Goal: Transaction & Acquisition: Purchase product/service

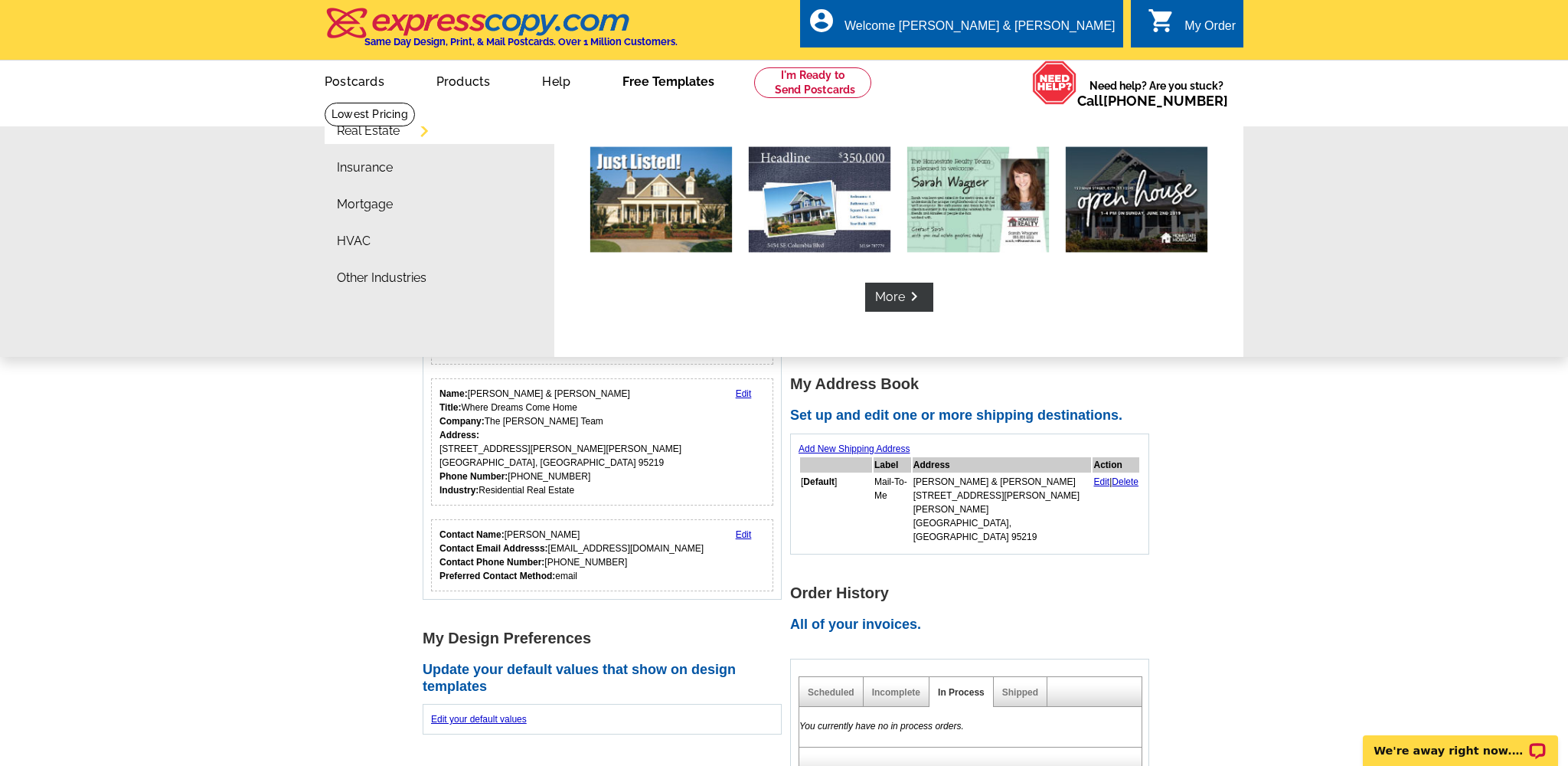
click at [668, 78] on link "Free Templates" at bounding box center [668, 80] width 141 height 36
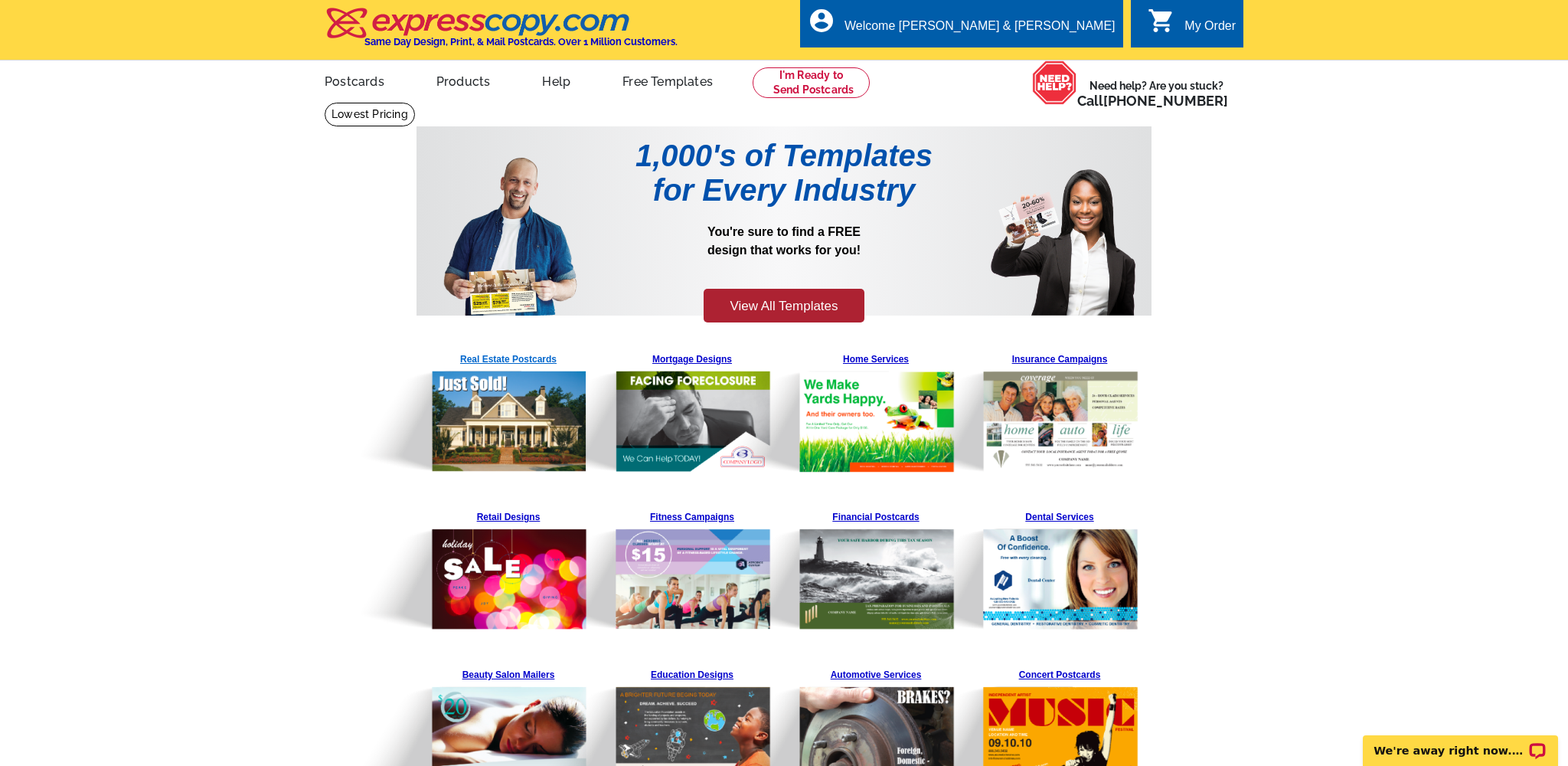
click at [528, 359] on img at bounding box center [470, 410] width 234 height 126
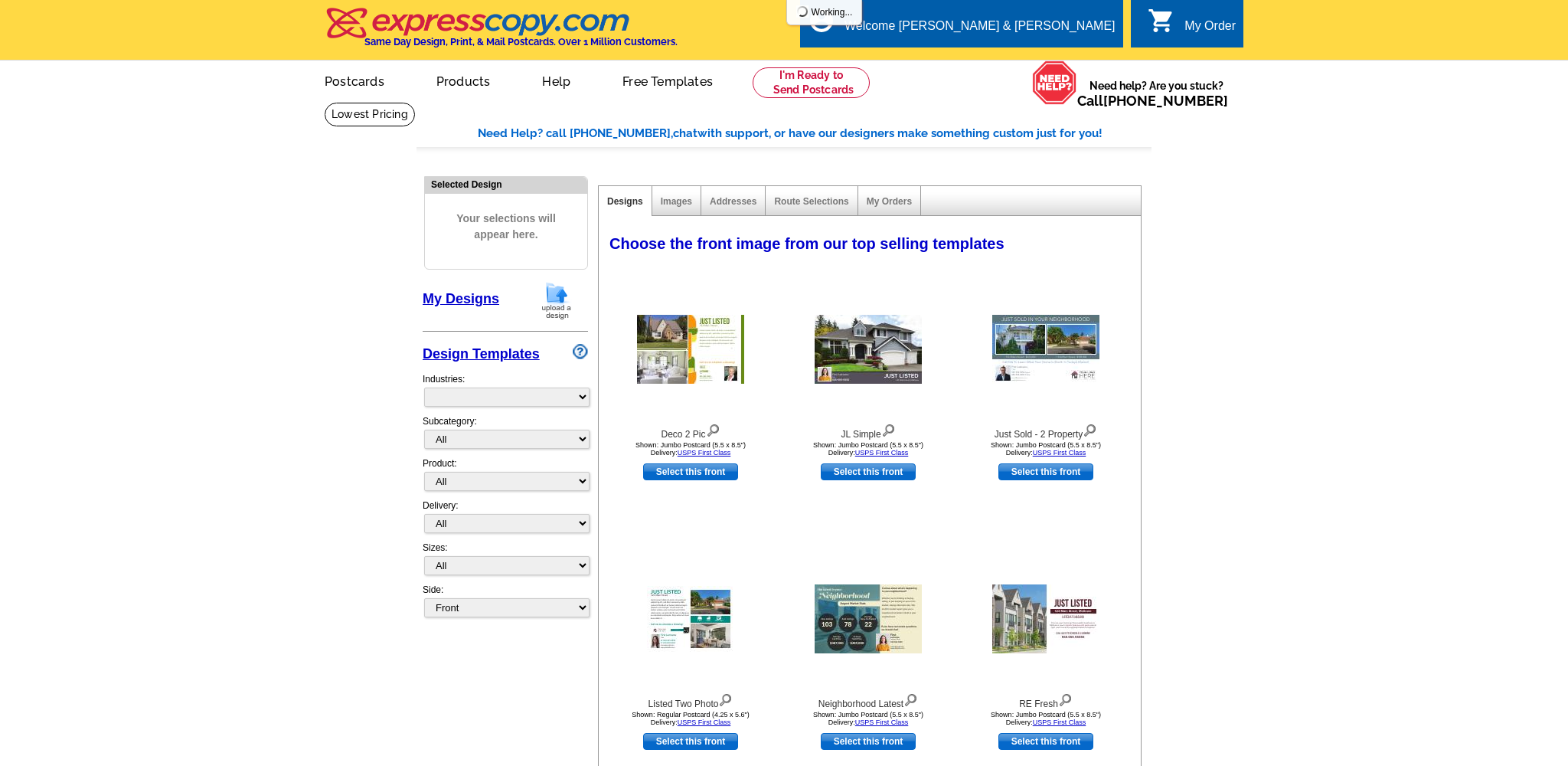
select select "785"
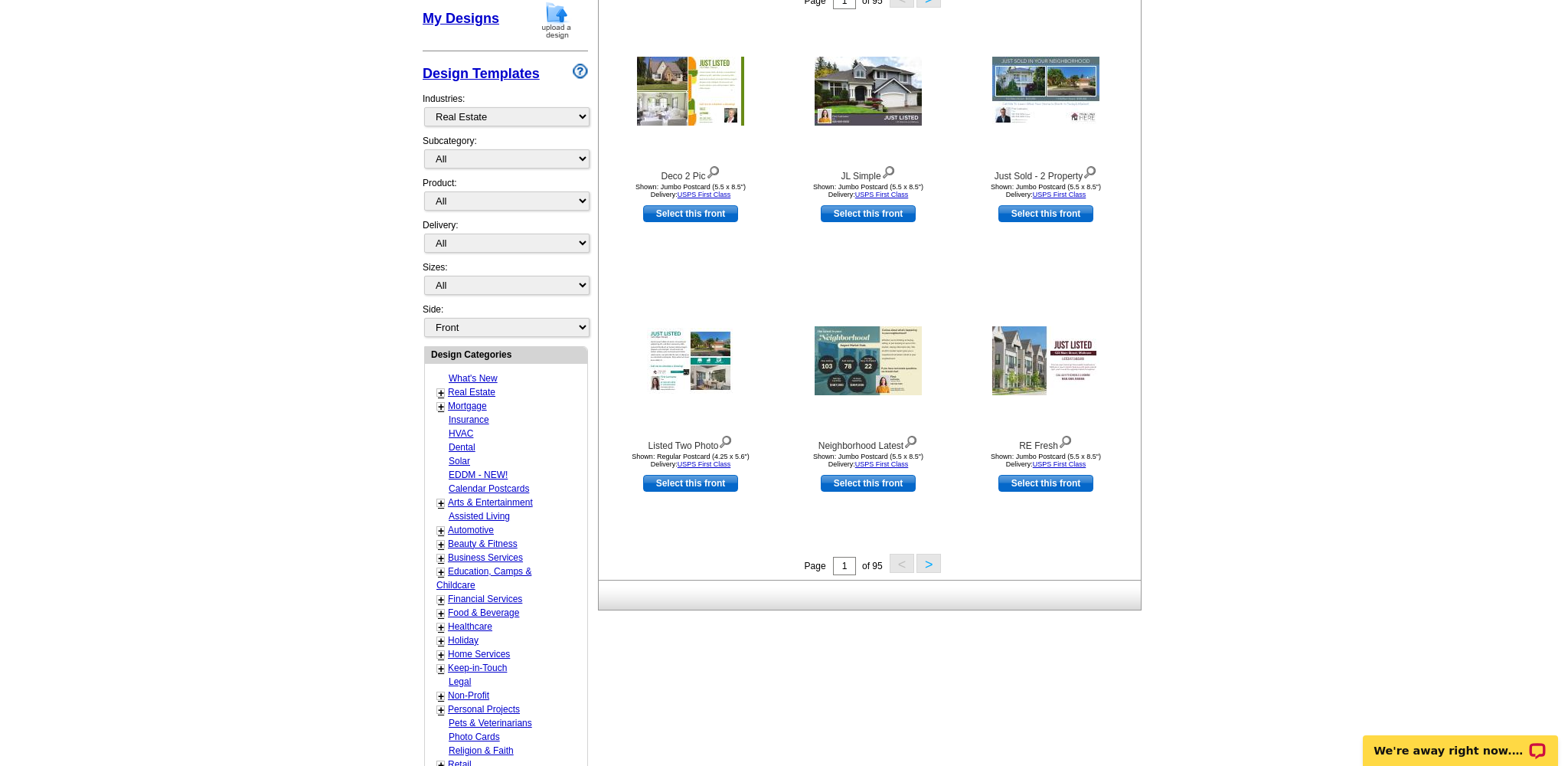
scroll to position [308, 0]
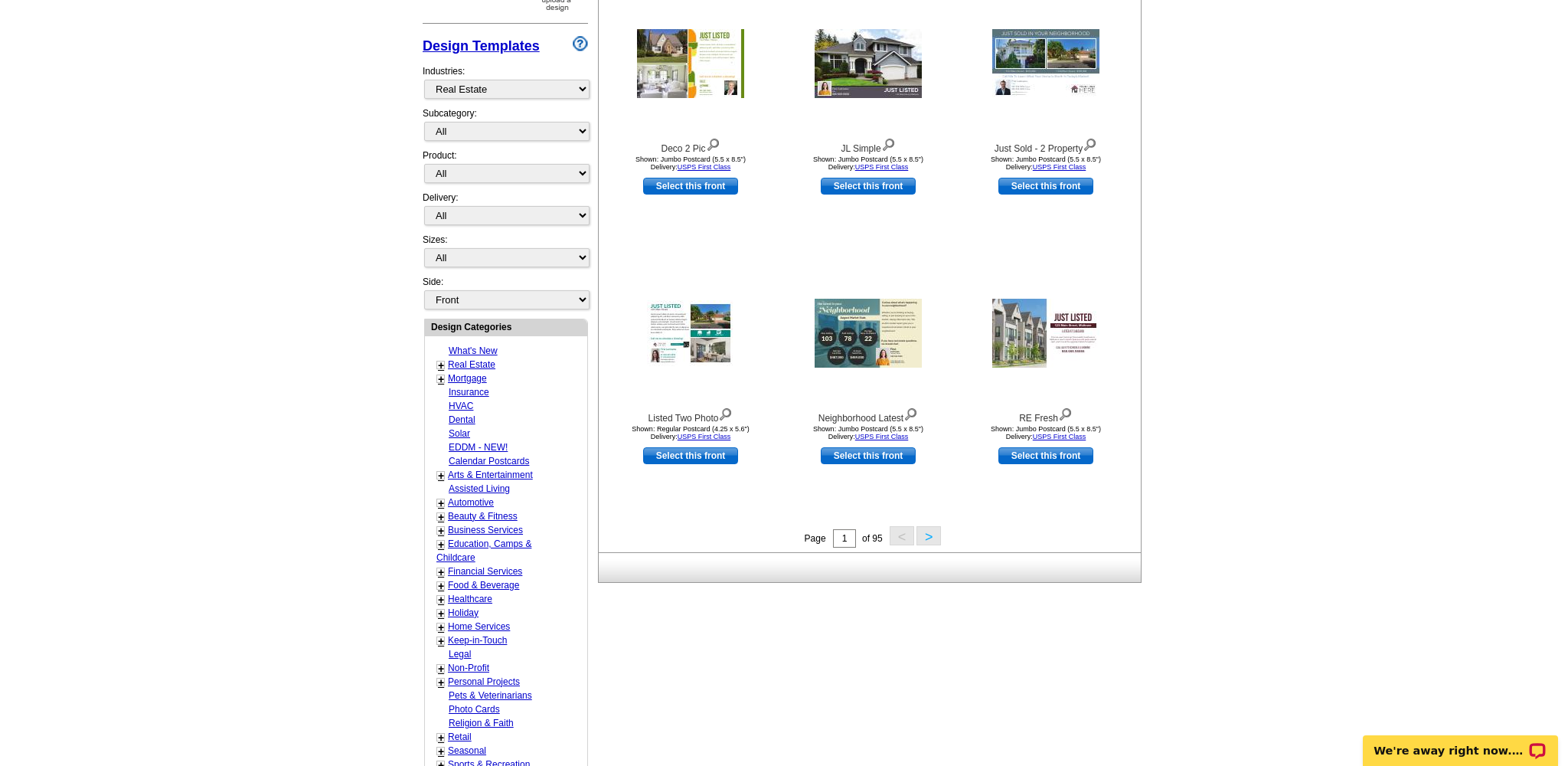
click at [928, 535] on button ">" at bounding box center [929, 536] width 24 height 19
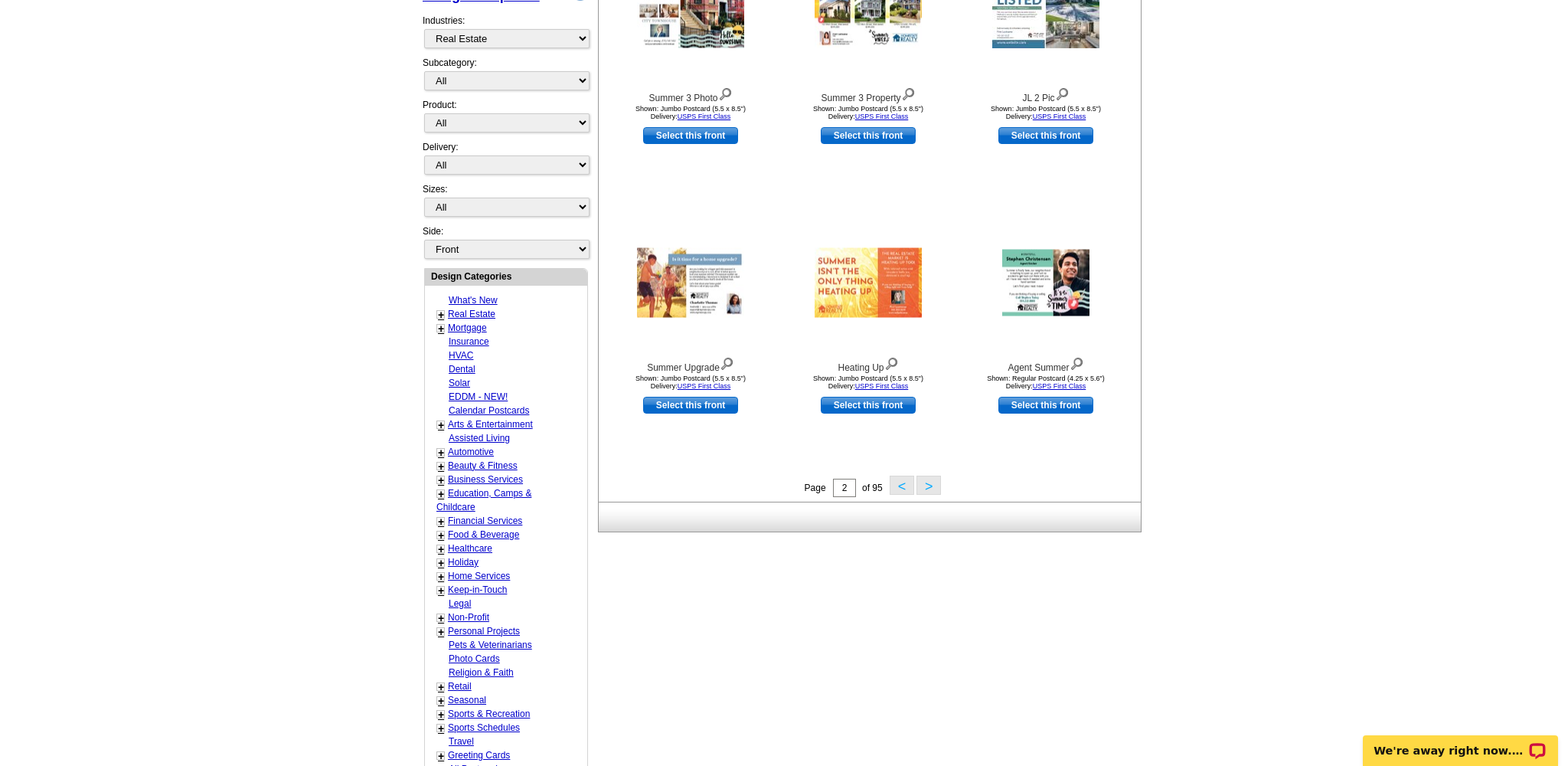
scroll to position [363, 0]
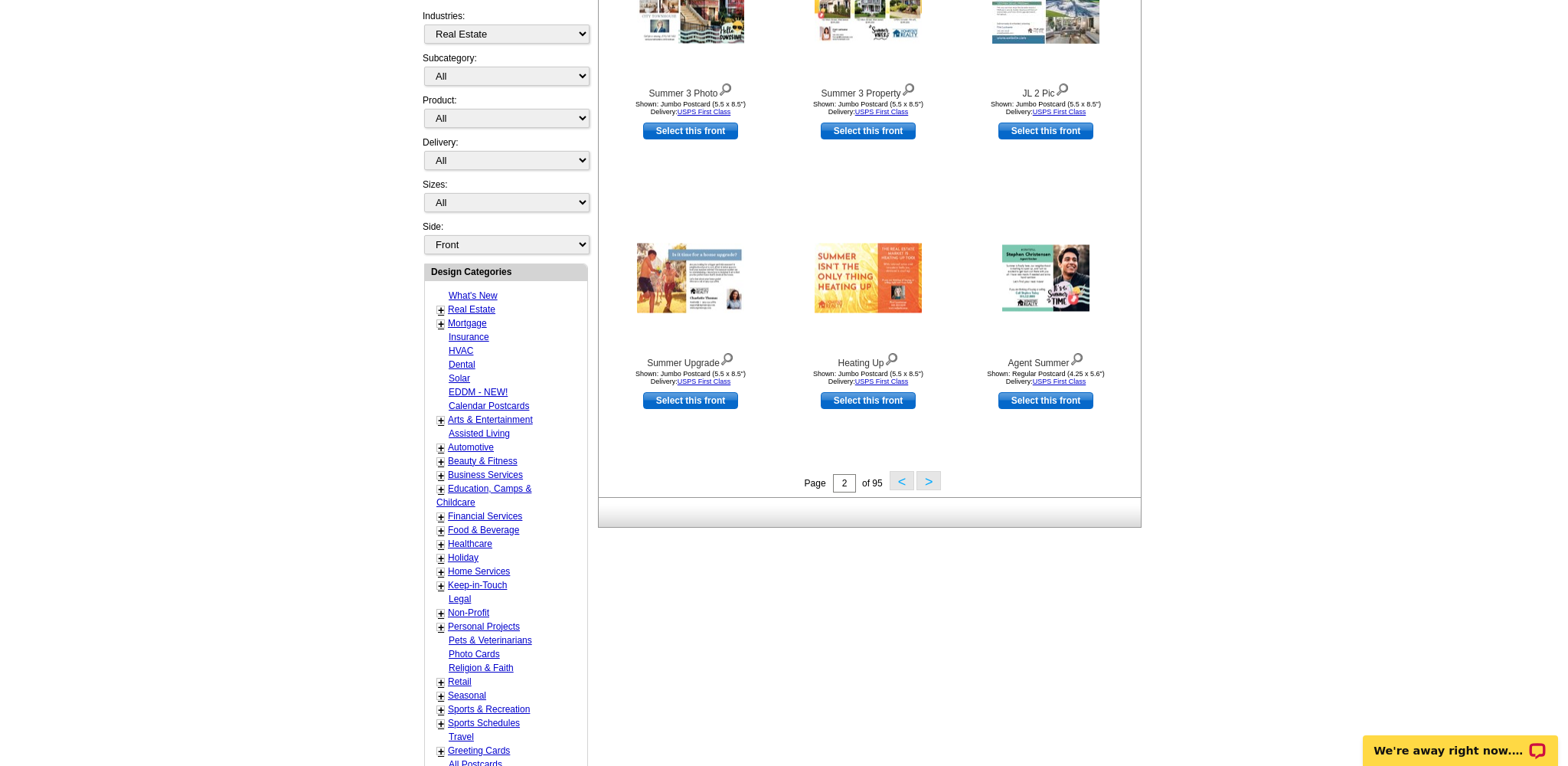
click at [933, 487] on button ">" at bounding box center [929, 481] width 24 height 19
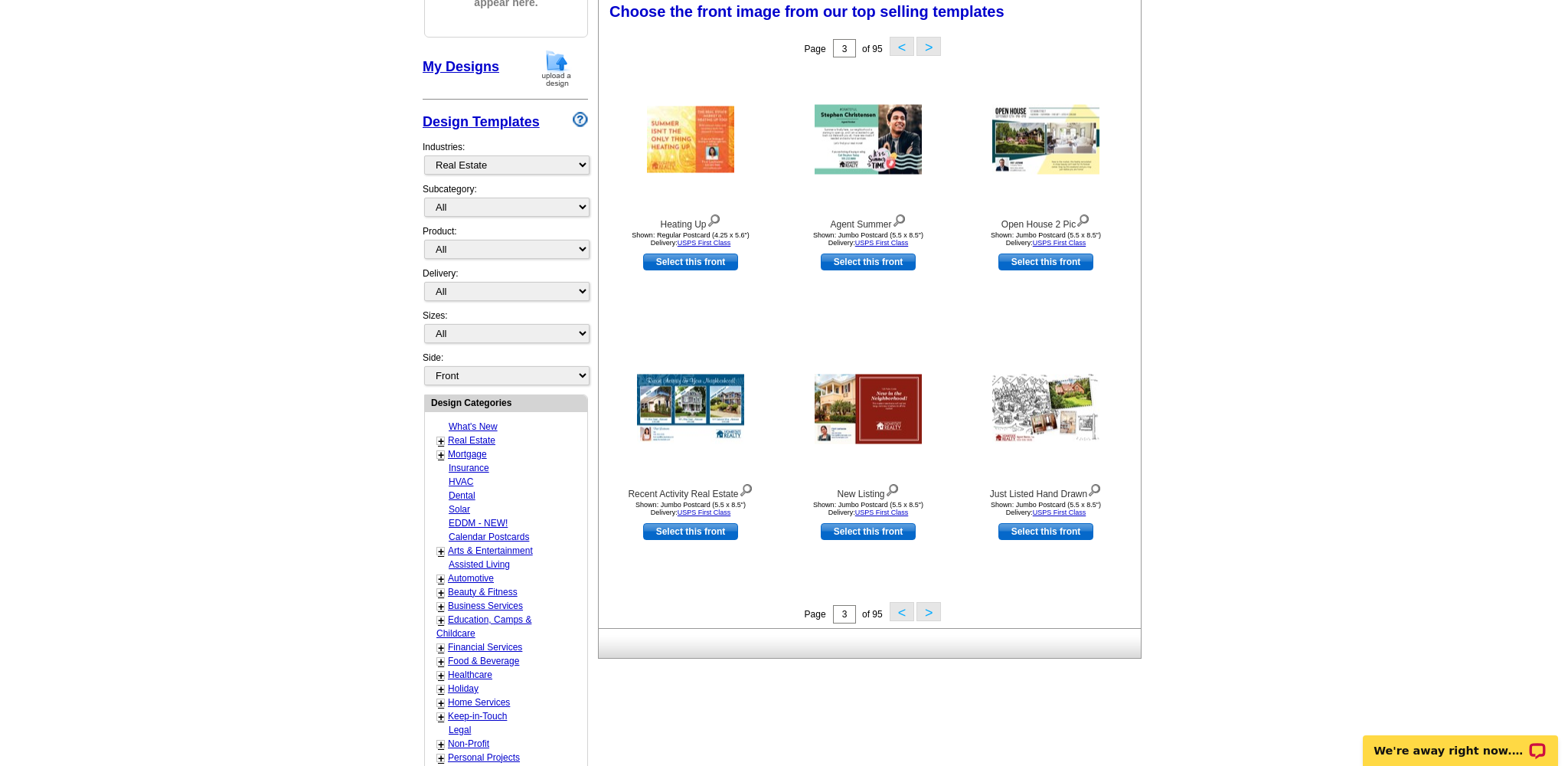
scroll to position [224, 0]
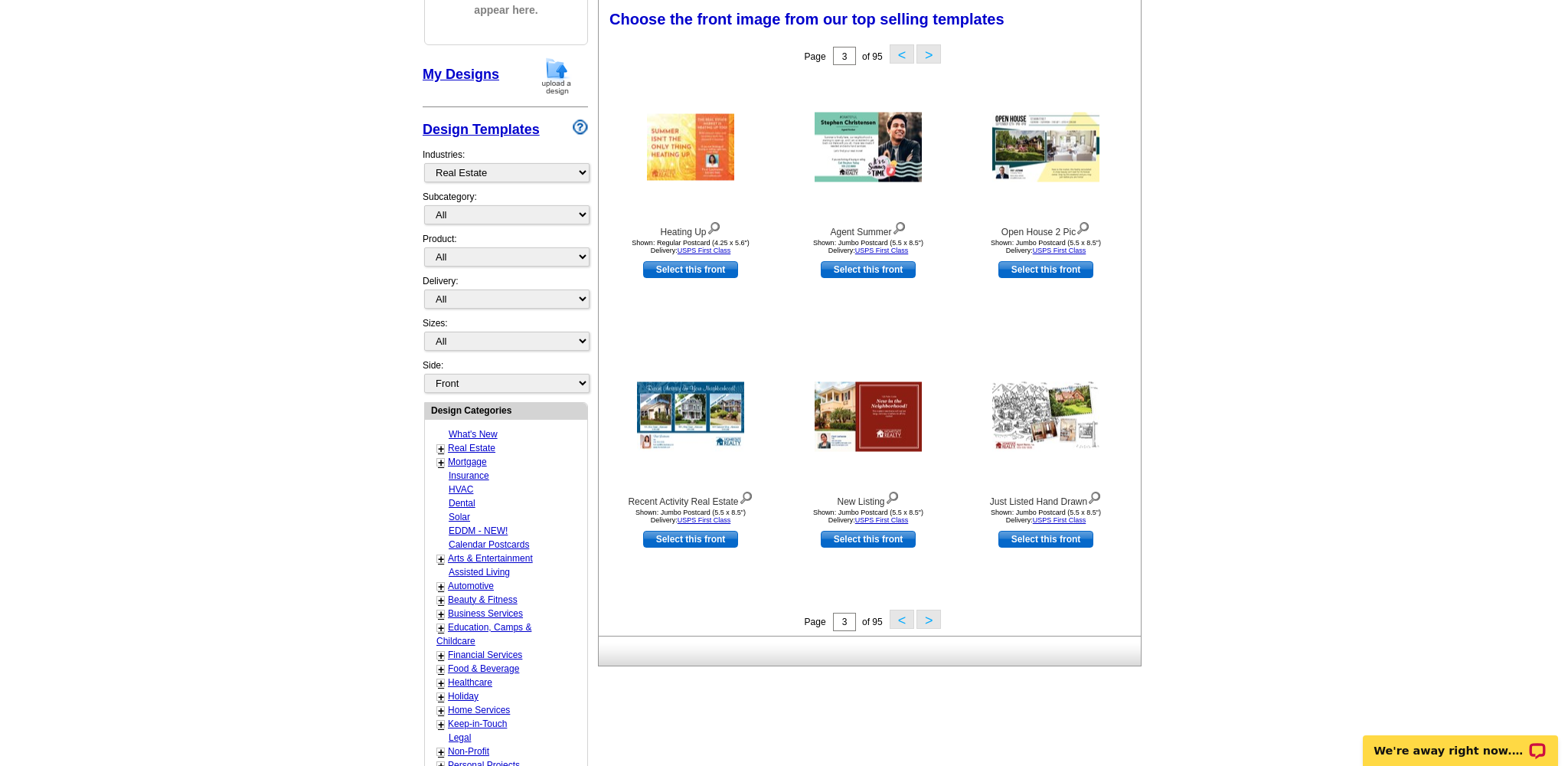
click at [929, 620] on button ">" at bounding box center [929, 619] width 24 height 19
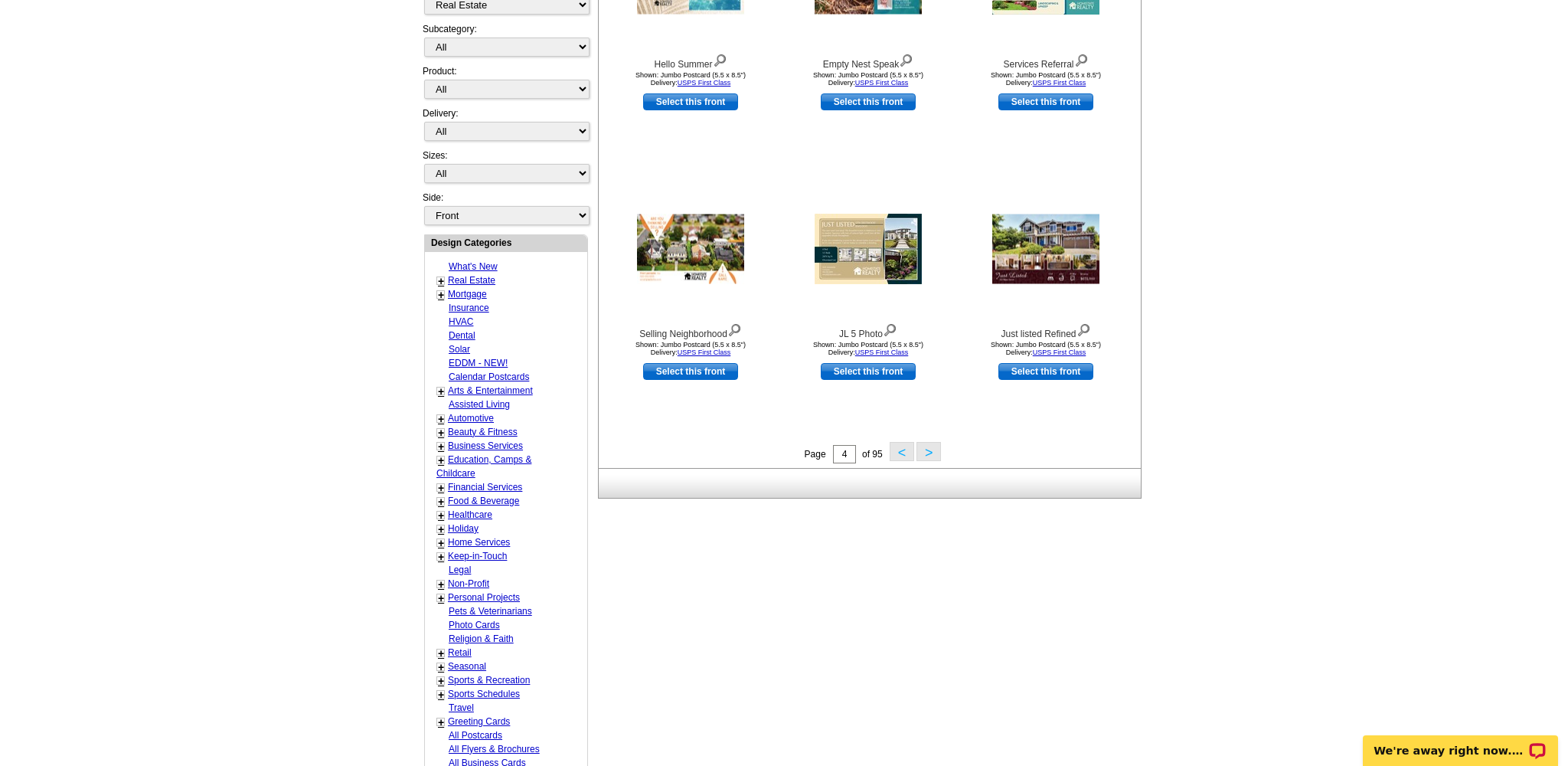
scroll to position [401, 0]
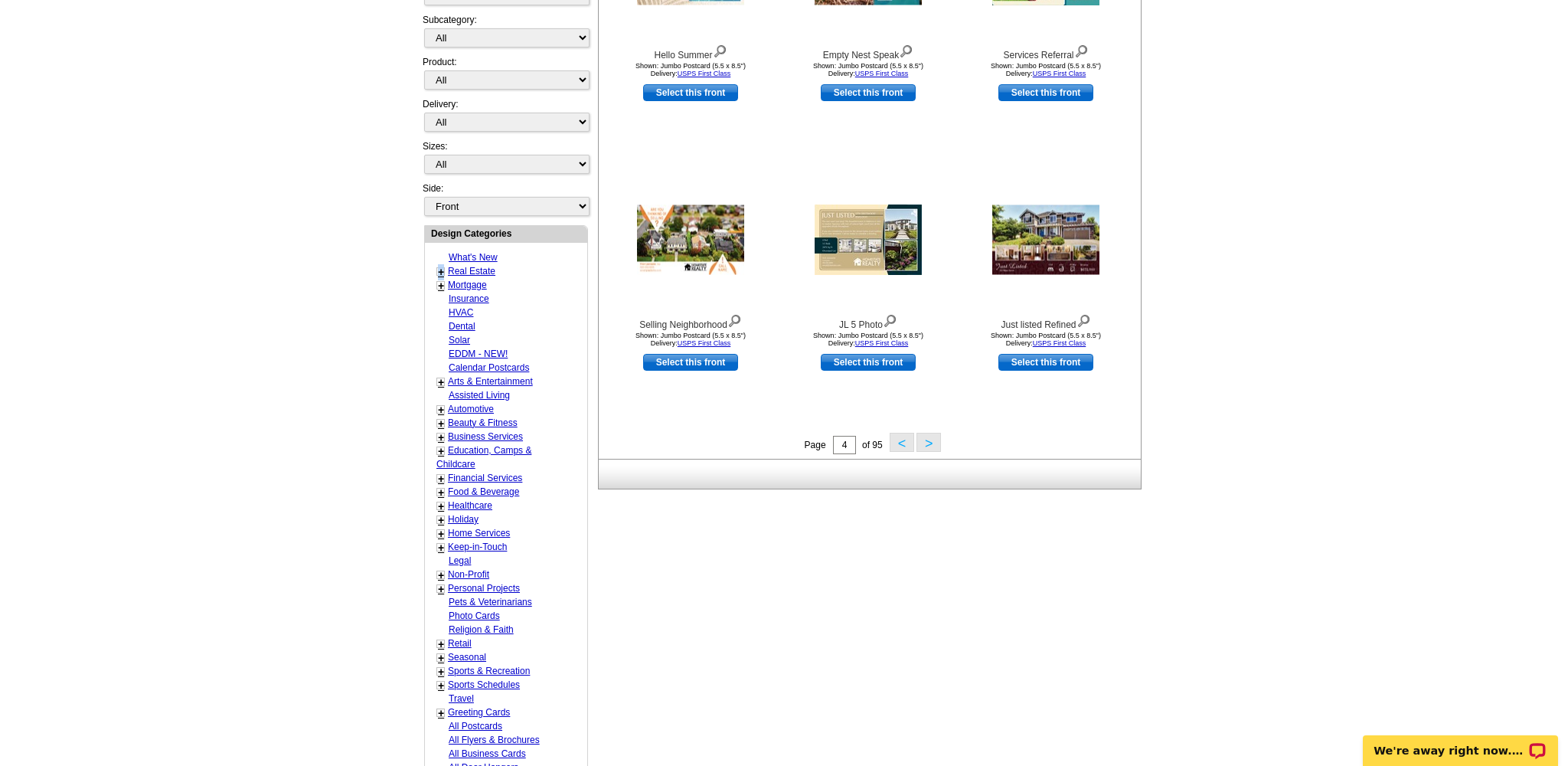
click at [441, 266] on link "+" at bounding box center [441, 272] width 6 height 13
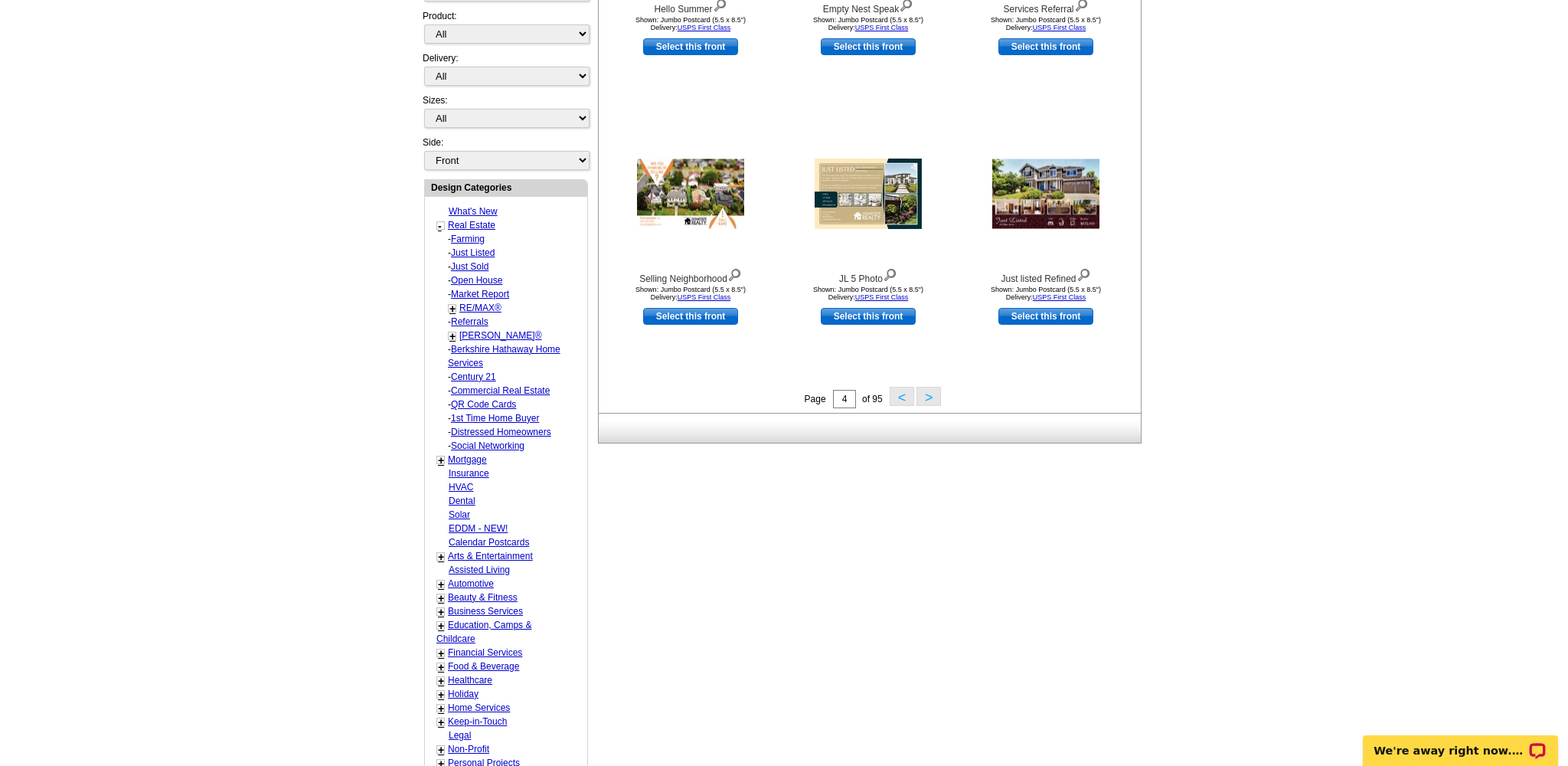
scroll to position [447, 0]
click at [464, 234] on link "Farming" at bounding box center [468, 239] width 34 height 11
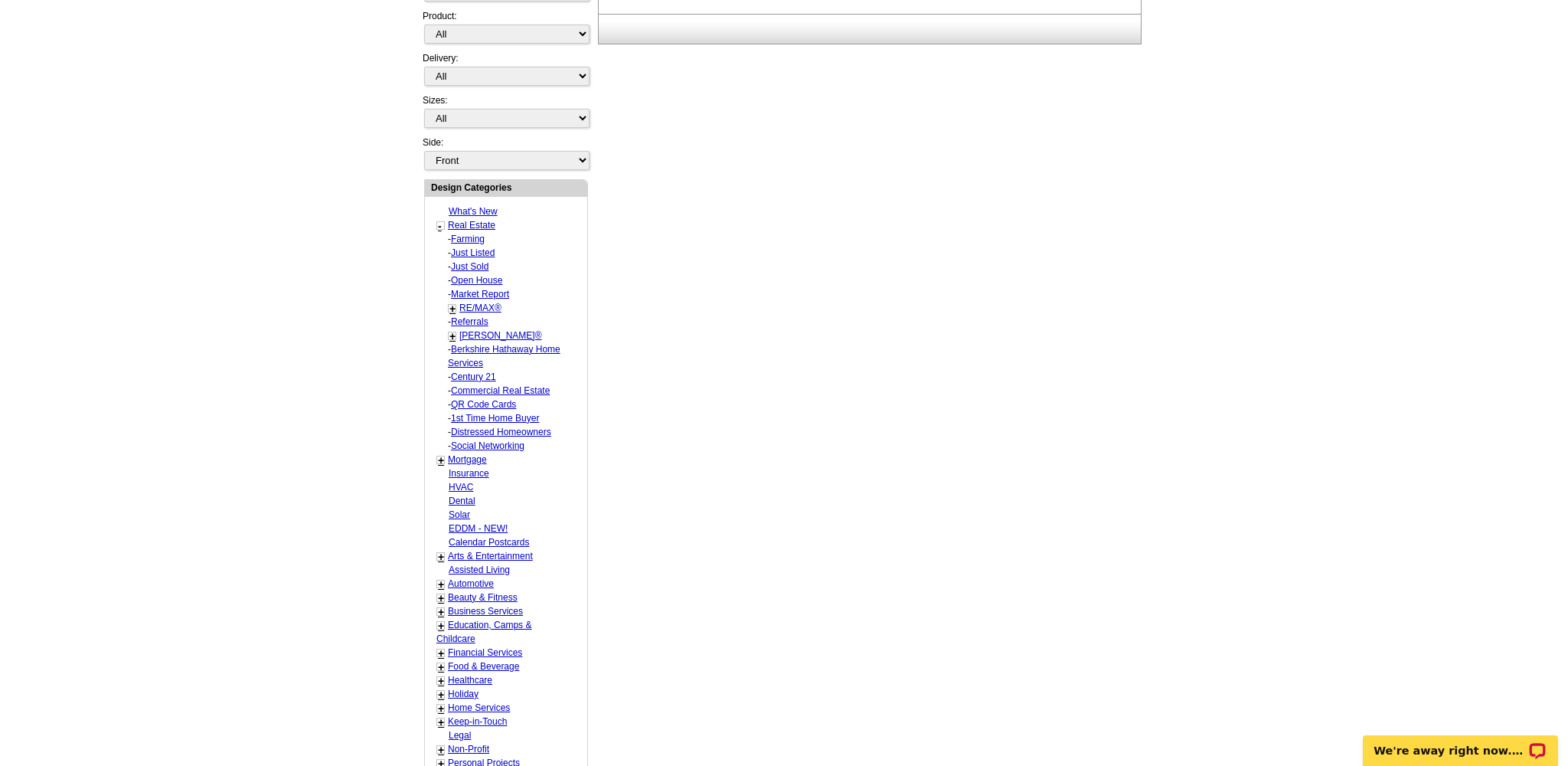
select select "1208"
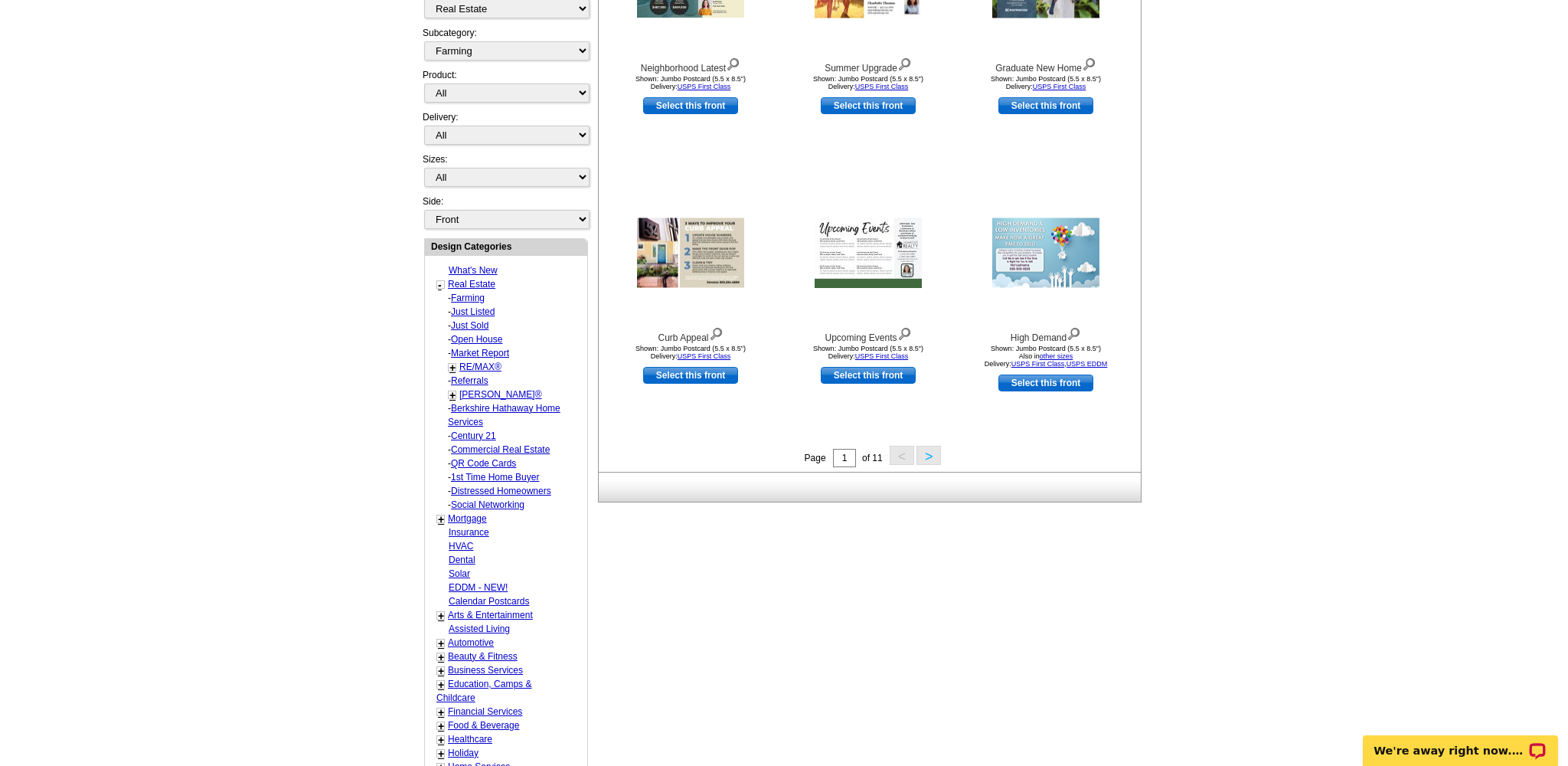
scroll to position [389, 0]
click at [929, 453] on button ">" at bounding box center [929, 455] width 24 height 19
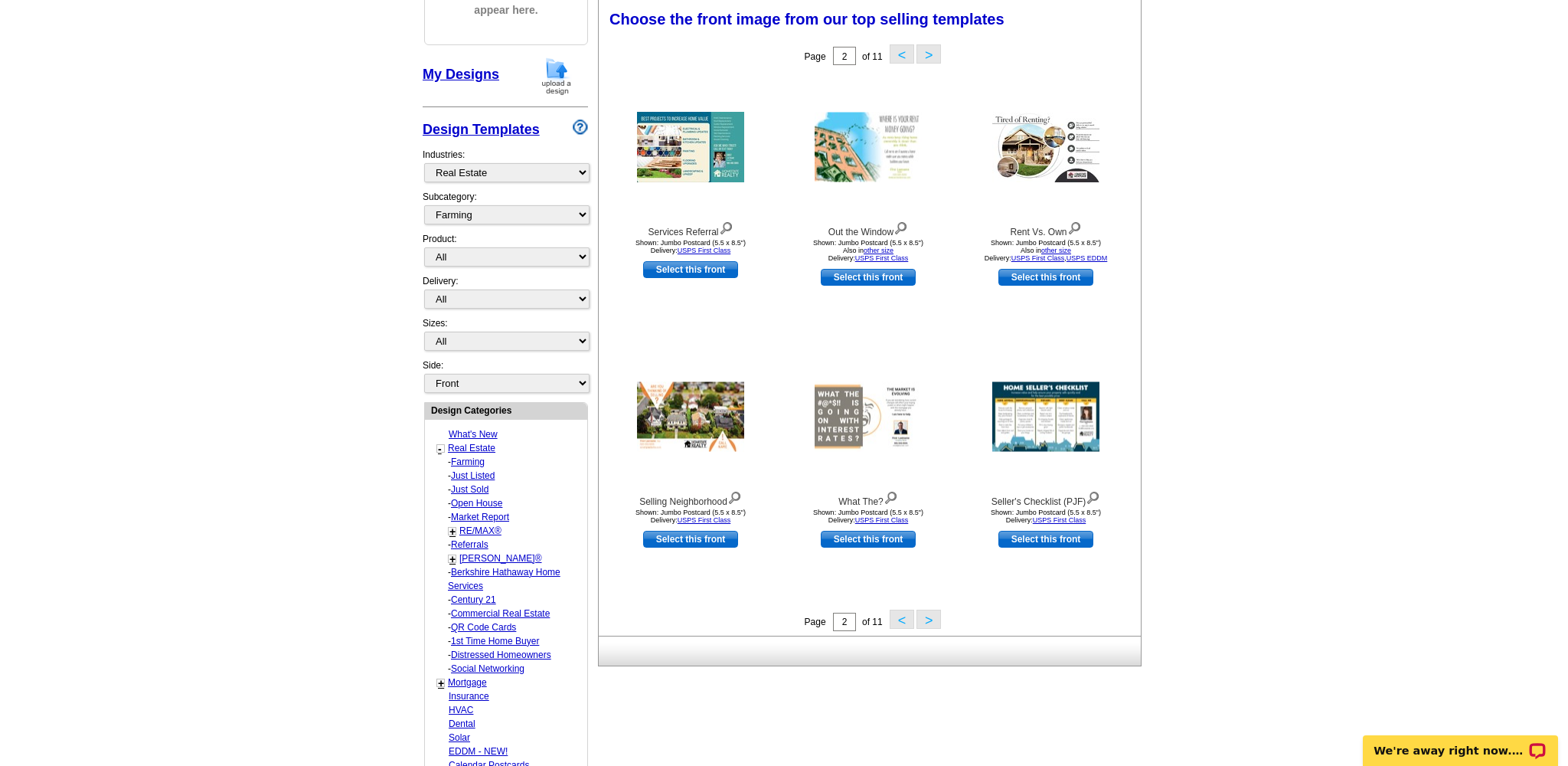
scroll to position [223, 0]
click at [932, 621] on button ">" at bounding box center [929, 620] width 24 height 19
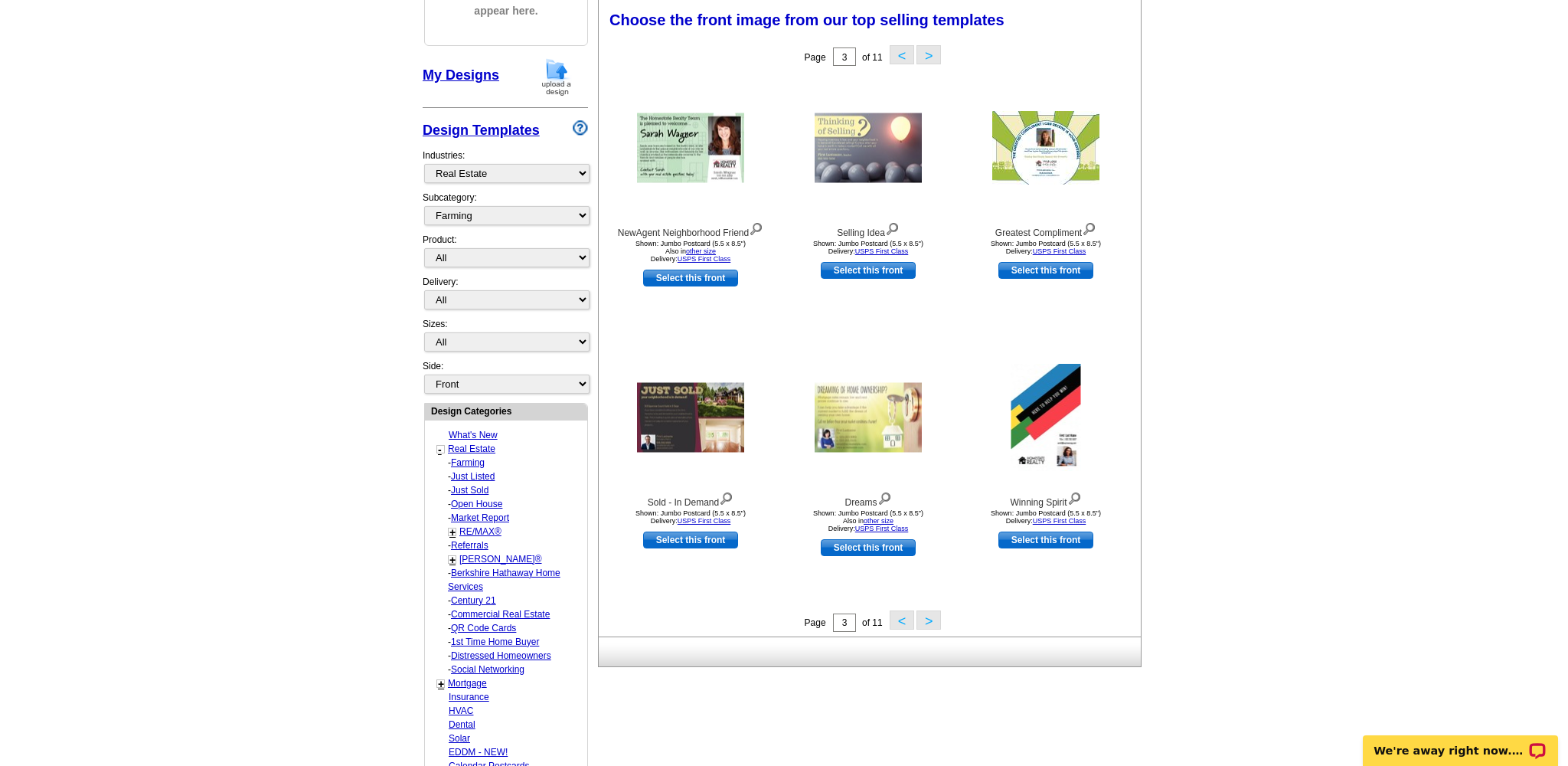
click at [926, 622] on button ">" at bounding box center [929, 620] width 24 height 19
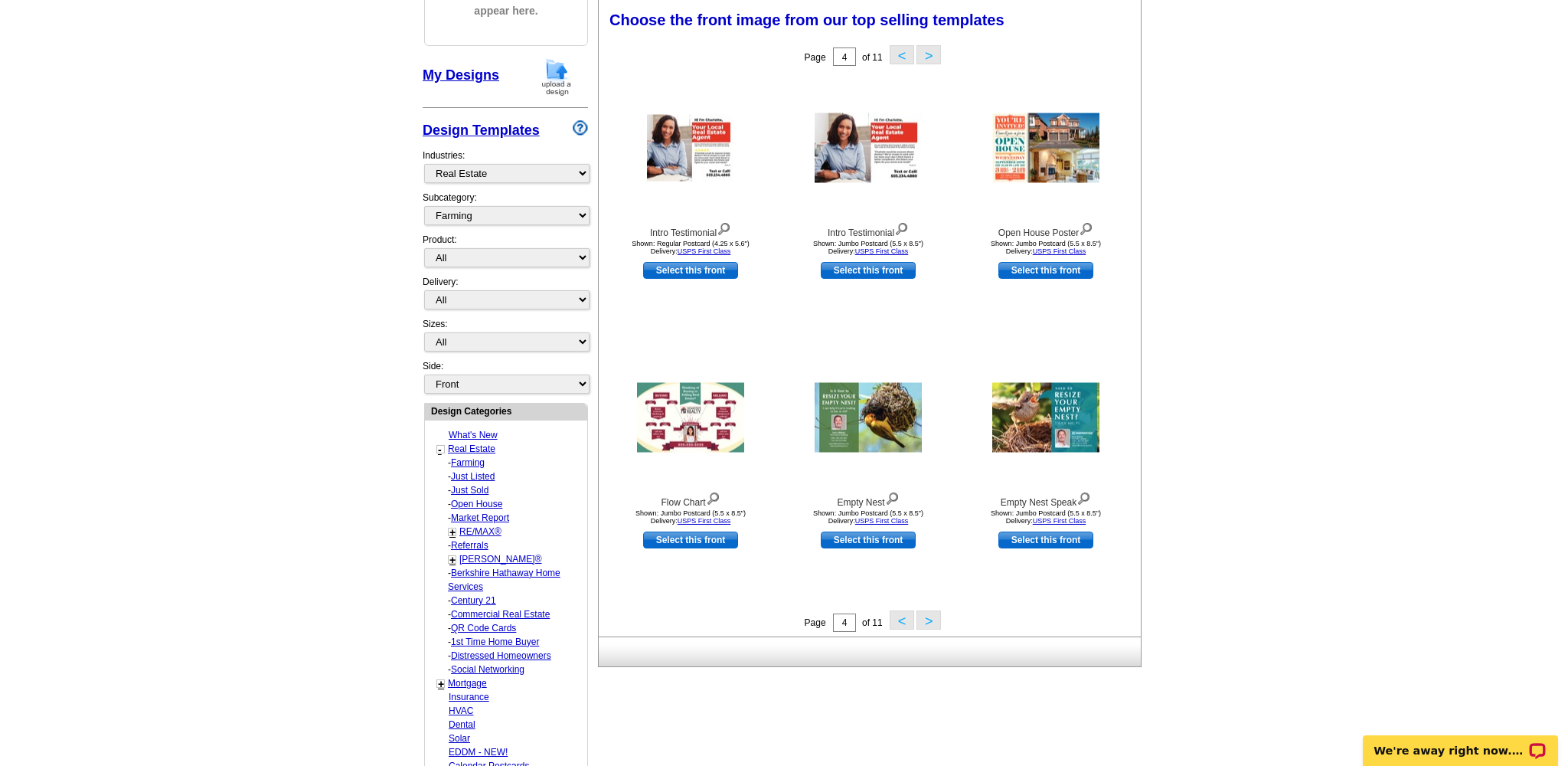
click at [927, 621] on button ">" at bounding box center [929, 620] width 24 height 19
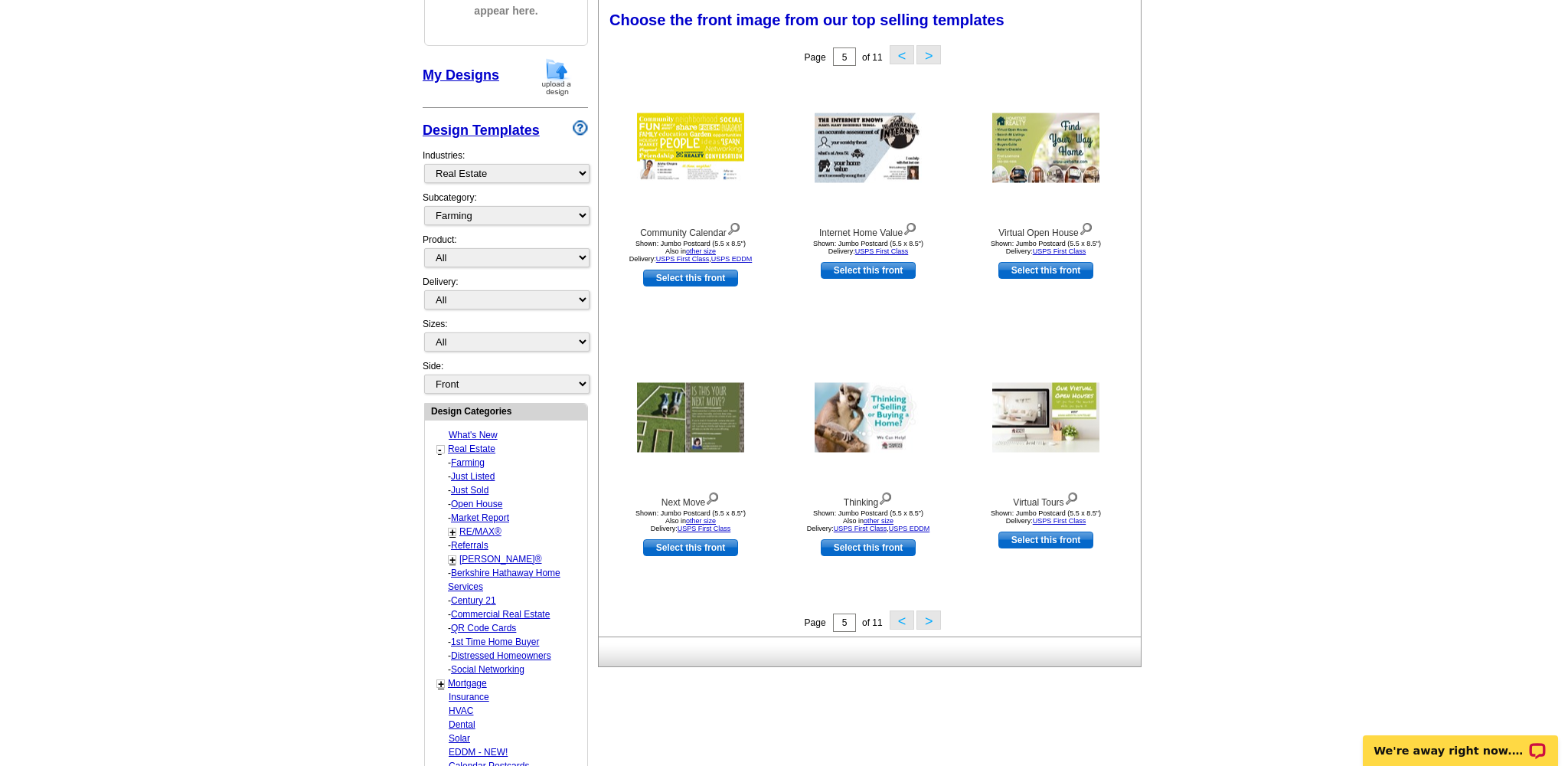
click at [929, 619] on button ">" at bounding box center [929, 620] width 24 height 19
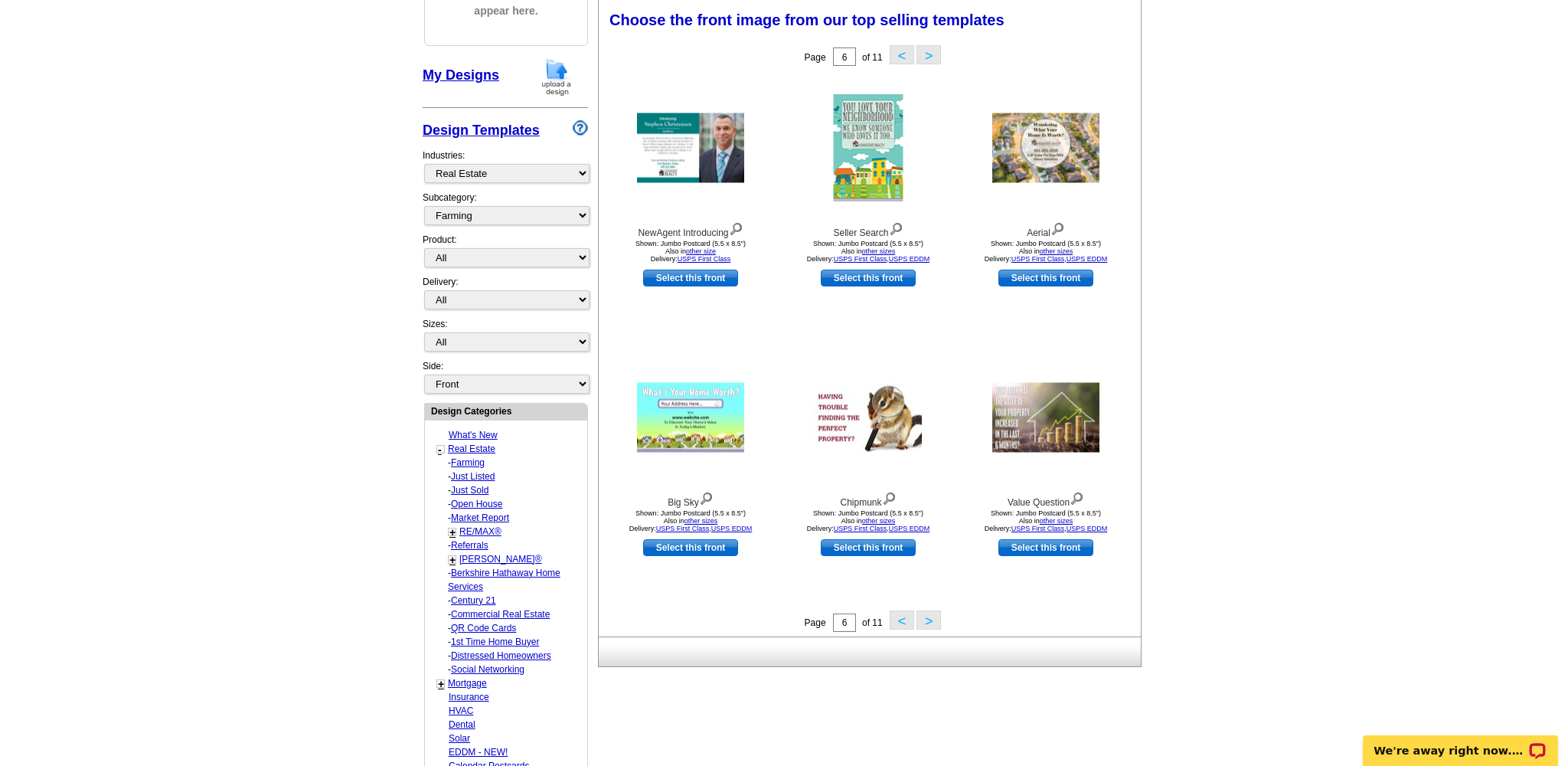
click at [929, 622] on button ">" at bounding box center [929, 620] width 24 height 19
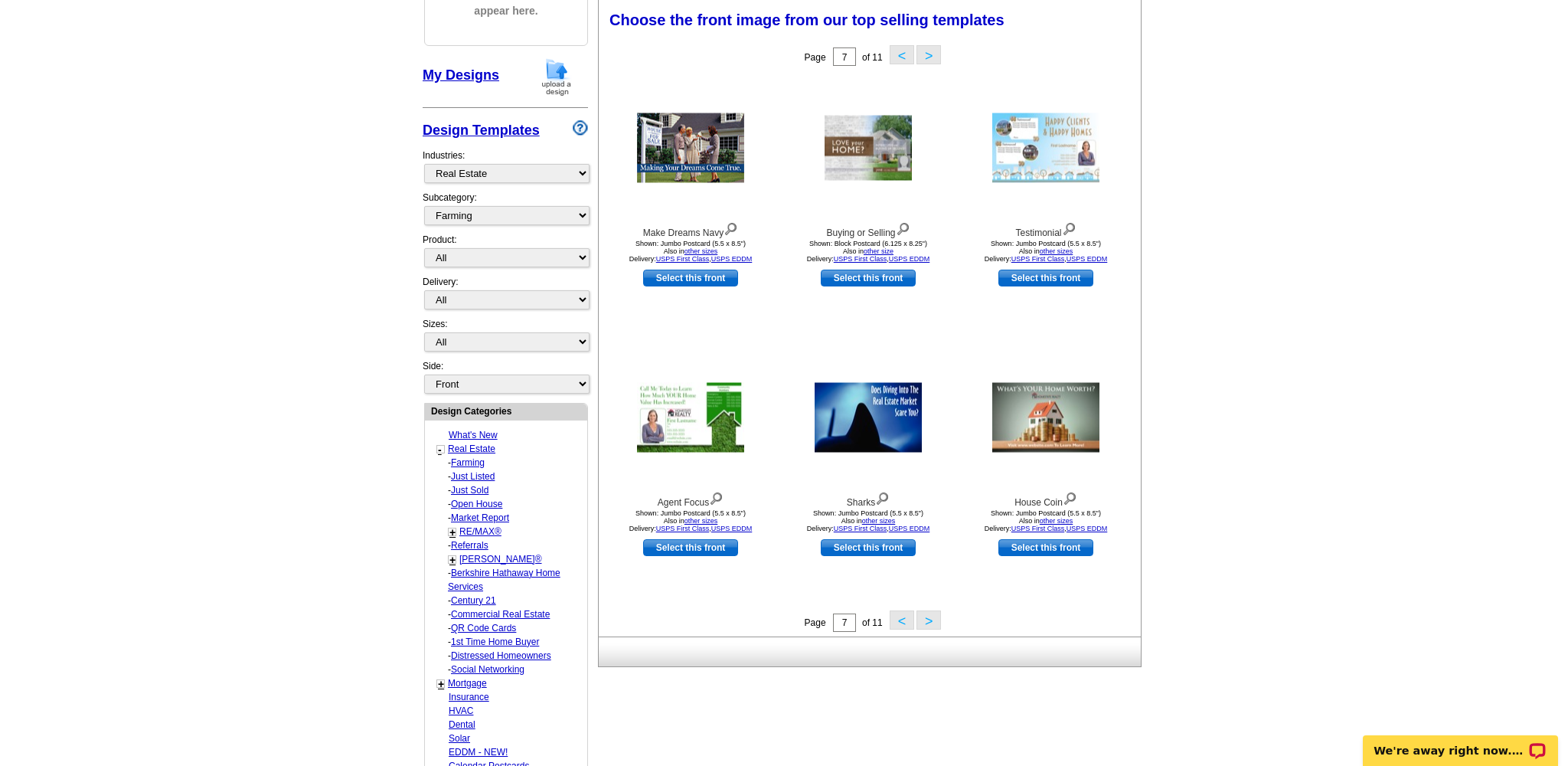
click at [935, 624] on button ">" at bounding box center [929, 620] width 24 height 19
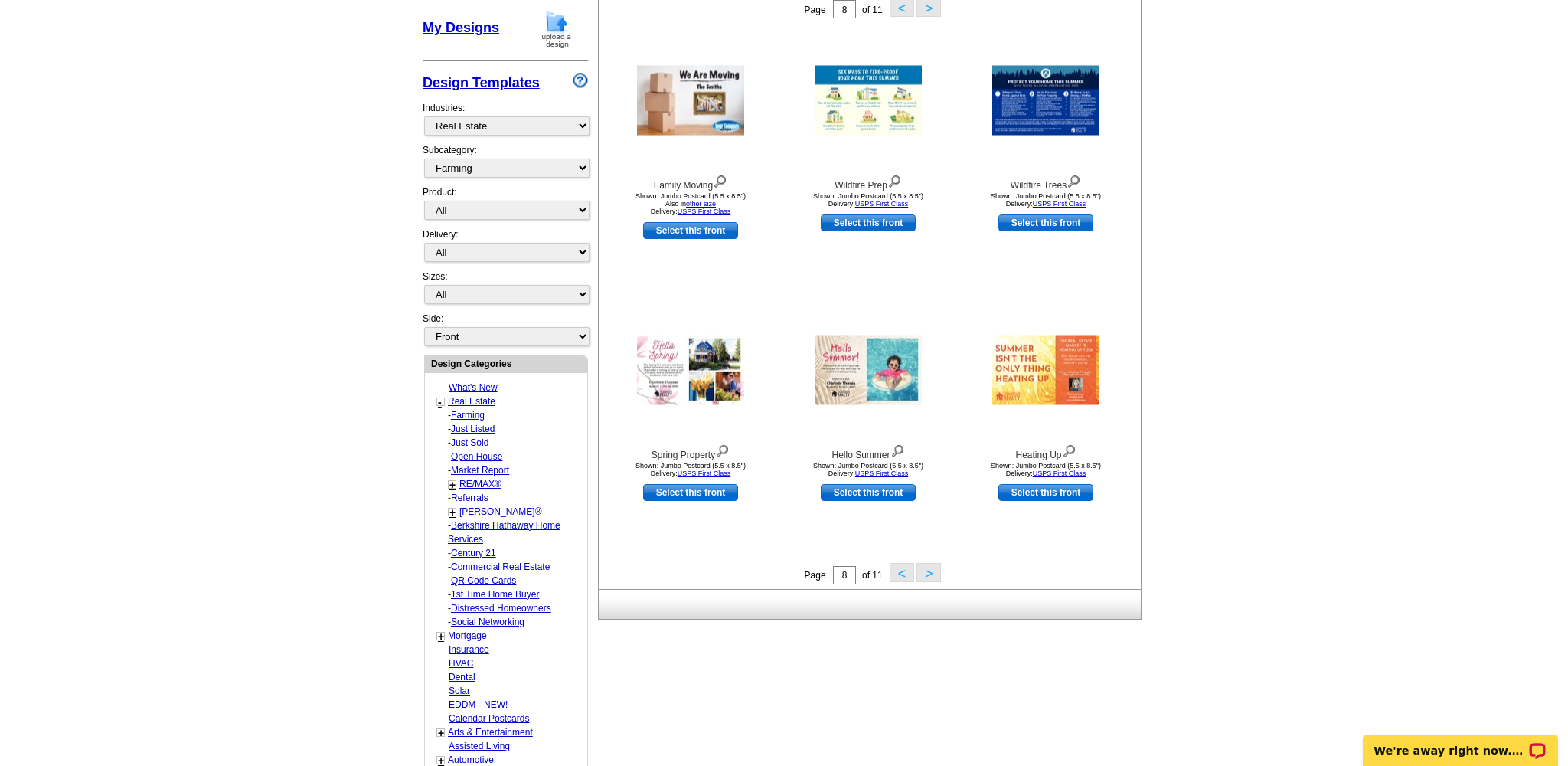
scroll to position [273, 0]
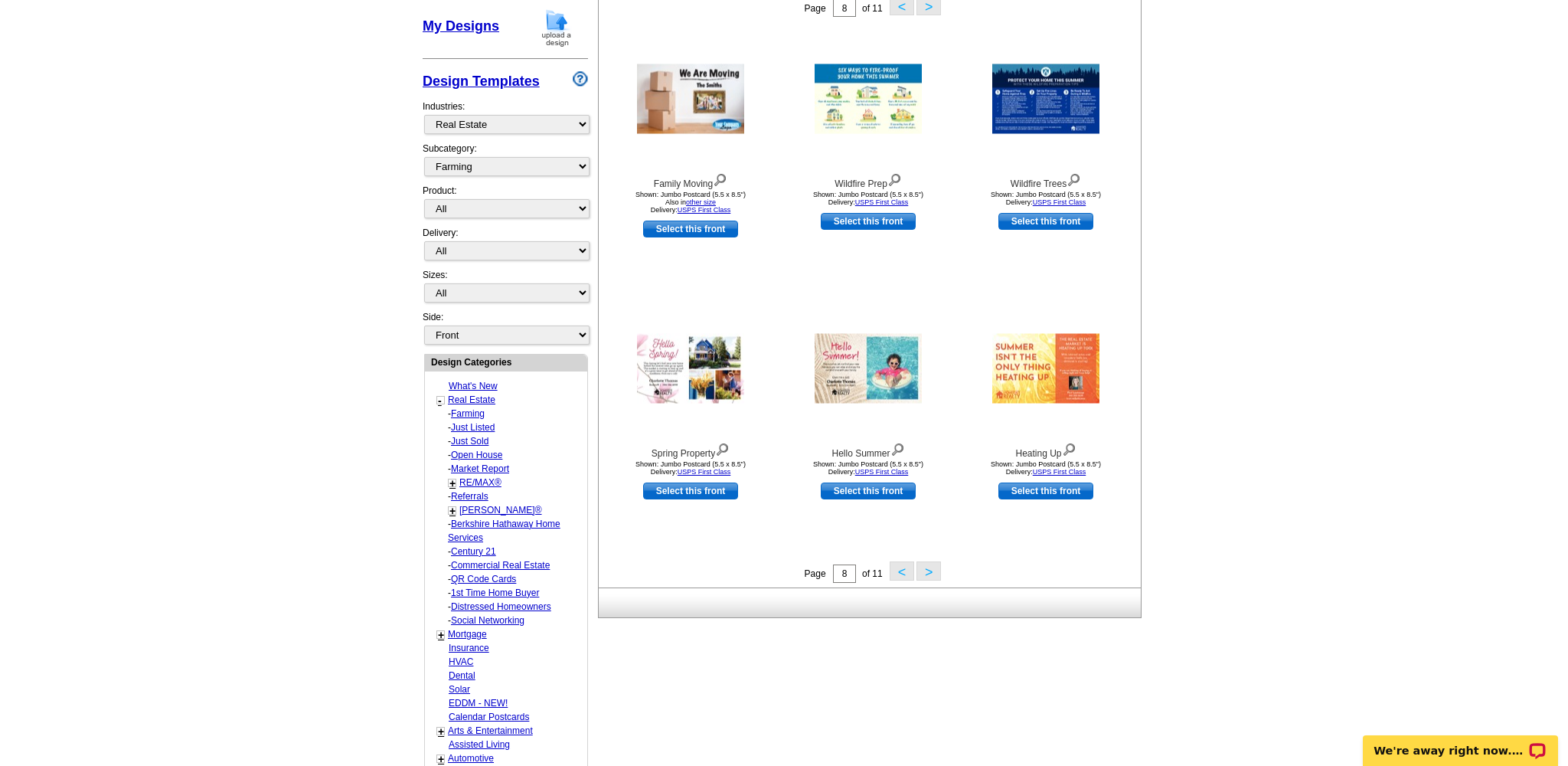
click at [924, 569] on button ">" at bounding box center [929, 571] width 24 height 19
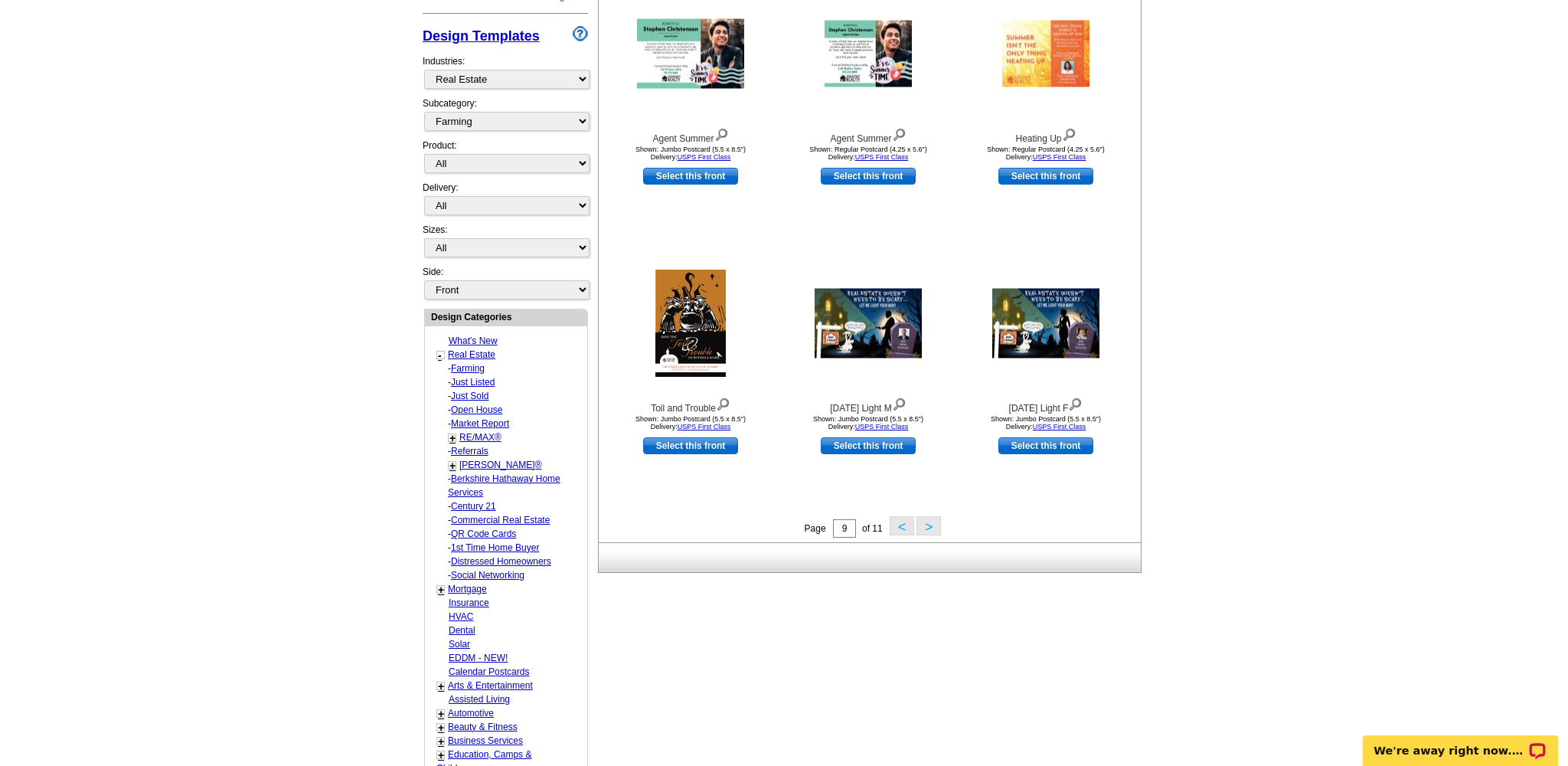
scroll to position [321, 0]
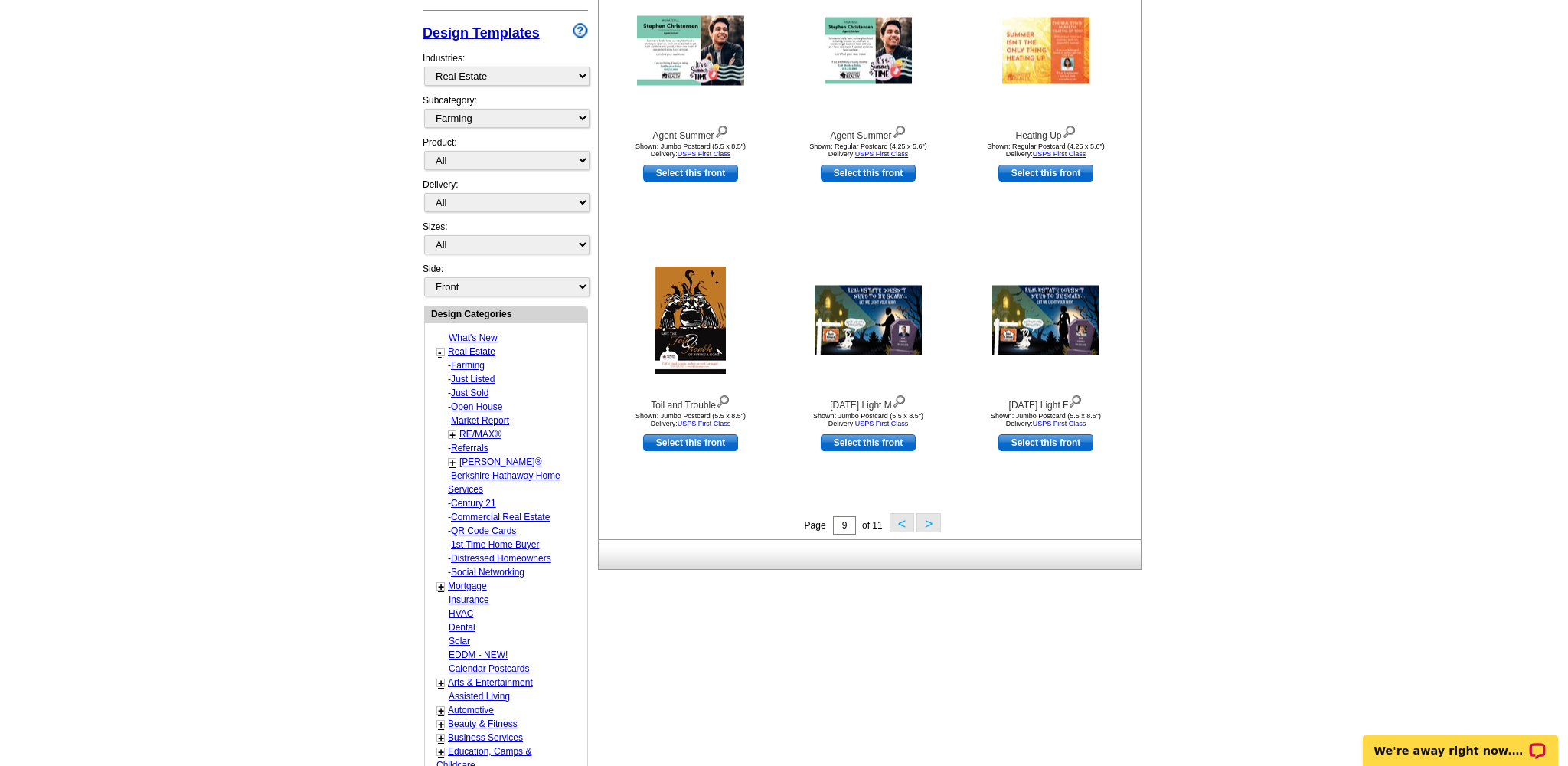
click at [929, 525] on button ">" at bounding box center [929, 522] width 24 height 19
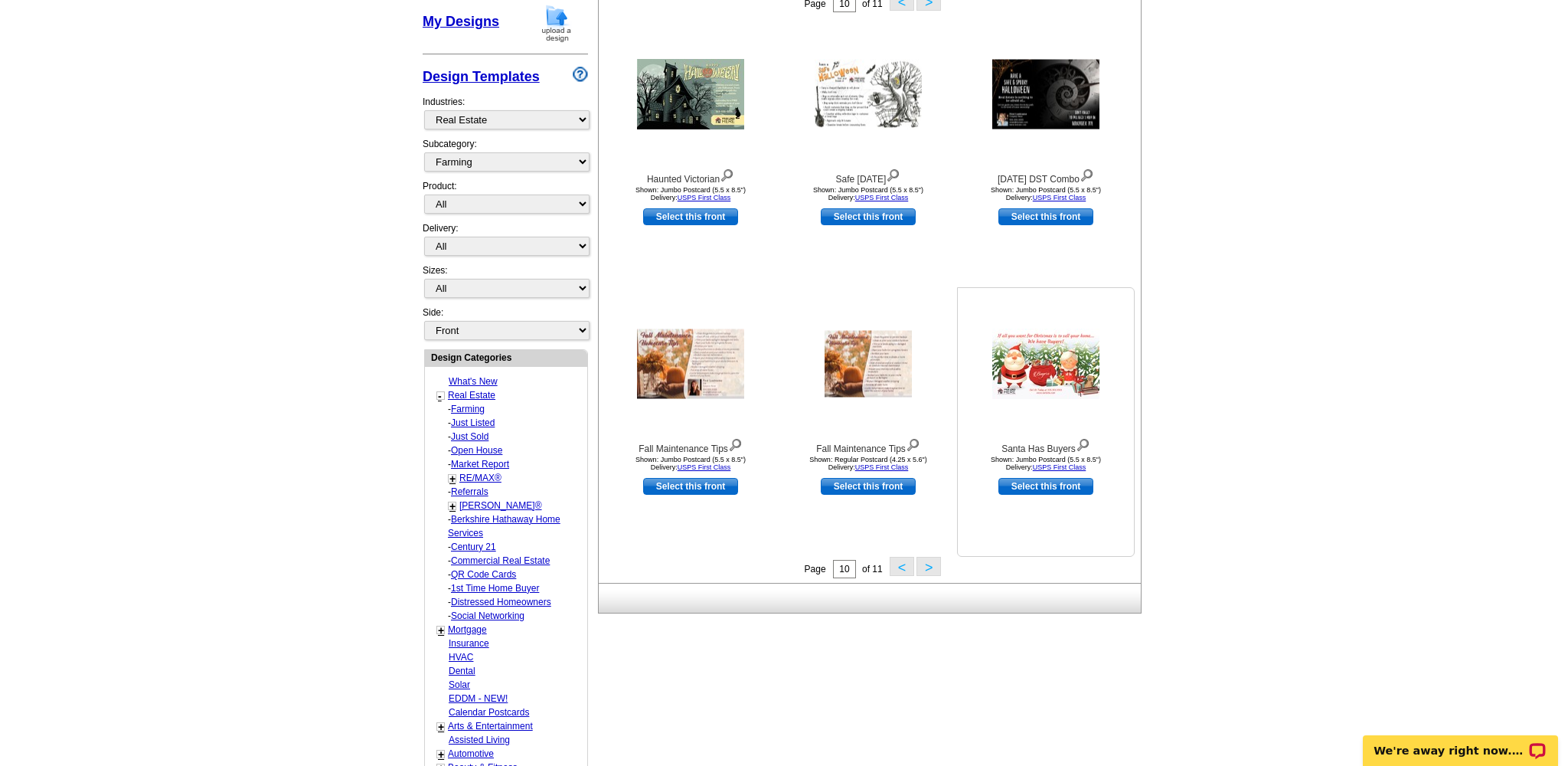
scroll to position [298, 0]
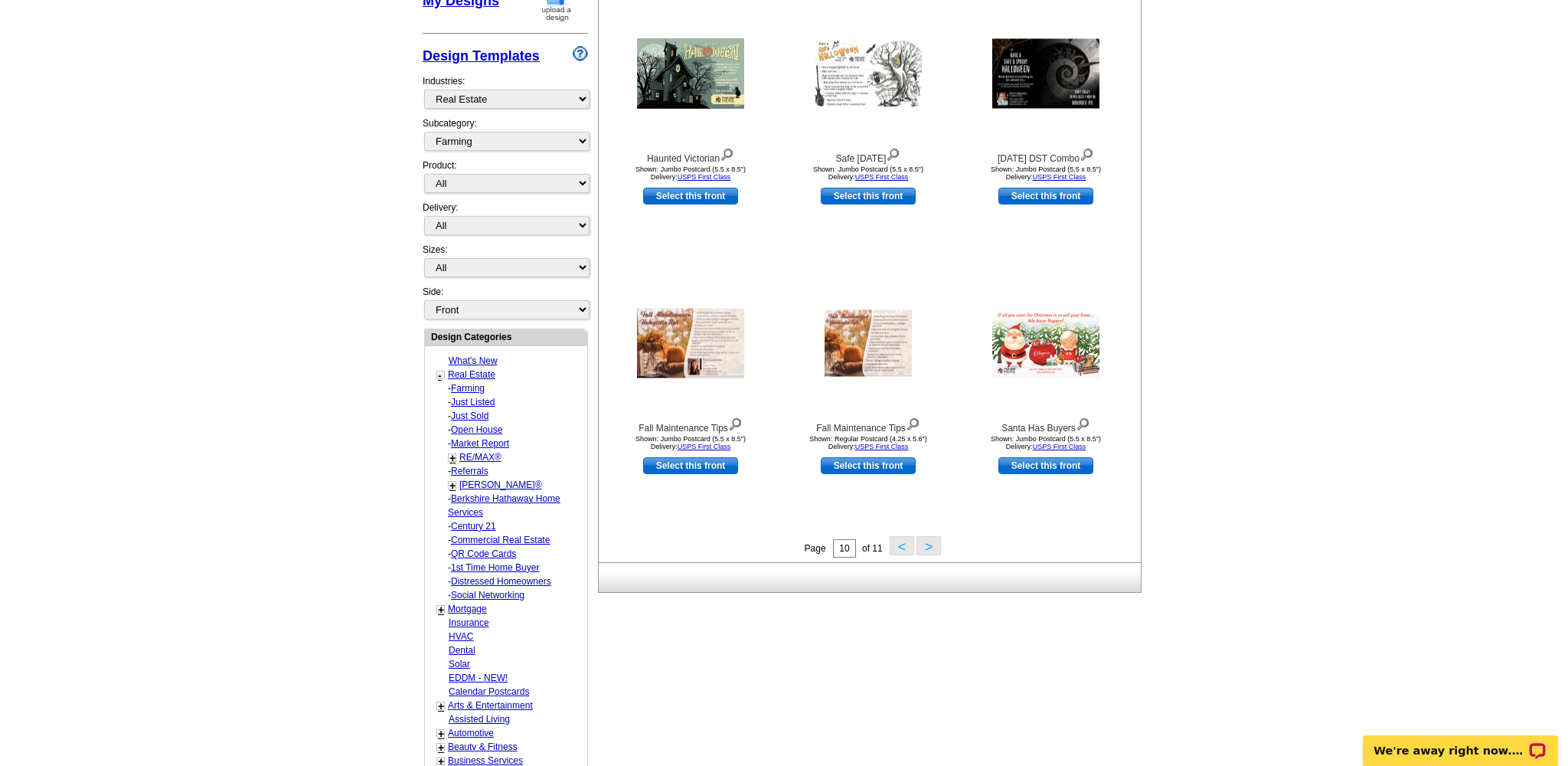
click at [926, 547] on button ">" at bounding box center [929, 546] width 24 height 19
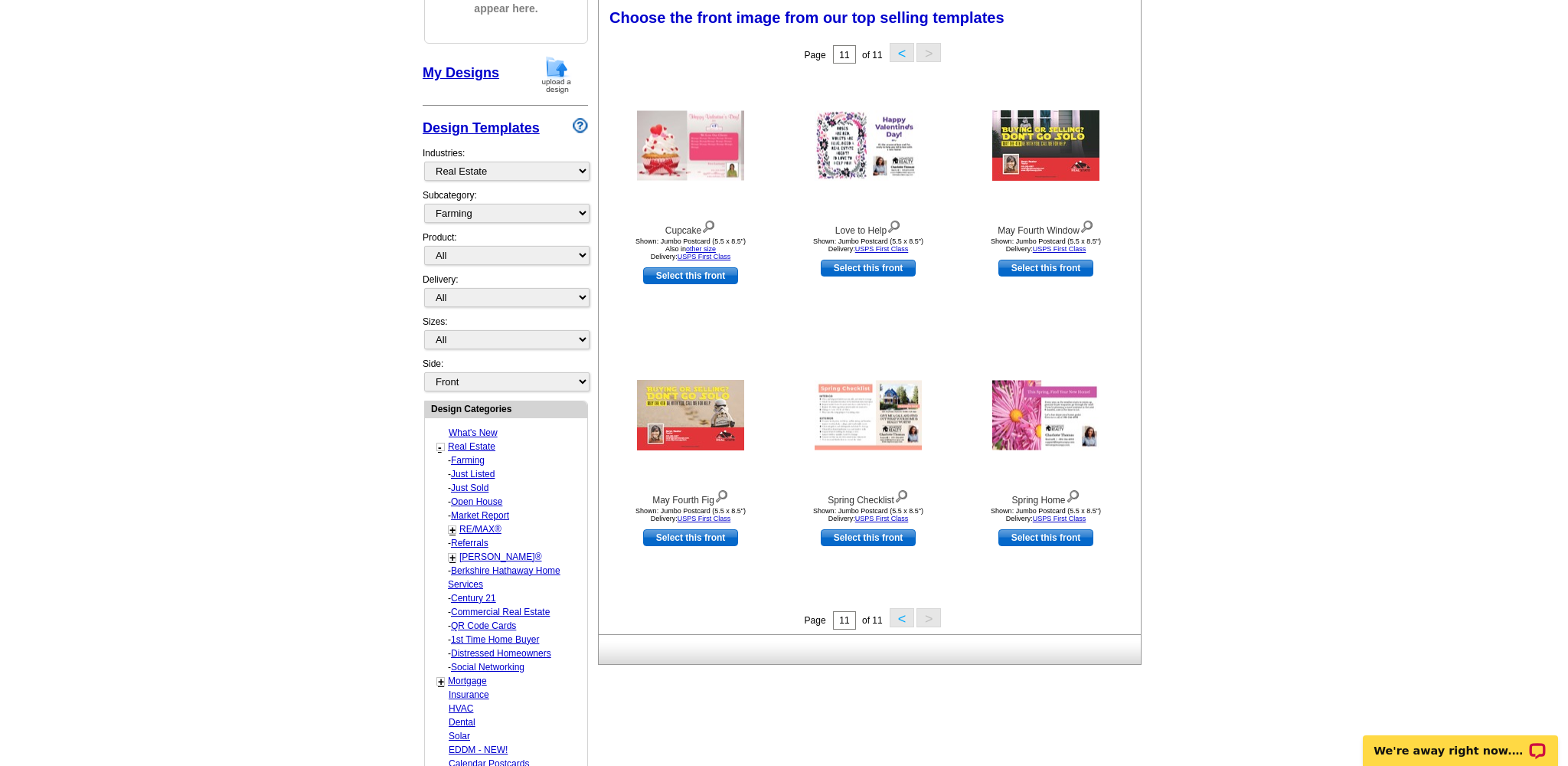
scroll to position [224, 0]
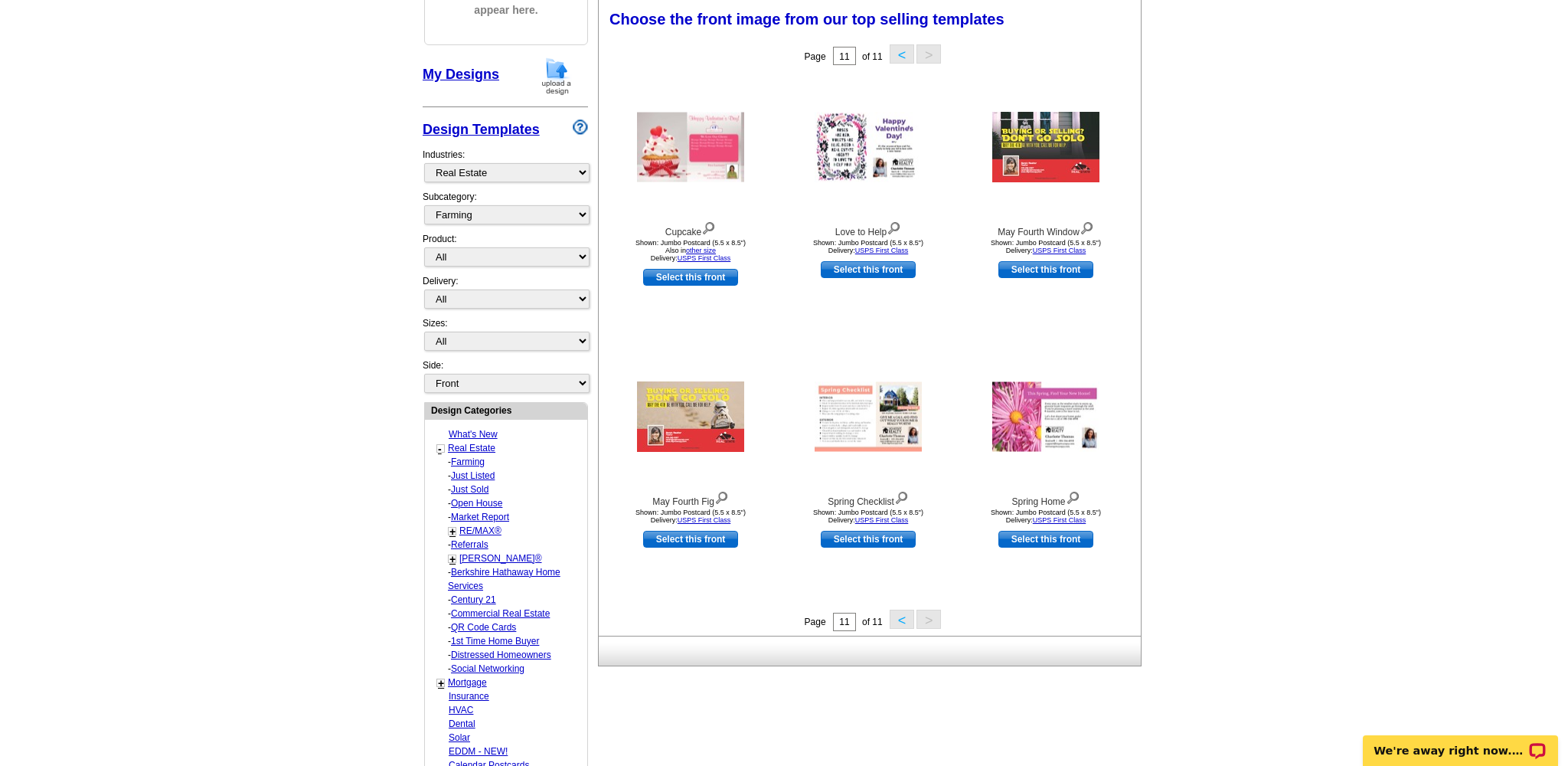
click at [900, 621] on button "<" at bounding box center [902, 619] width 24 height 19
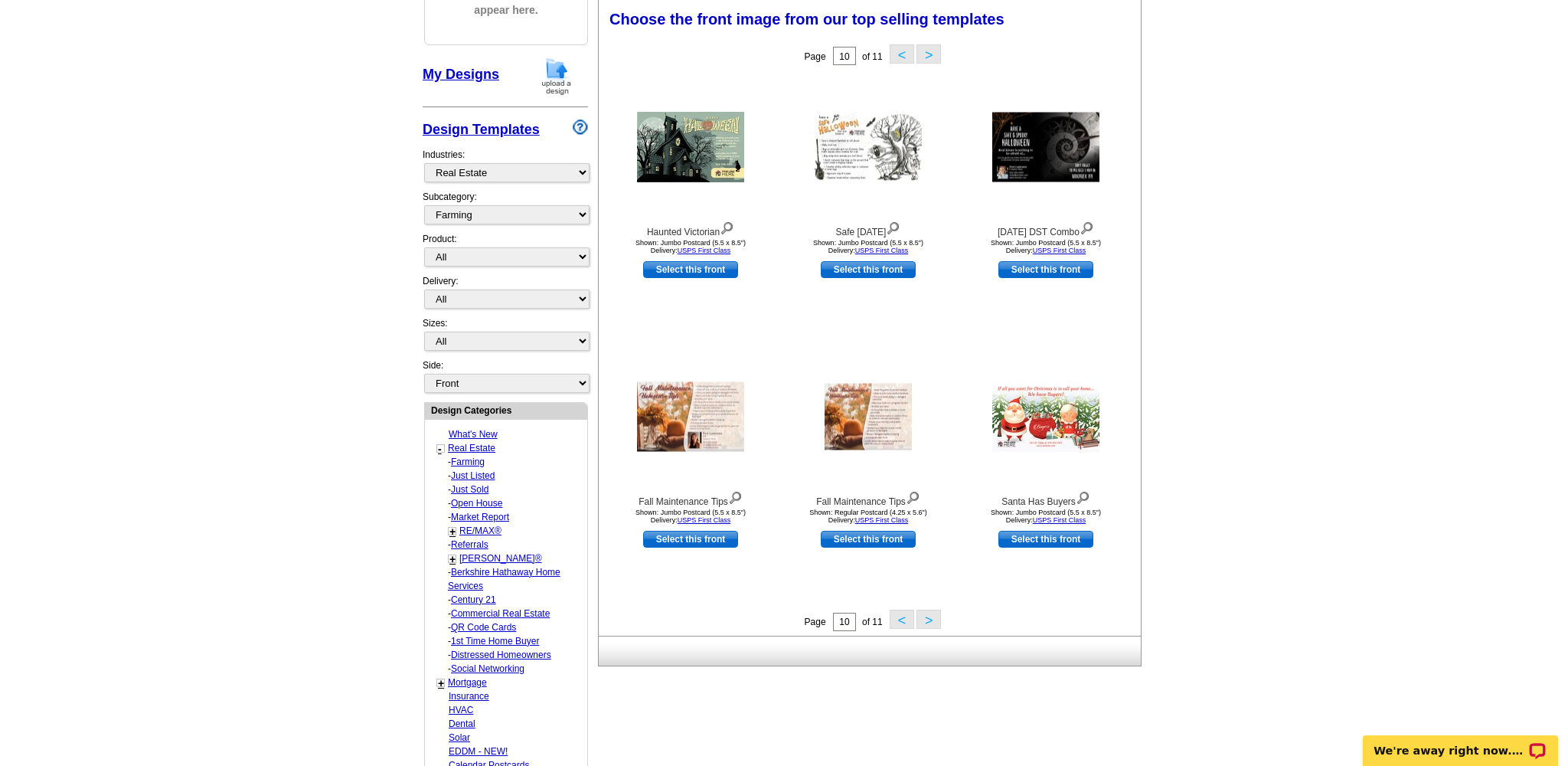
click at [900, 621] on button "<" at bounding box center [902, 619] width 24 height 19
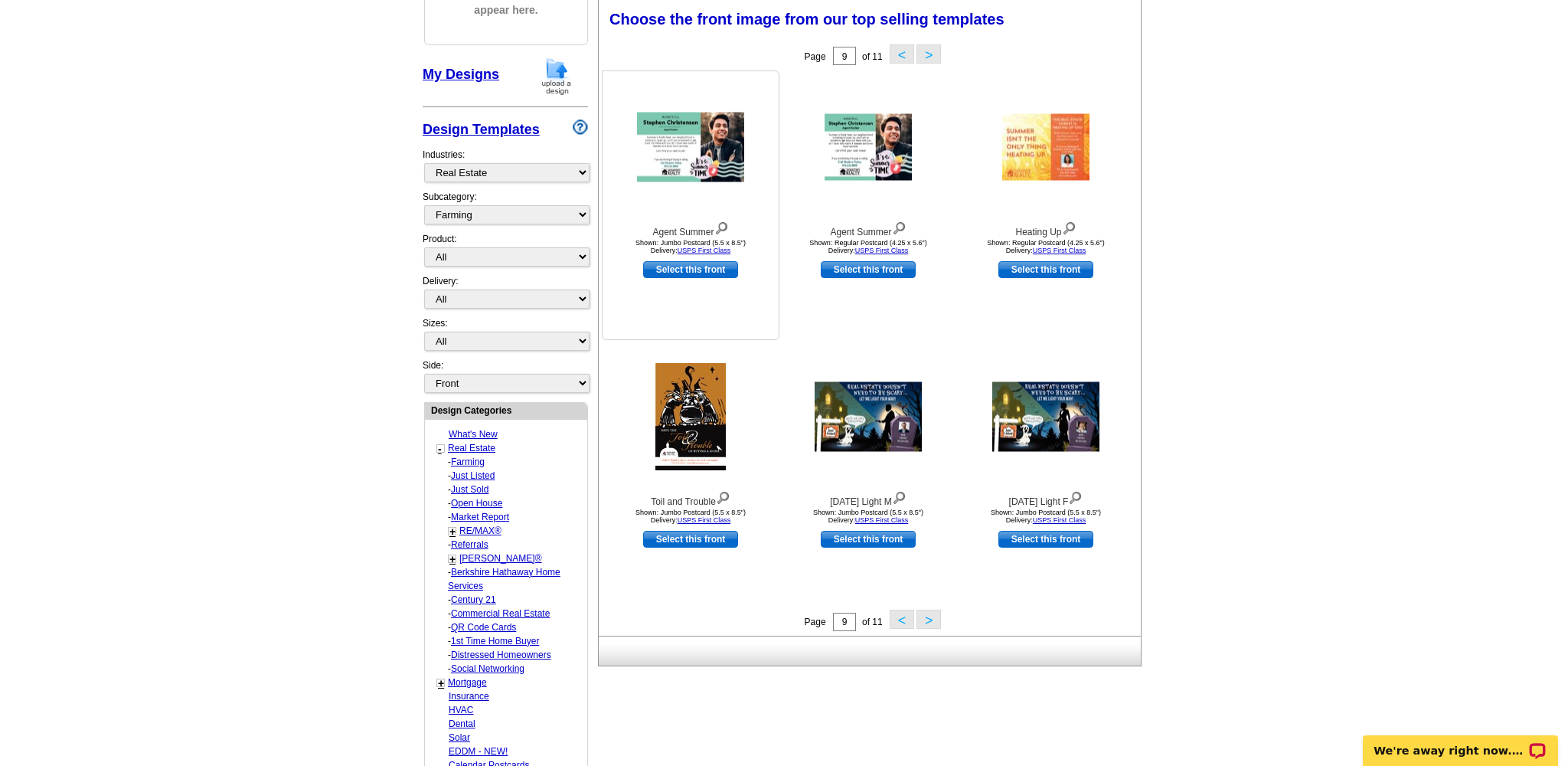
click at [700, 146] on img at bounding box center [690, 147] width 107 height 70
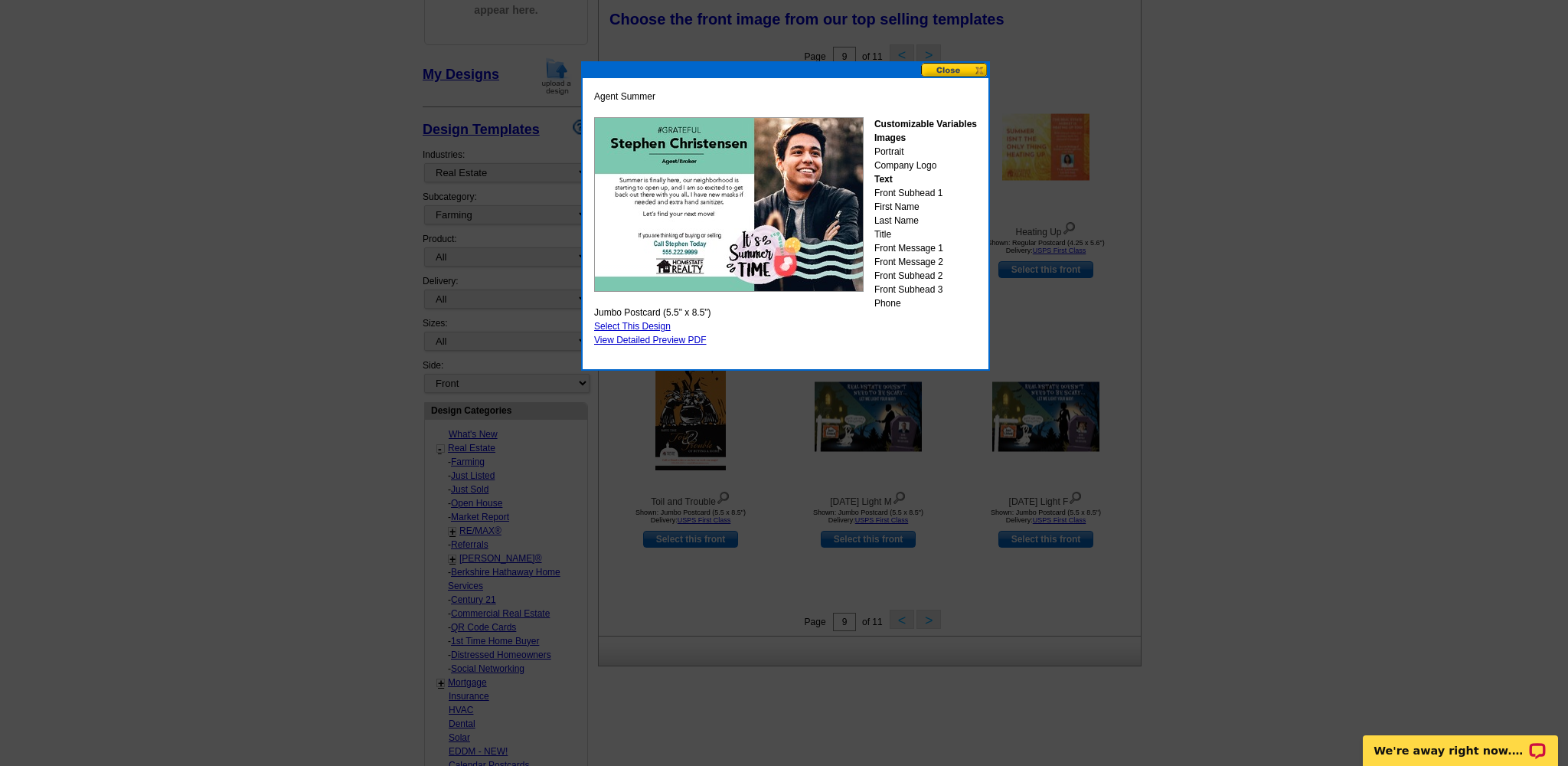
click at [948, 72] on button at bounding box center [955, 70] width 68 height 15
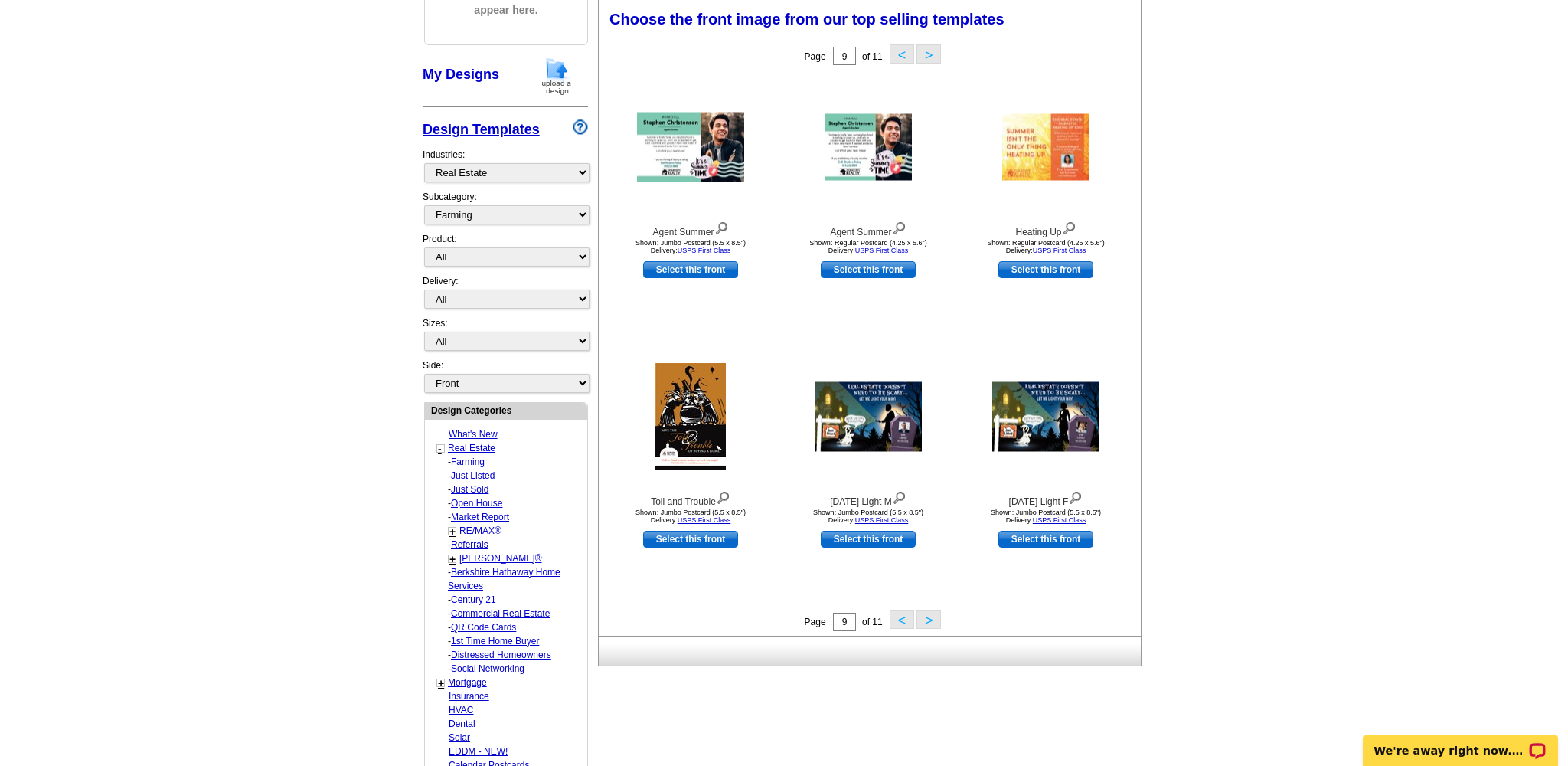
click at [906, 53] on button "<" at bounding box center [902, 53] width 24 height 19
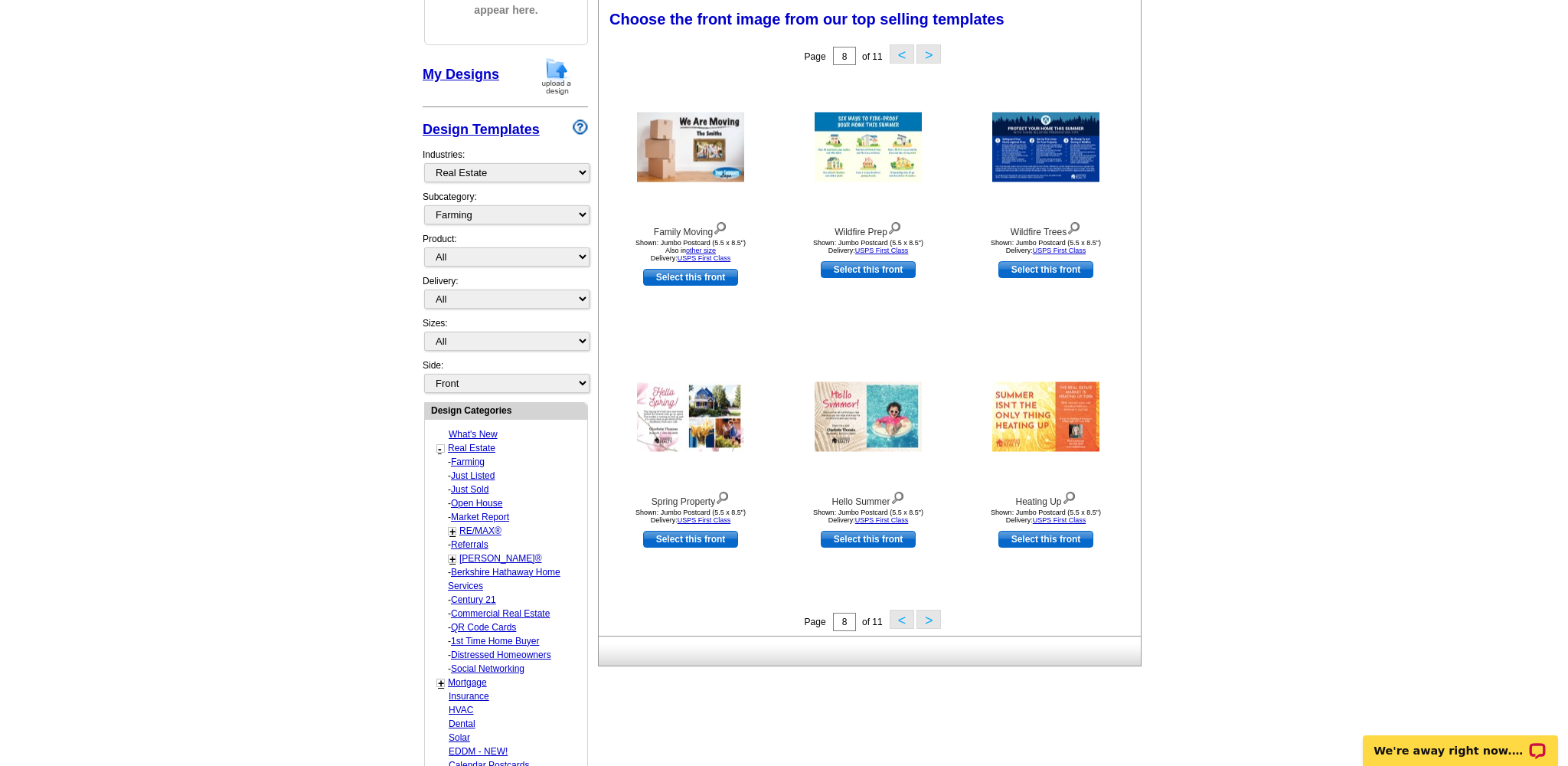
click at [901, 54] on button "<" at bounding box center [902, 53] width 24 height 19
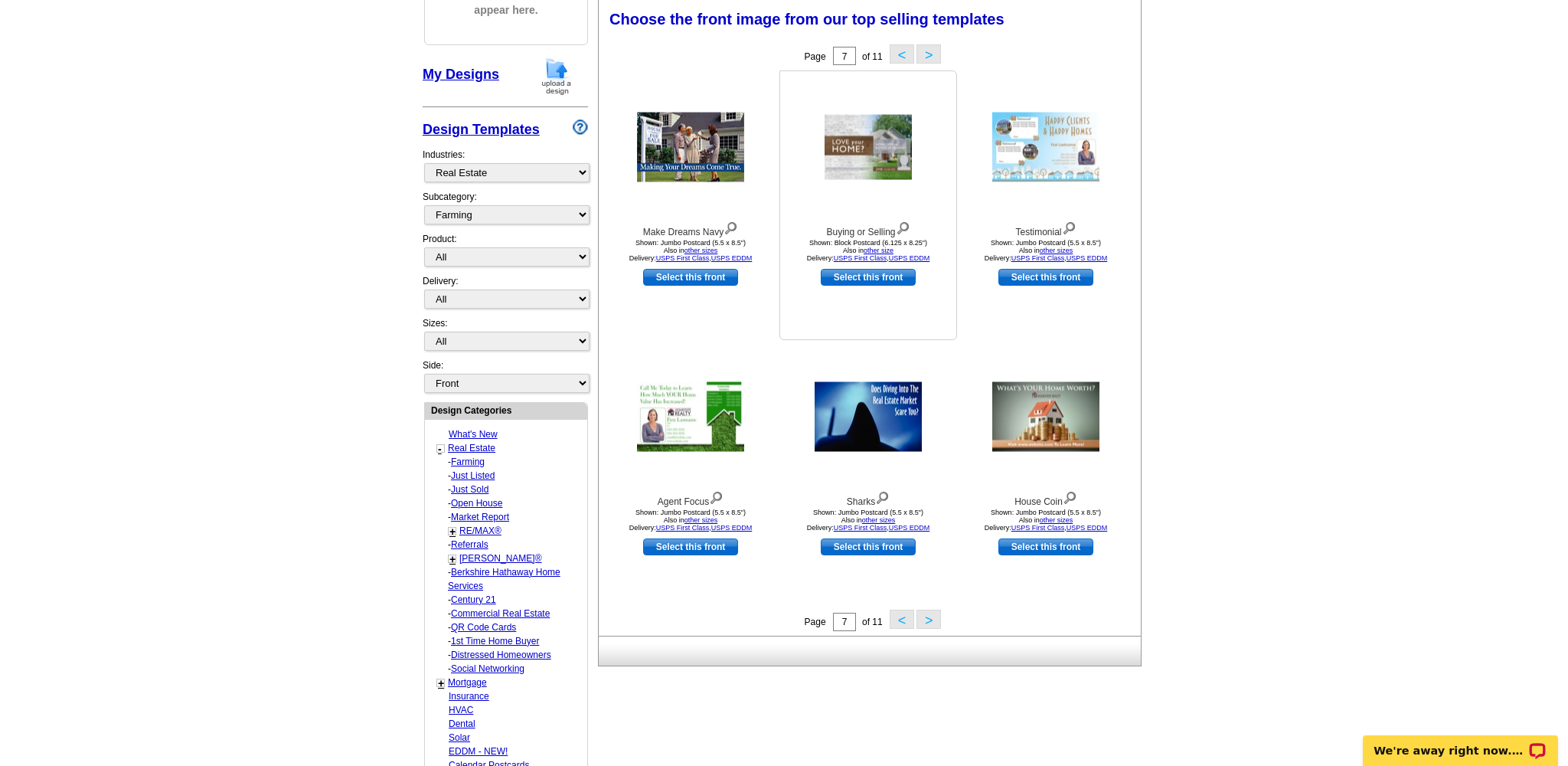
click at [867, 151] on img at bounding box center [868, 147] width 87 height 65
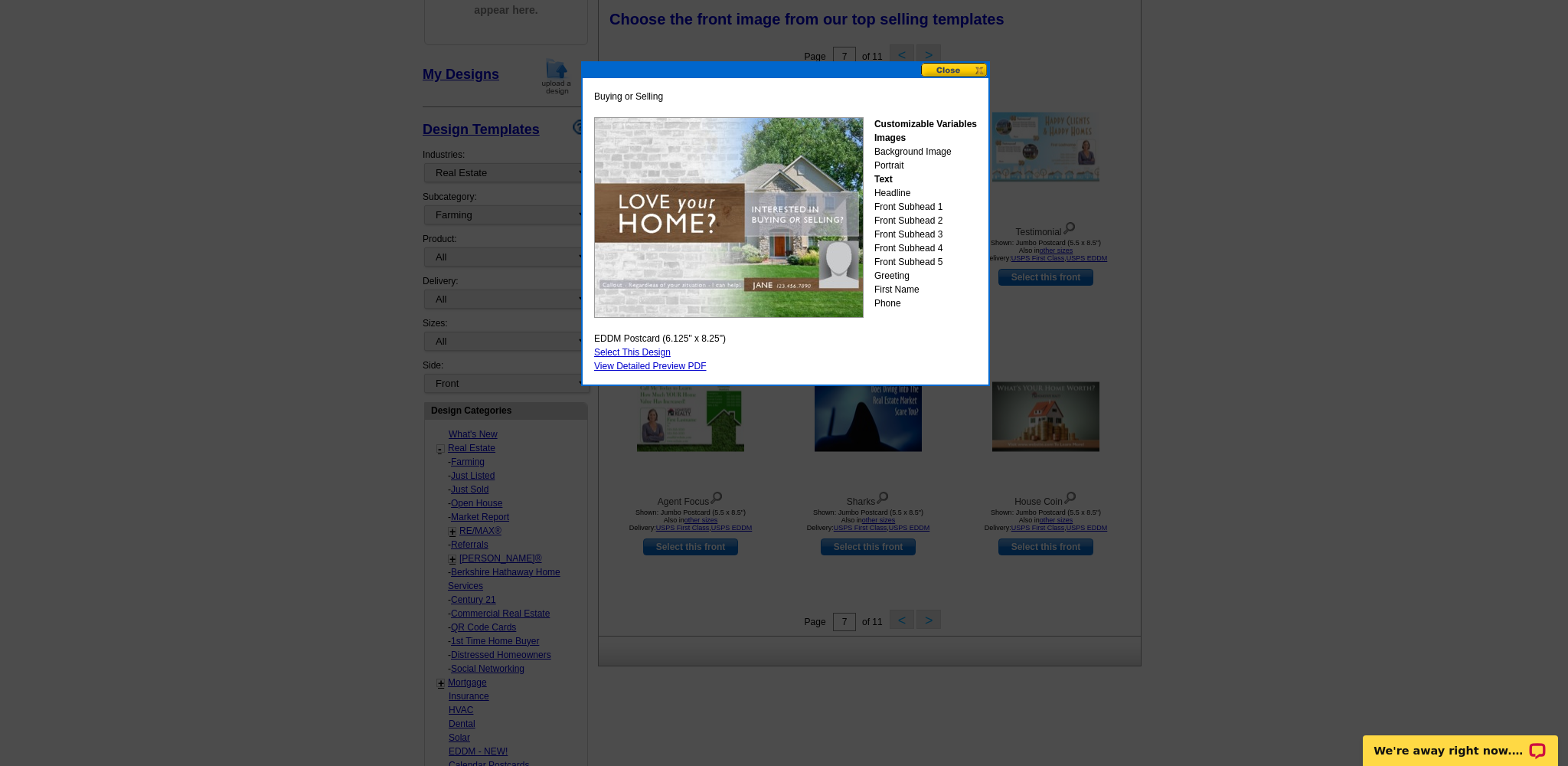
click at [940, 68] on button at bounding box center [955, 70] width 68 height 15
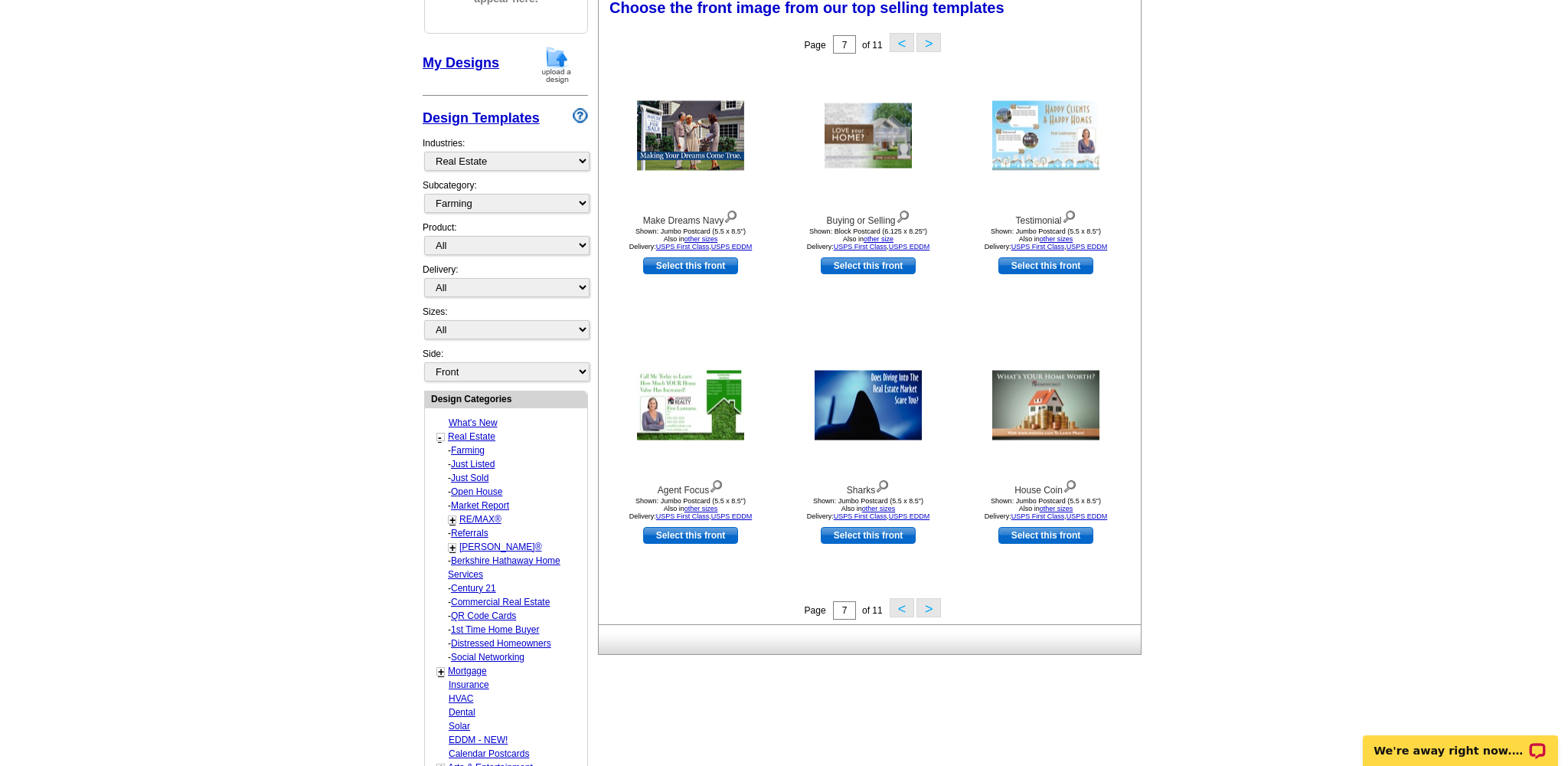
scroll to position [235, 0]
click at [926, 609] on button ">" at bounding box center [929, 609] width 24 height 19
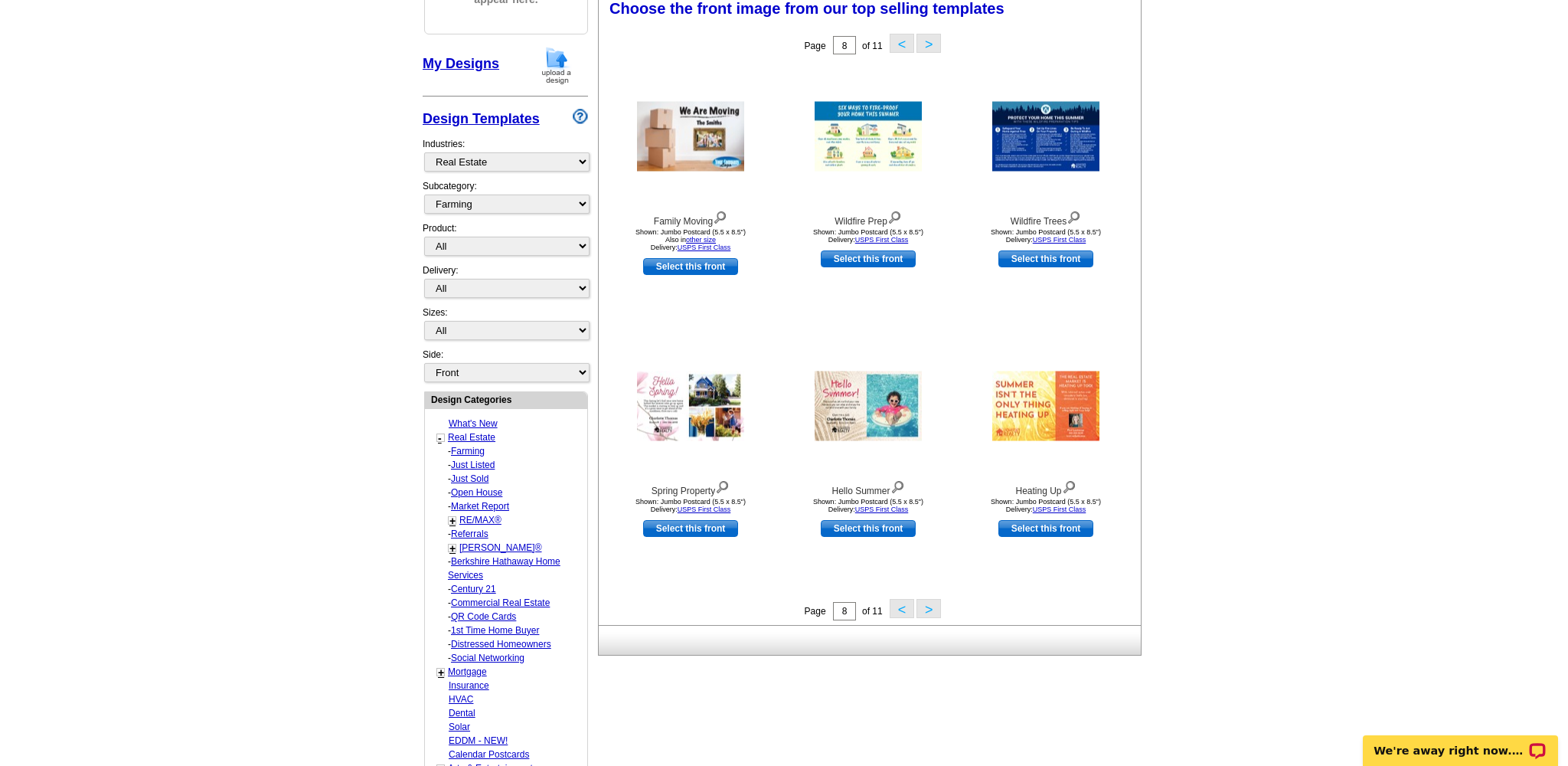
click at [903, 615] on button "<" at bounding box center [902, 609] width 24 height 19
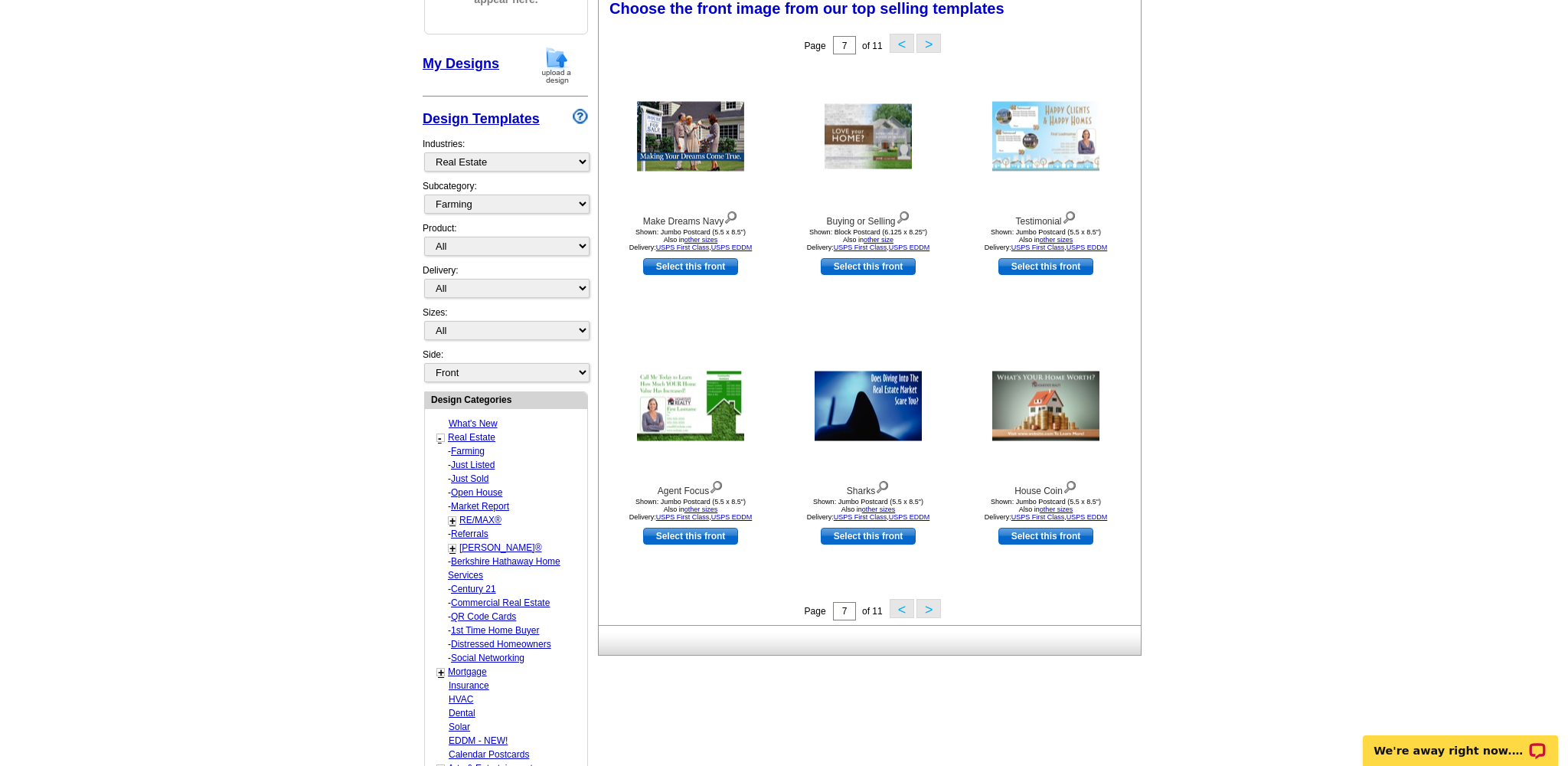
drag, startPoint x: 901, startPoint y: 610, endPoint x: 1174, endPoint y: 569, distance: 276.1
click at [982, 608] on div "Page 7 of 11 < >" at bounding box center [872, 610] width 542 height 23
click at [882, 240] on link "other size" at bounding box center [878, 240] width 30 height 8
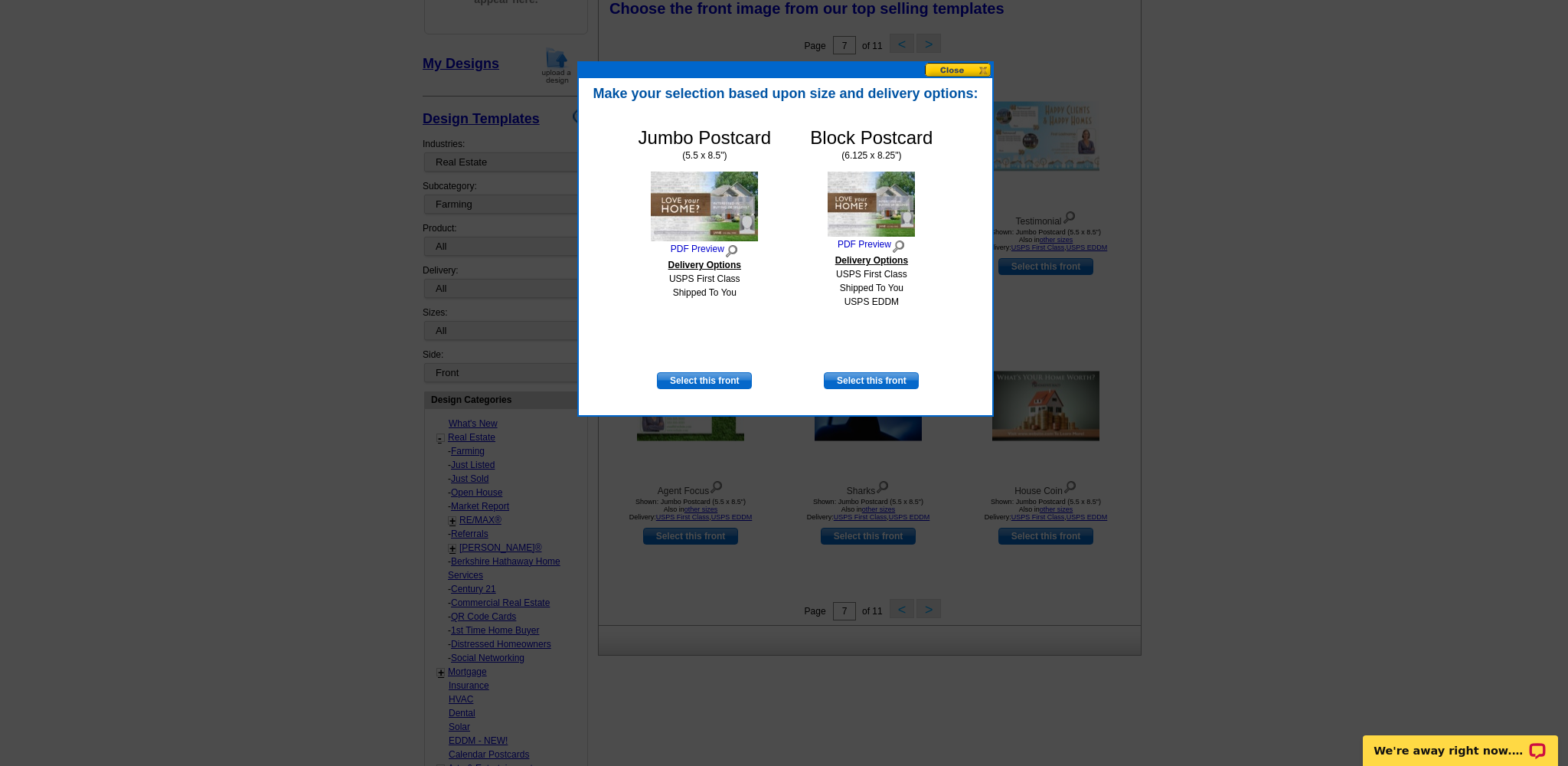
click at [707, 210] on img at bounding box center [705, 206] width 107 height 70
click at [707, 380] on link "Select this front" at bounding box center [705, 380] width 95 height 17
select select "2"
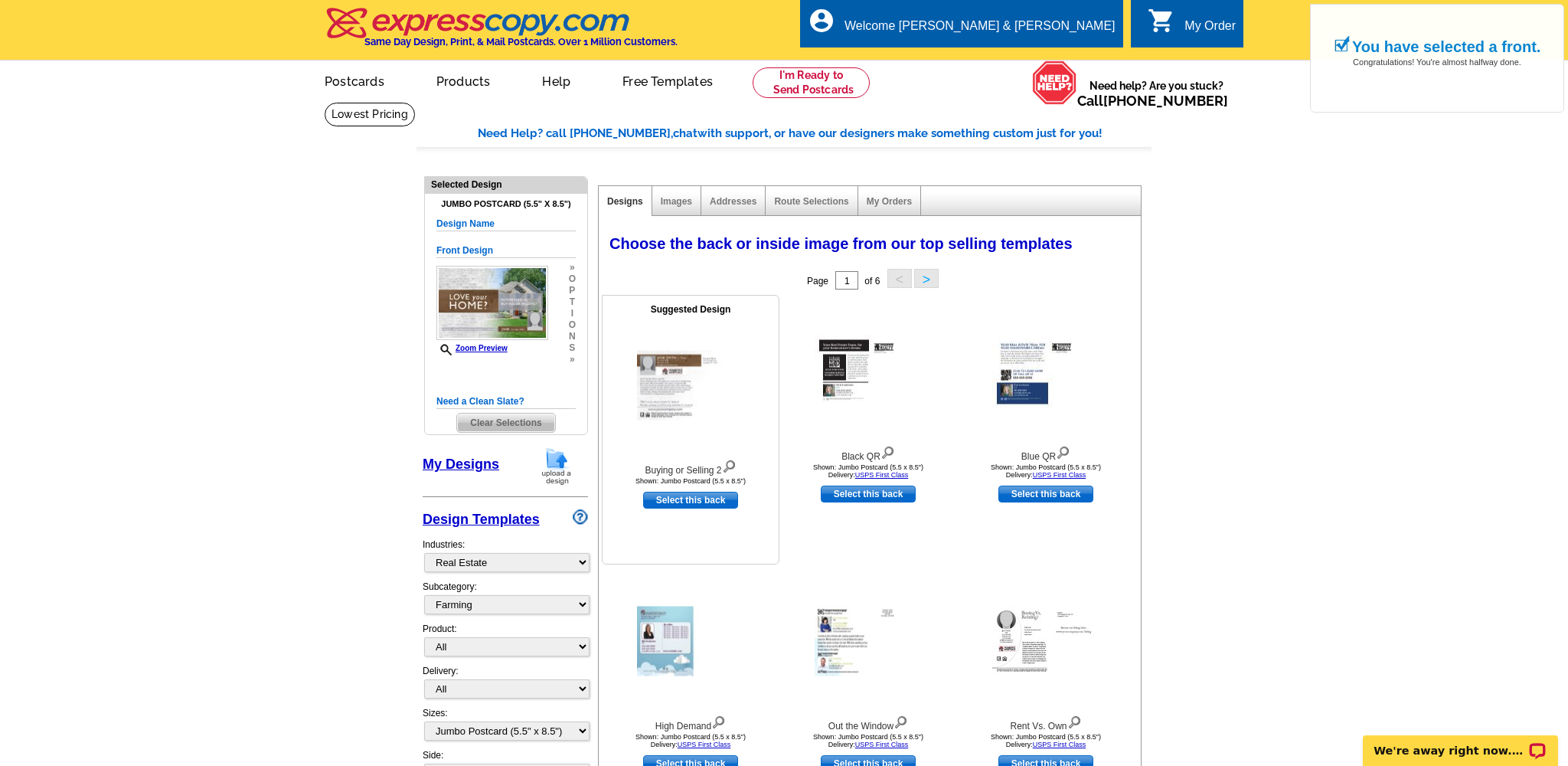
scroll to position [37, 0]
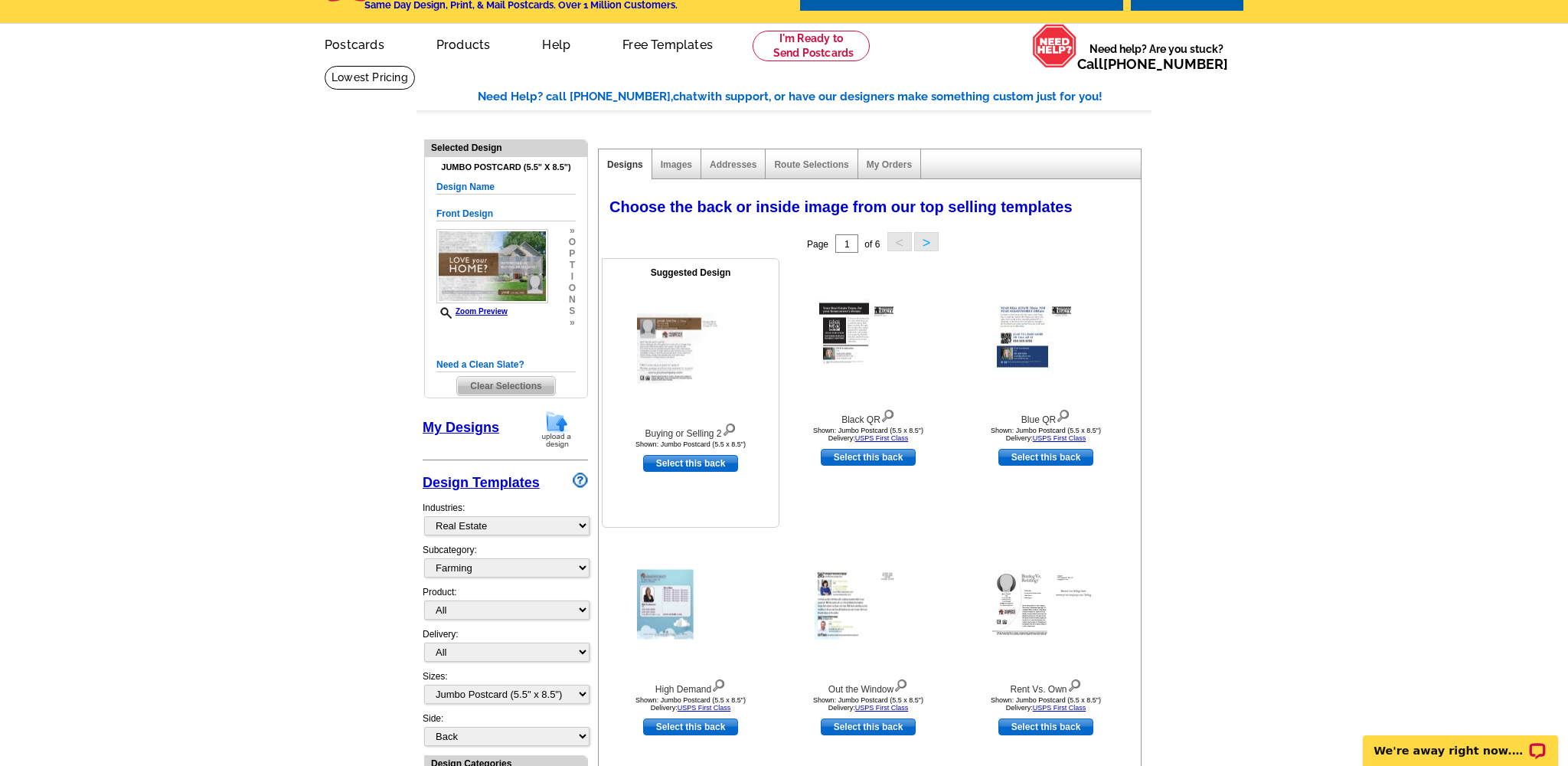
click at [731, 425] on img at bounding box center [729, 428] width 15 height 17
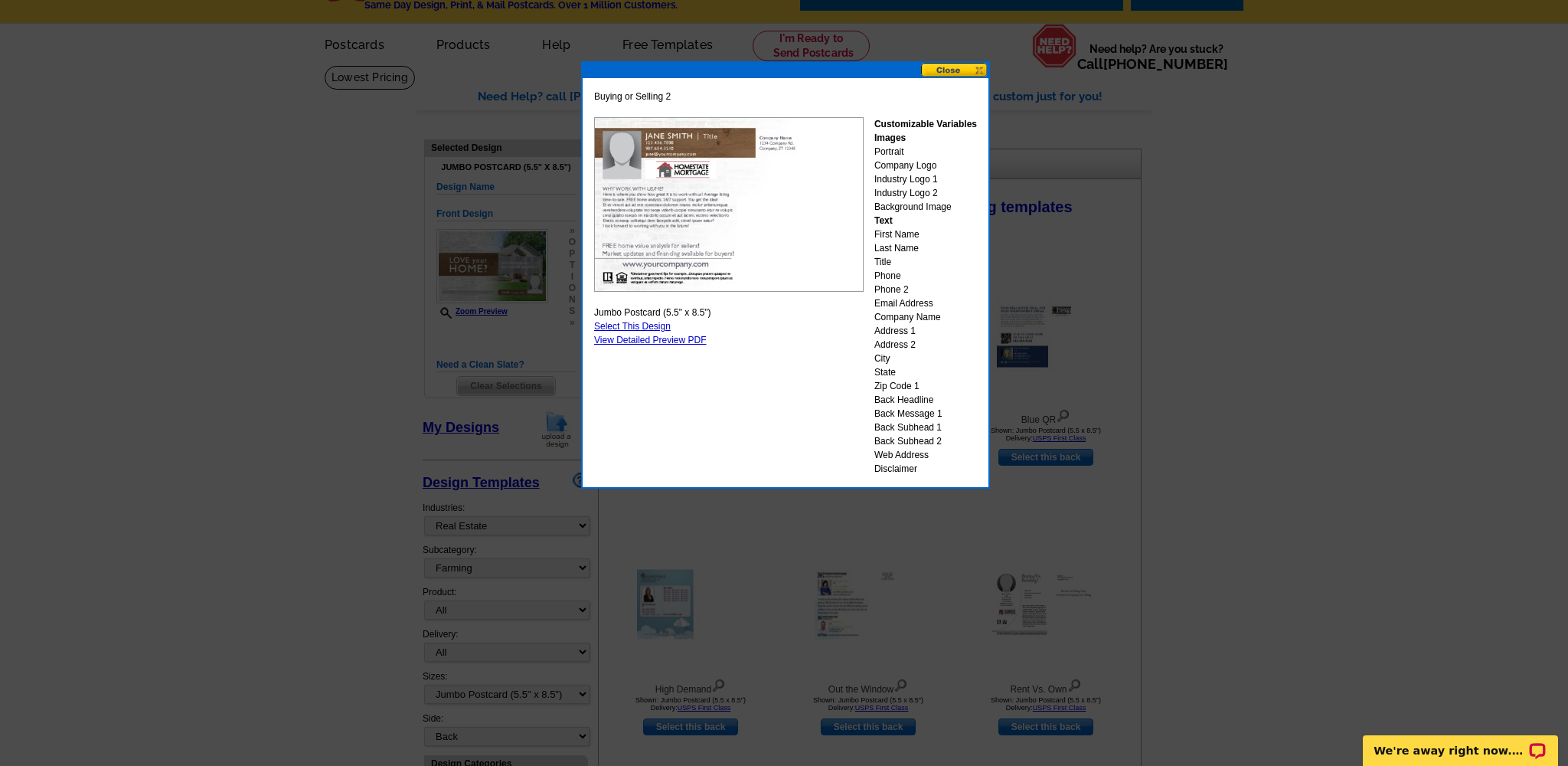
click at [665, 204] on img at bounding box center [729, 204] width 270 height 175
click at [962, 69] on button at bounding box center [954, 70] width 68 height 15
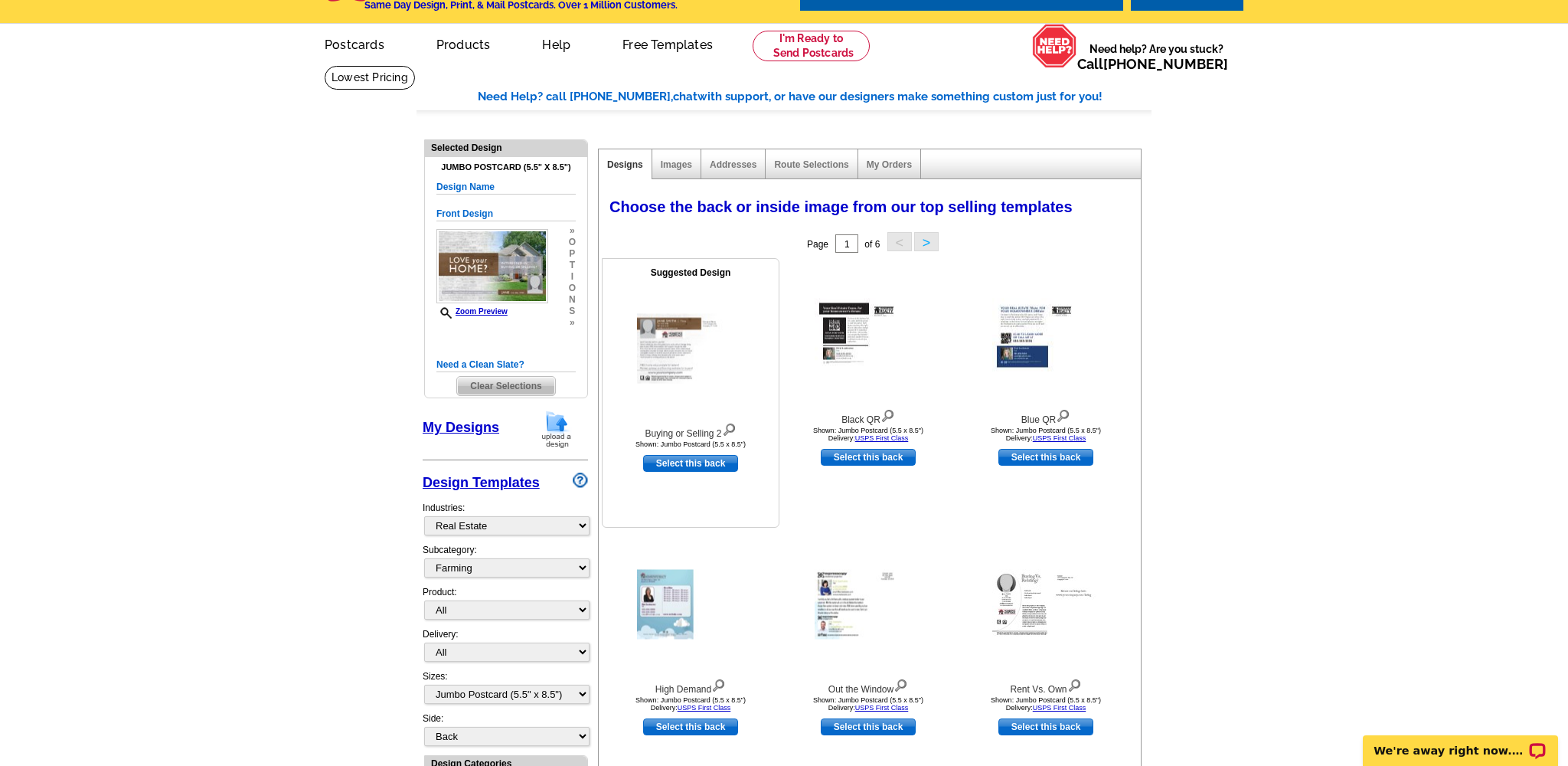
click at [702, 462] on link "Select this back" at bounding box center [690, 462] width 95 height 17
select select "front"
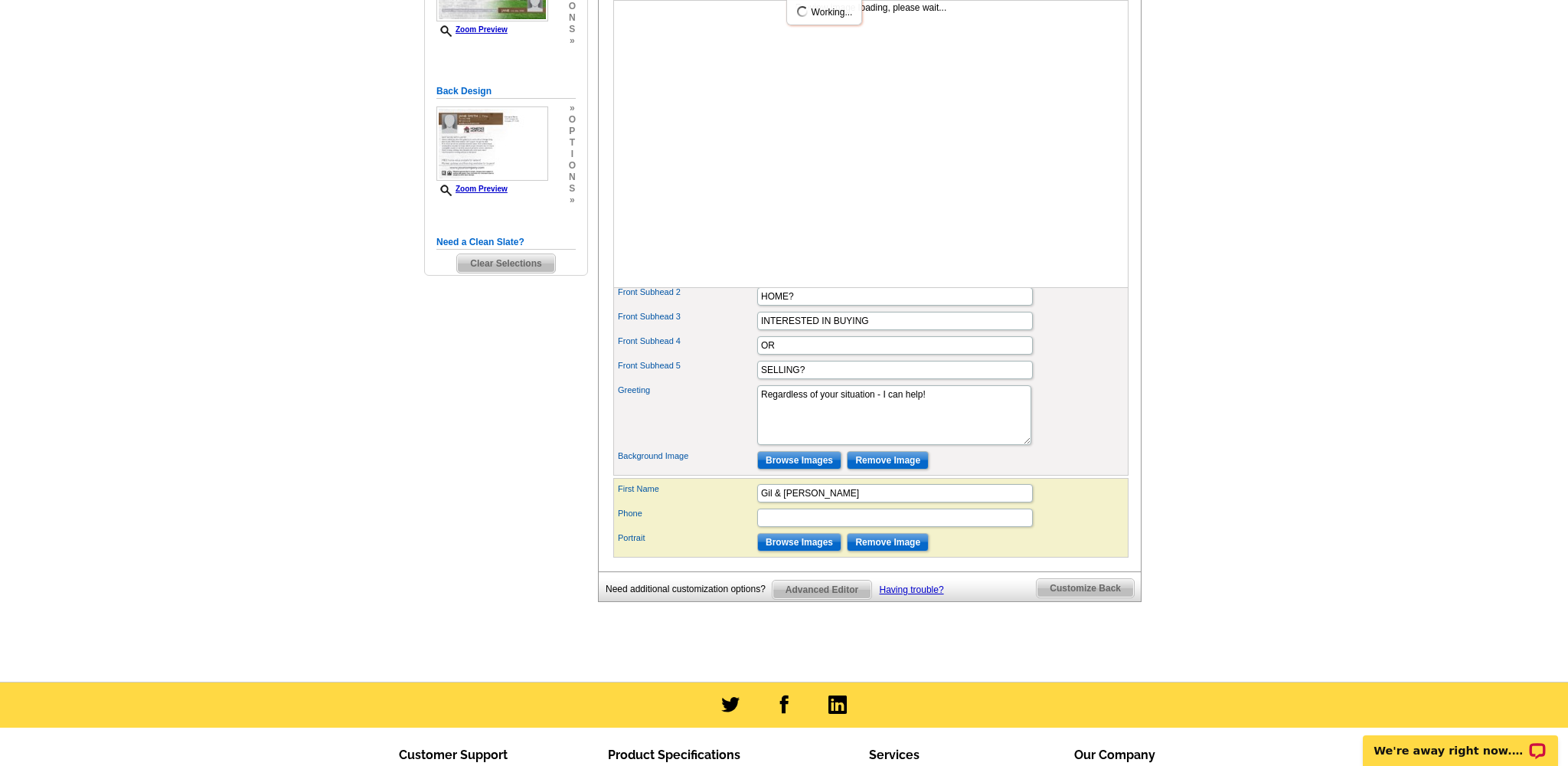
scroll to position [338, 0]
drag, startPoint x: 845, startPoint y: 519, endPoint x: 747, endPoint y: 515, distance: 98.1
type input "K"
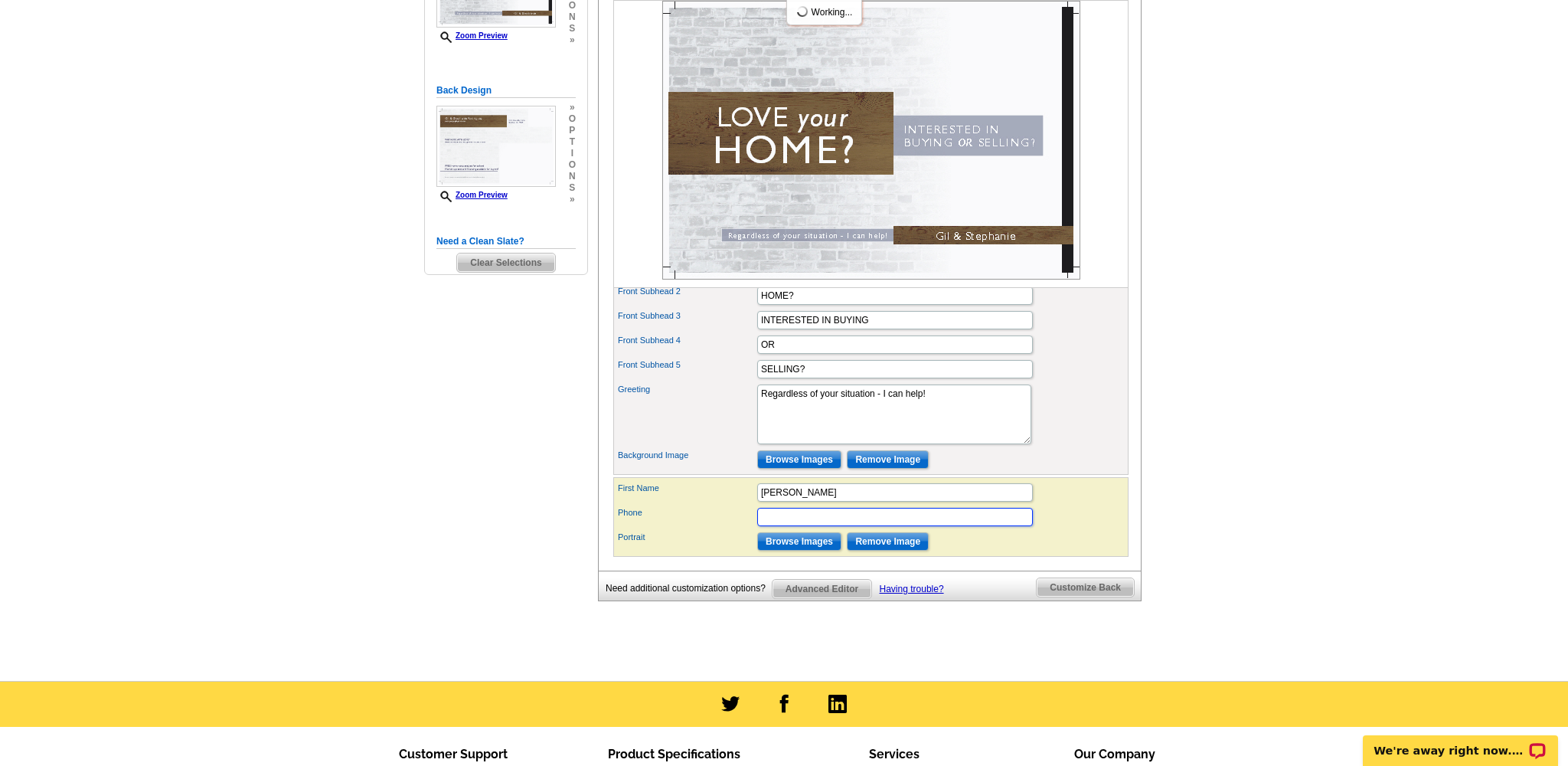
scroll to position [0, 0]
click at [832, 502] on input "Joe" at bounding box center [895, 492] width 276 height 18
type input "Joseph Farr"
click at [826, 526] on input "Phone" at bounding box center [895, 517] width 276 height 18
click at [1013, 447] on div "Greeting Regardless of your situation - I can help!" at bounding box center [871, 414] width 510 height 66
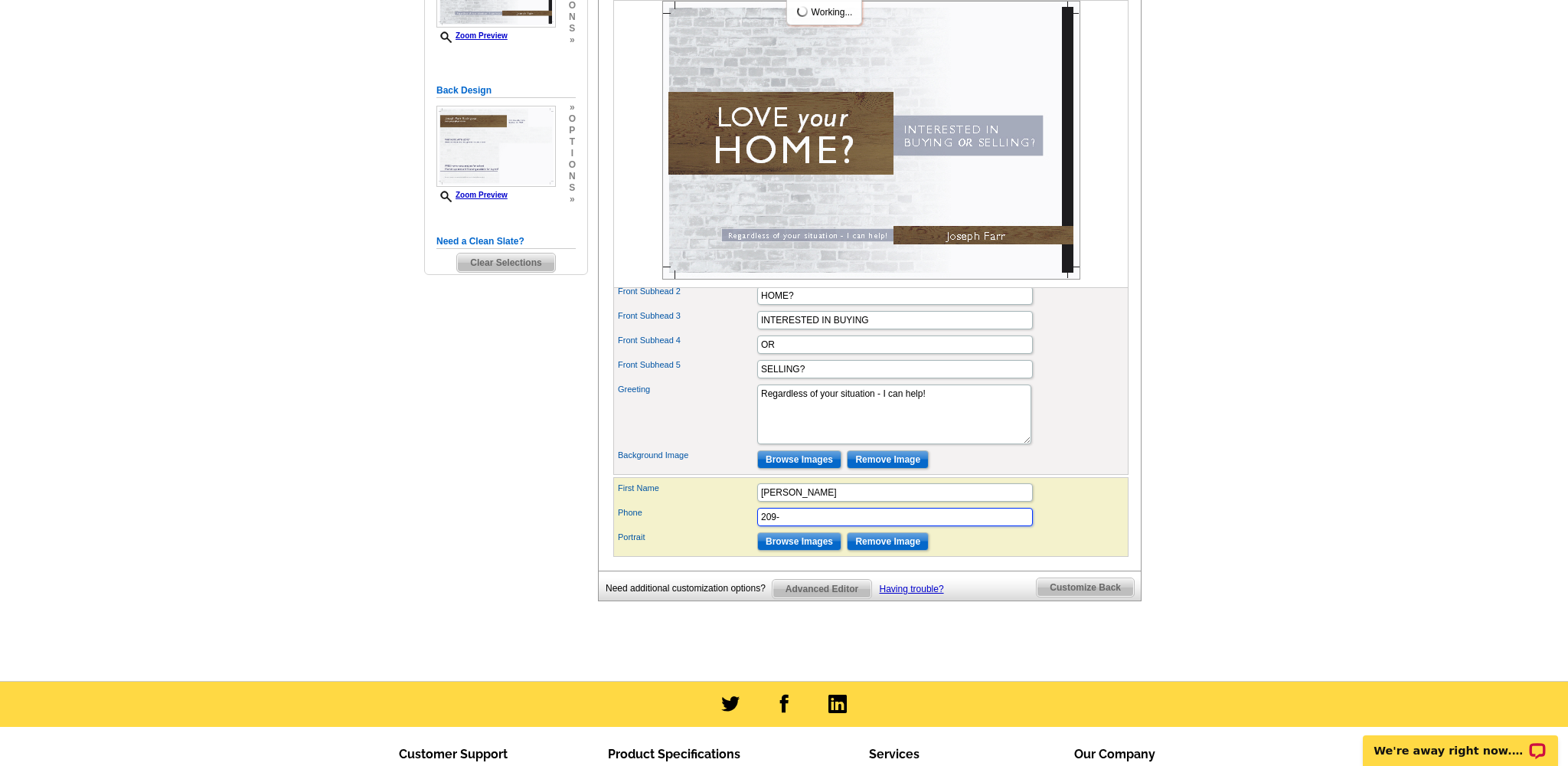
click at [974, 526] on input "209-" at bounding box center [895, 517] width 276 height 18
type input "209-487-4543"
click at [812, 551] on input "Browse Images" at bounding box center [799, 541] width 84 height 18
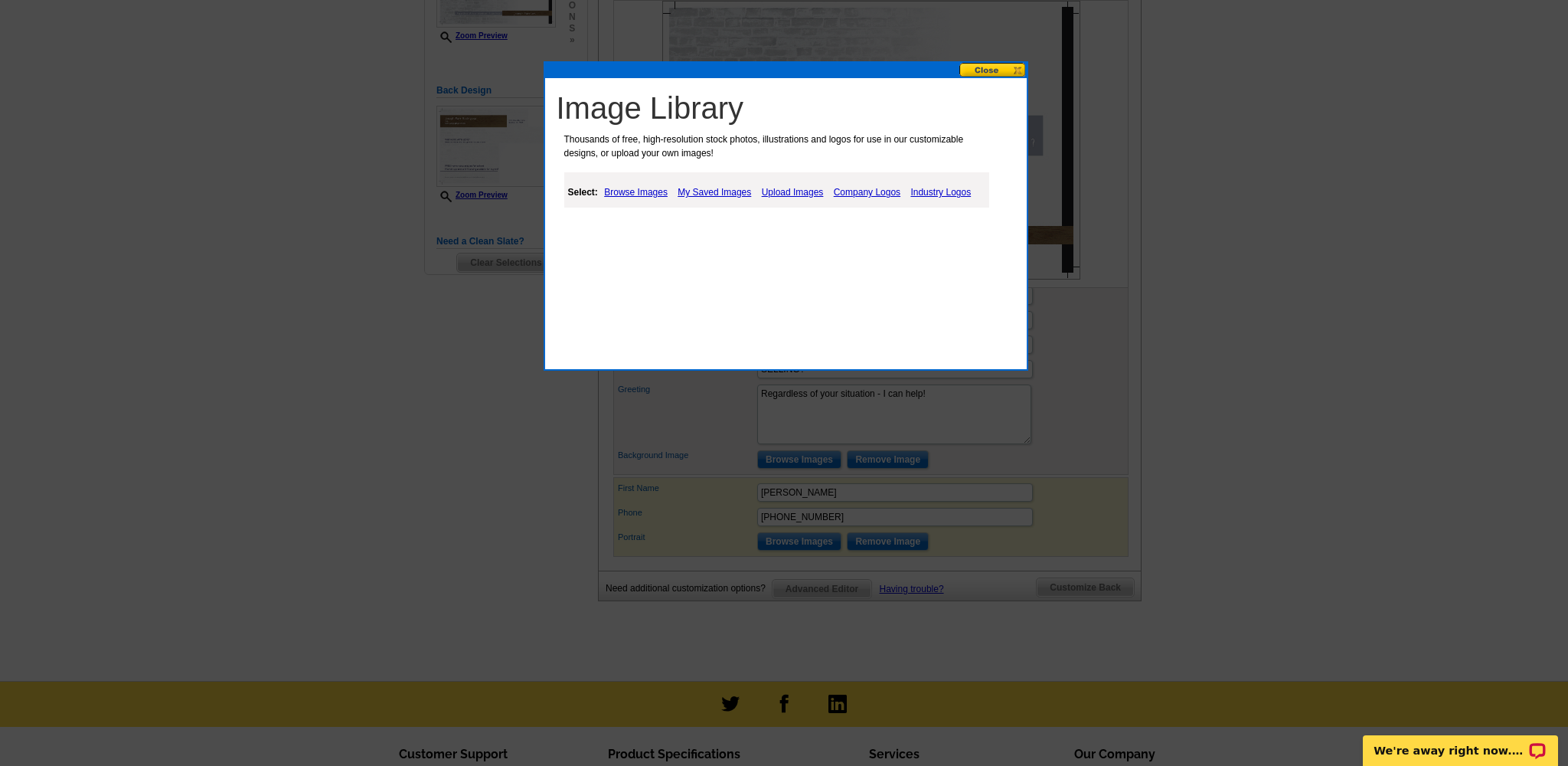
click at [644, 192] on link "Browse Images" at bounding box center [635, 192] width 72 height 18
click at [808, 190] on link "Upload Images" at bounding box center [794, 192] width 70 height 18
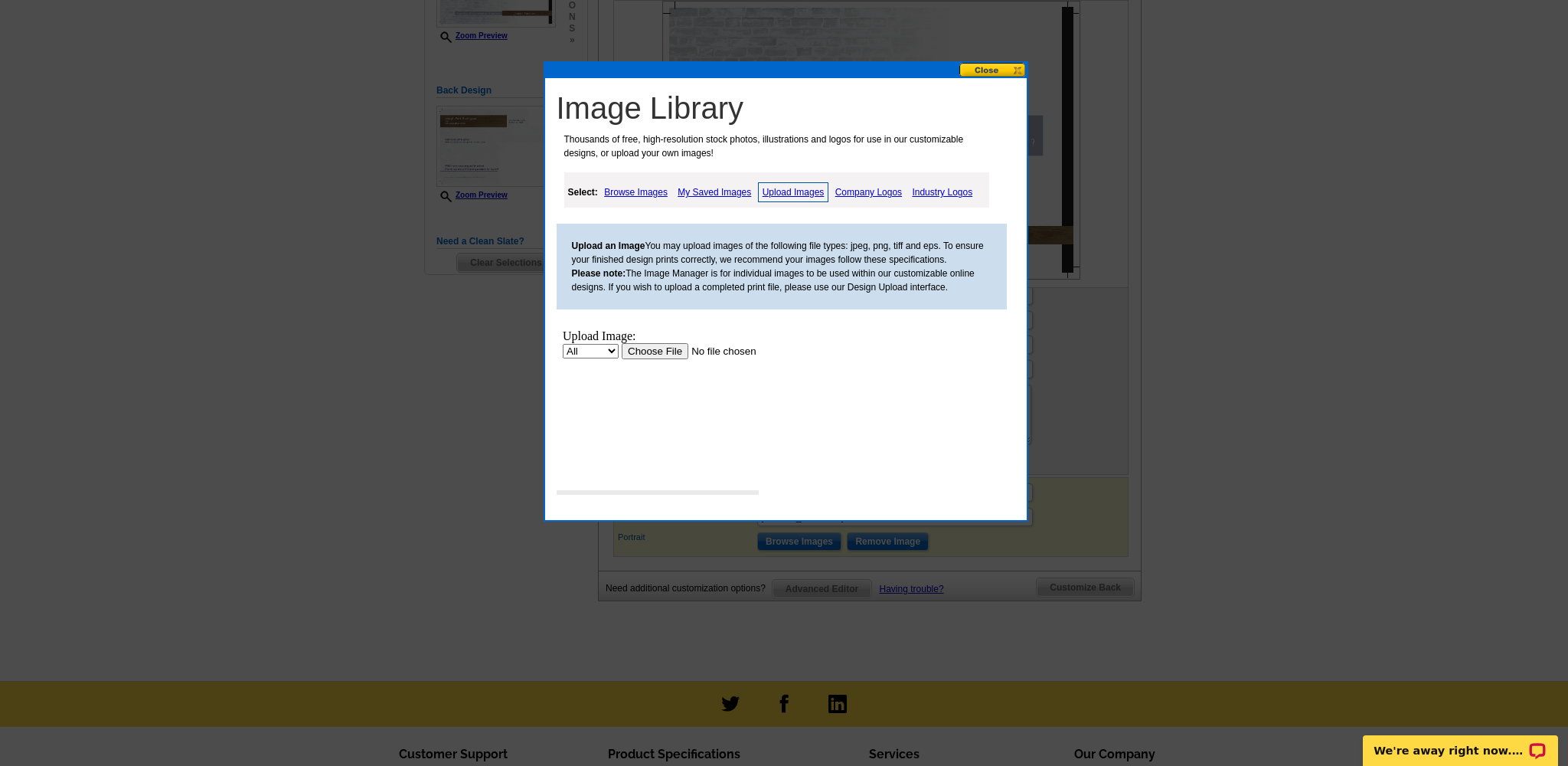
click at [662, 352] on input "file" at bounding box center [718, 351] width 193 height 16
click at [672, 352] on input "file" at bounding box center [718, 351] width 193 height 16
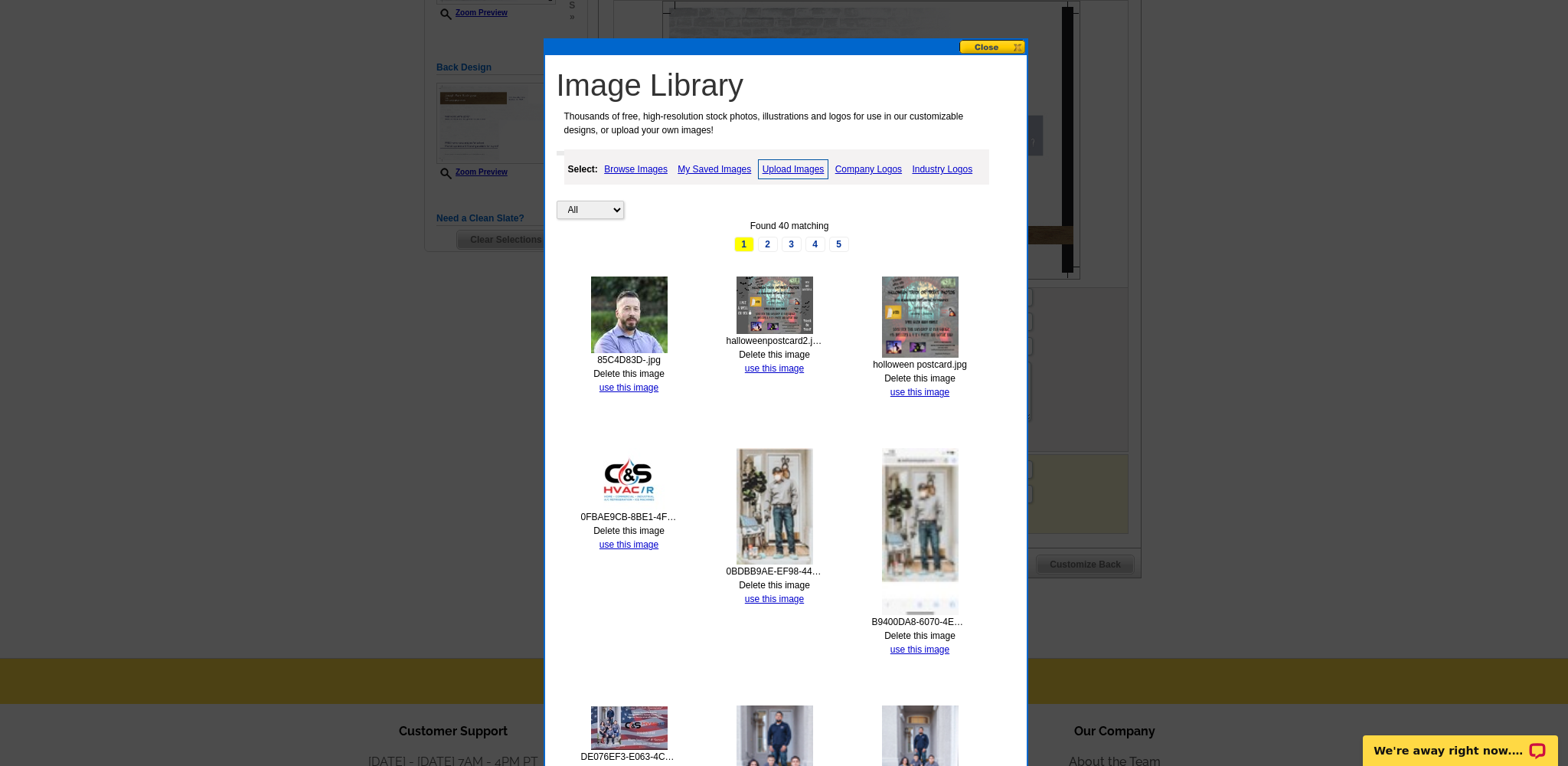
scroll to position [368, 0]
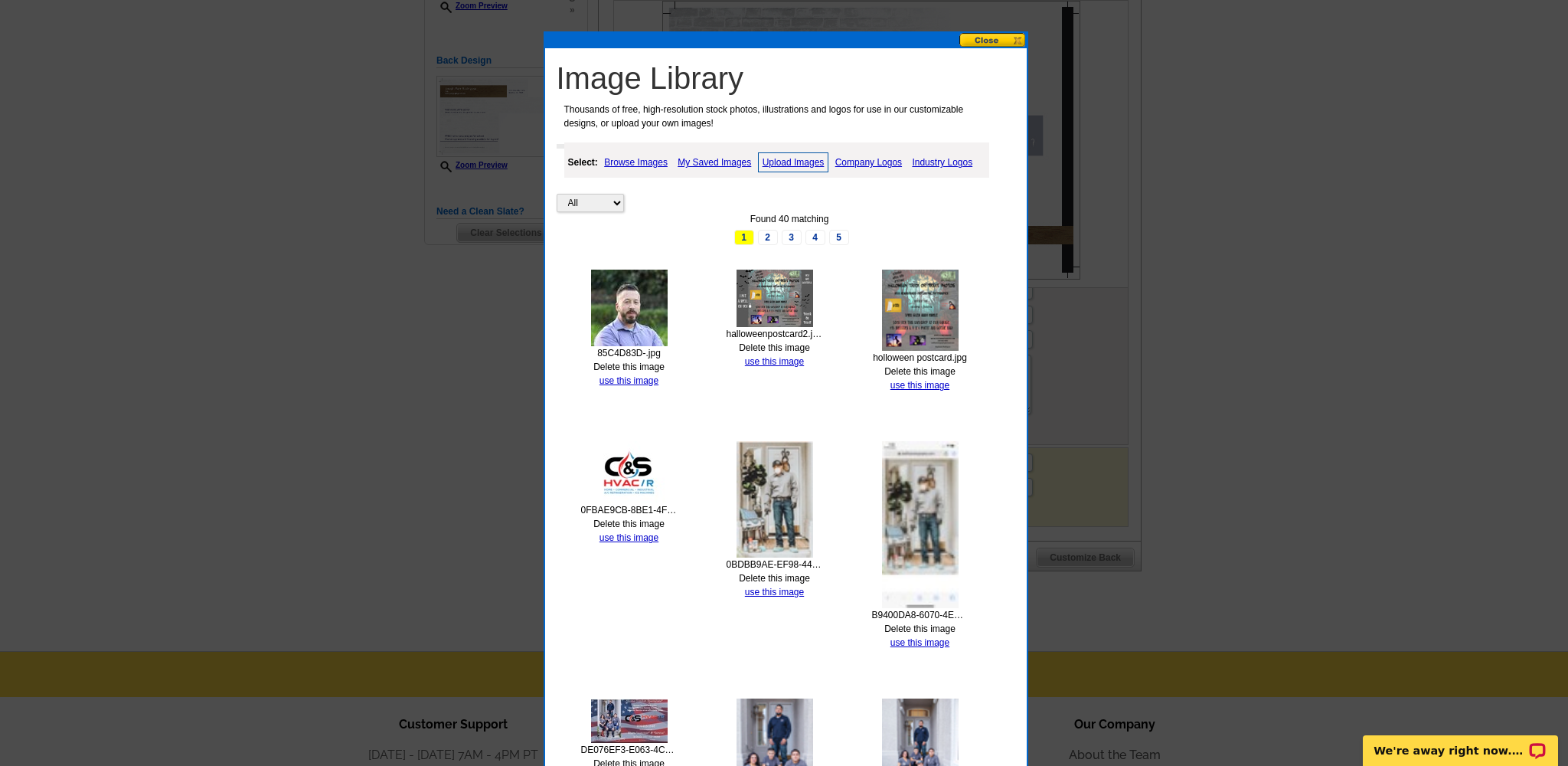
click at [626, 315] on img at bounding box center [629, 308] width 76 height 76
click at [644, 377] on link "use this image" at bounding box center [628, 381] width 59 height 11
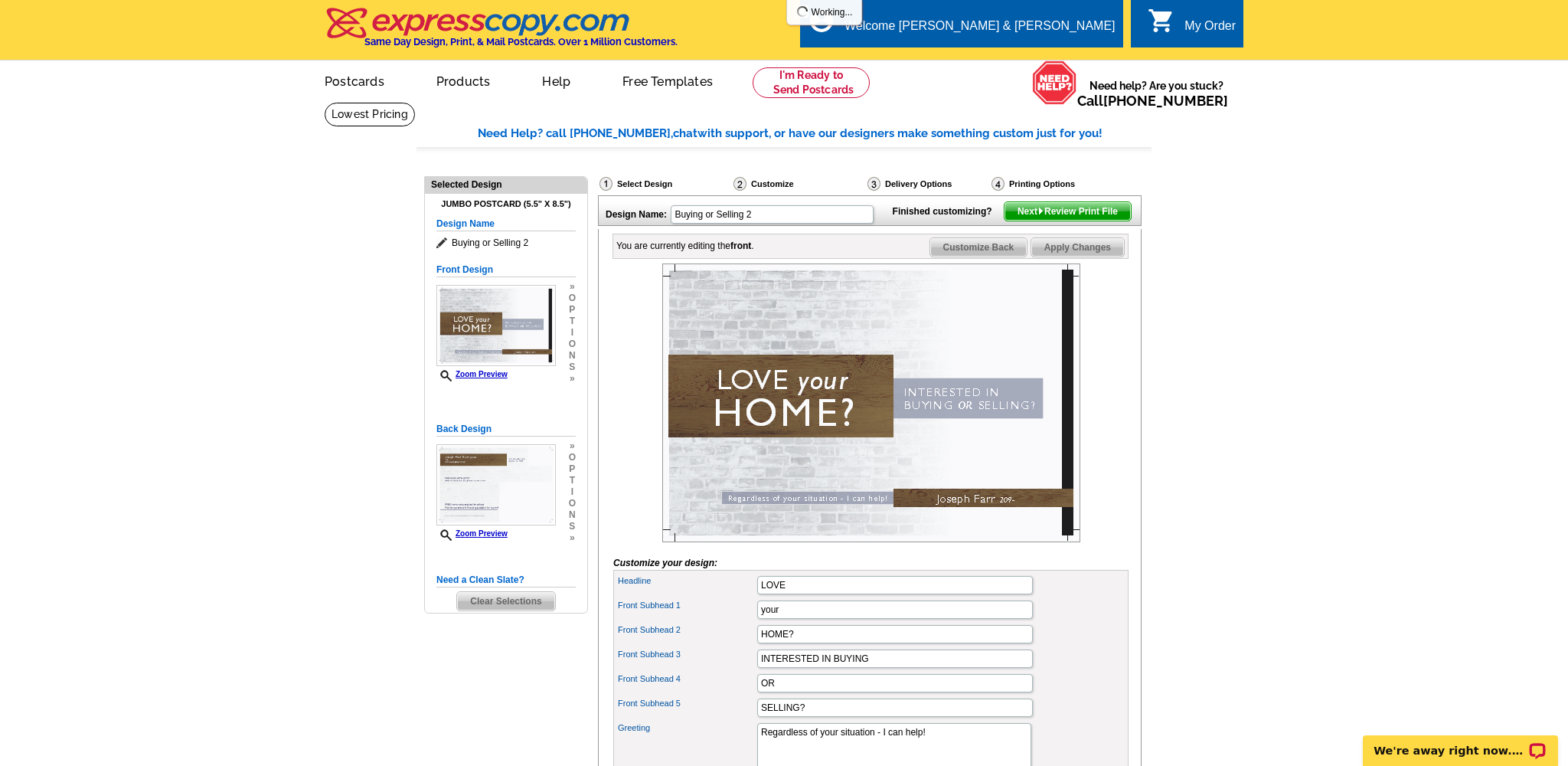
click at [1083, 622] on div "Front Subhead 1 your" at bounding box center [871, 609] width 510 height 24
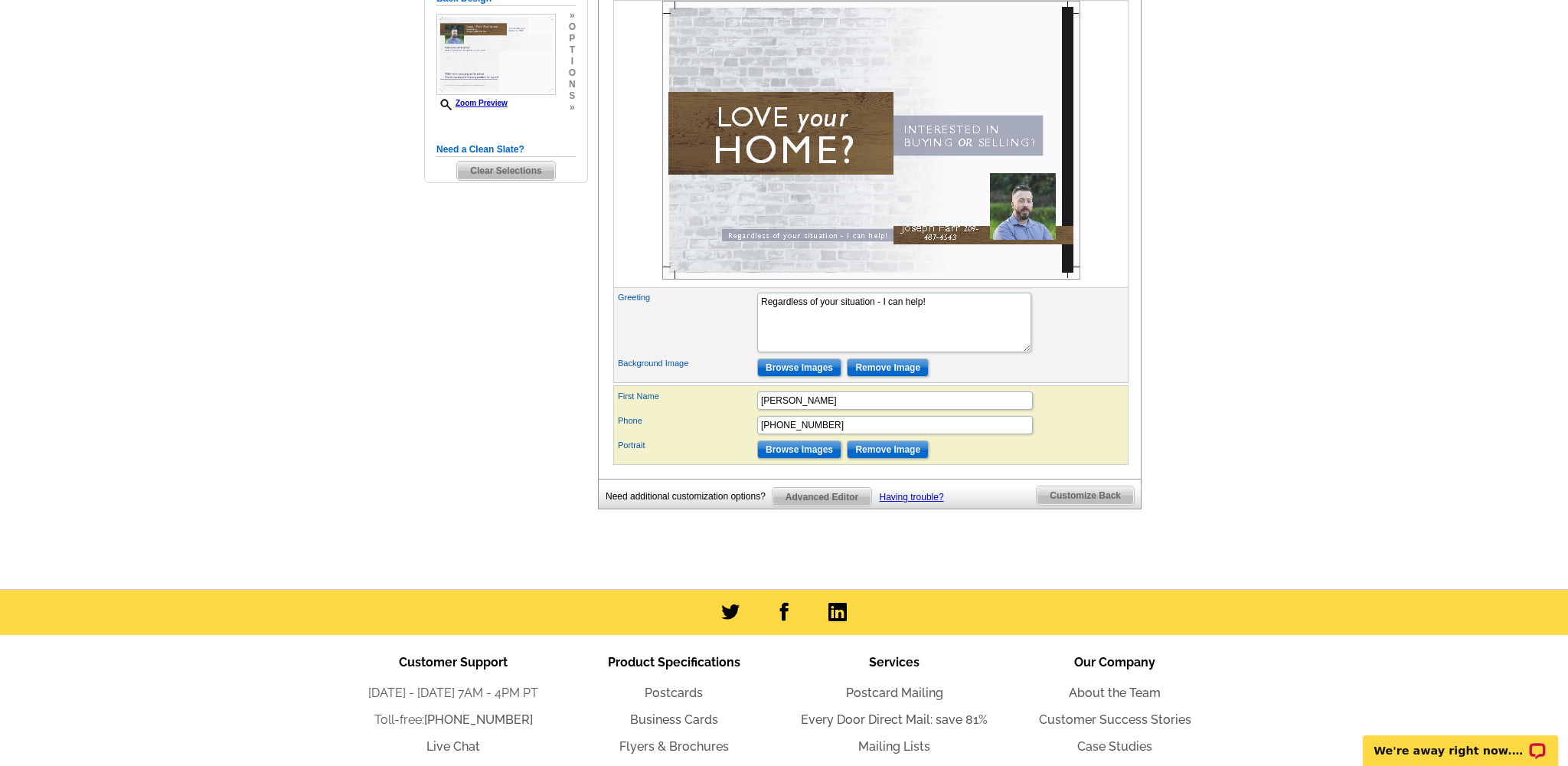
scroll to position [471, 0]
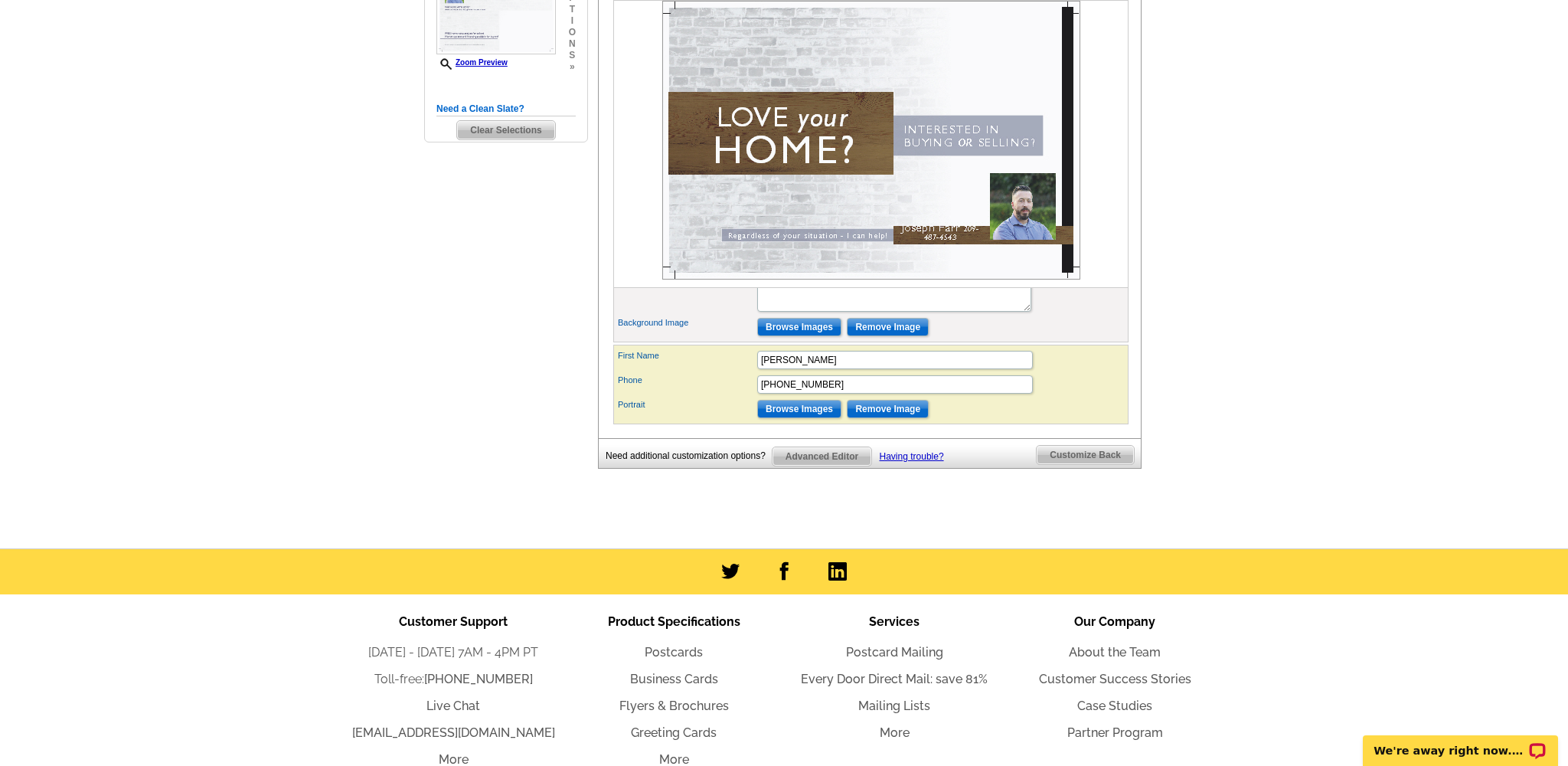
click at [1086, 464] on span "Customize Back" at bounding box center [1086, 455] width 98 height 18
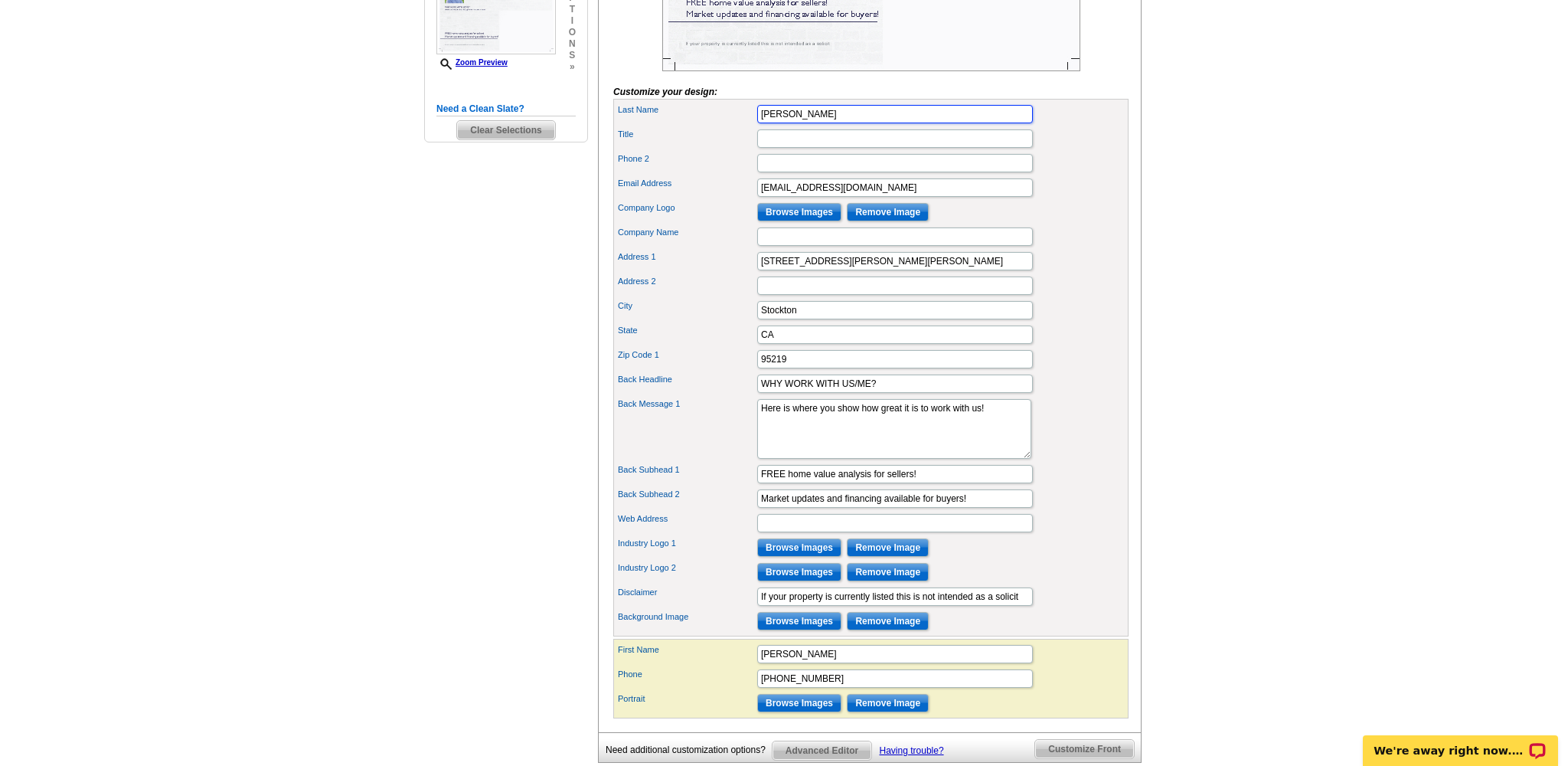
drag, startPoint x: 825, startPoint y: 142, endPoint x: 726, endPoint y: 140, distance: 99.0
type input "Farr"
click at [1044, 175] on div "Phone 2" at bounding box center [871, 163] width 510 height 24
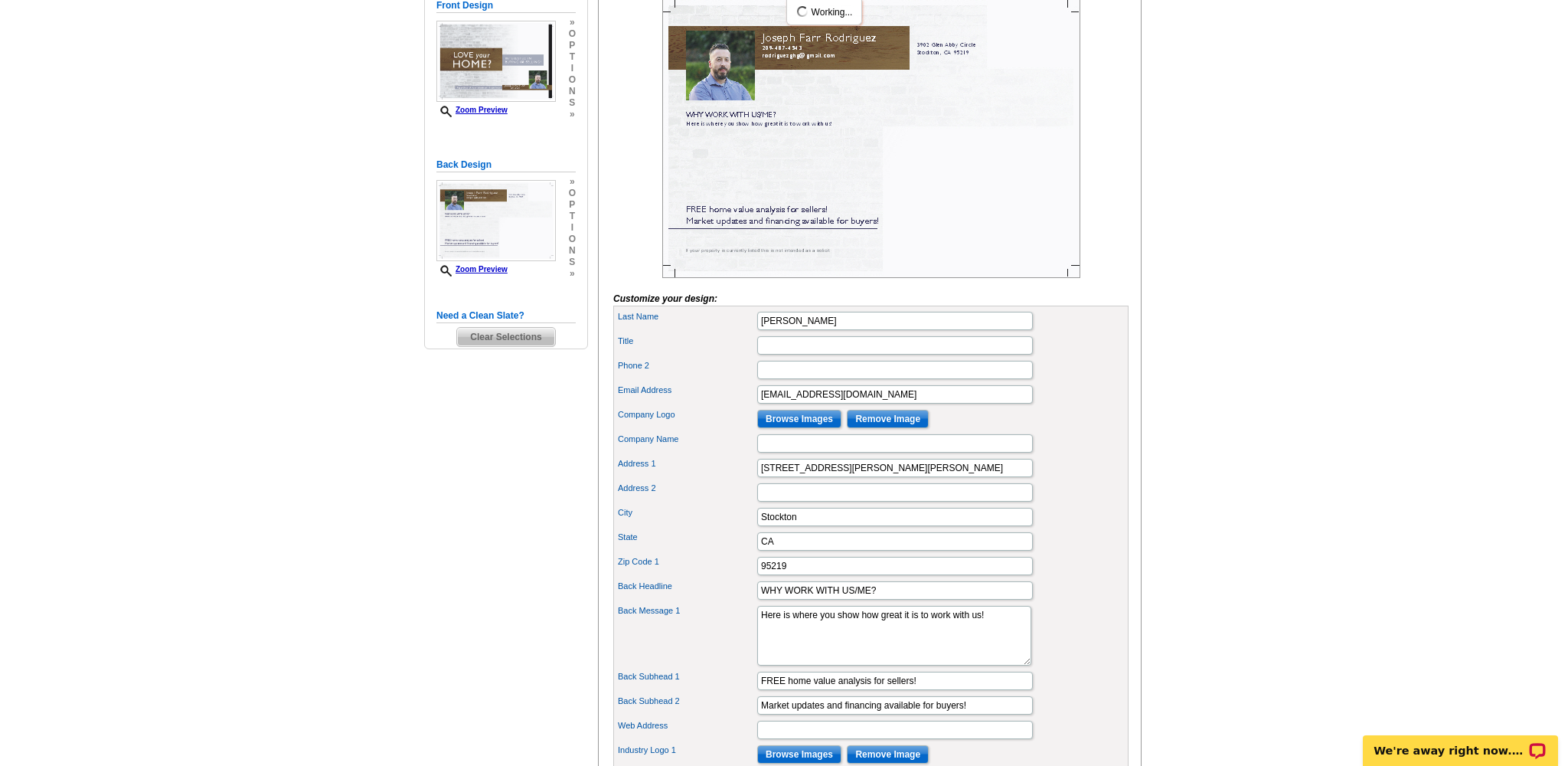
scroll to position [160, 0]
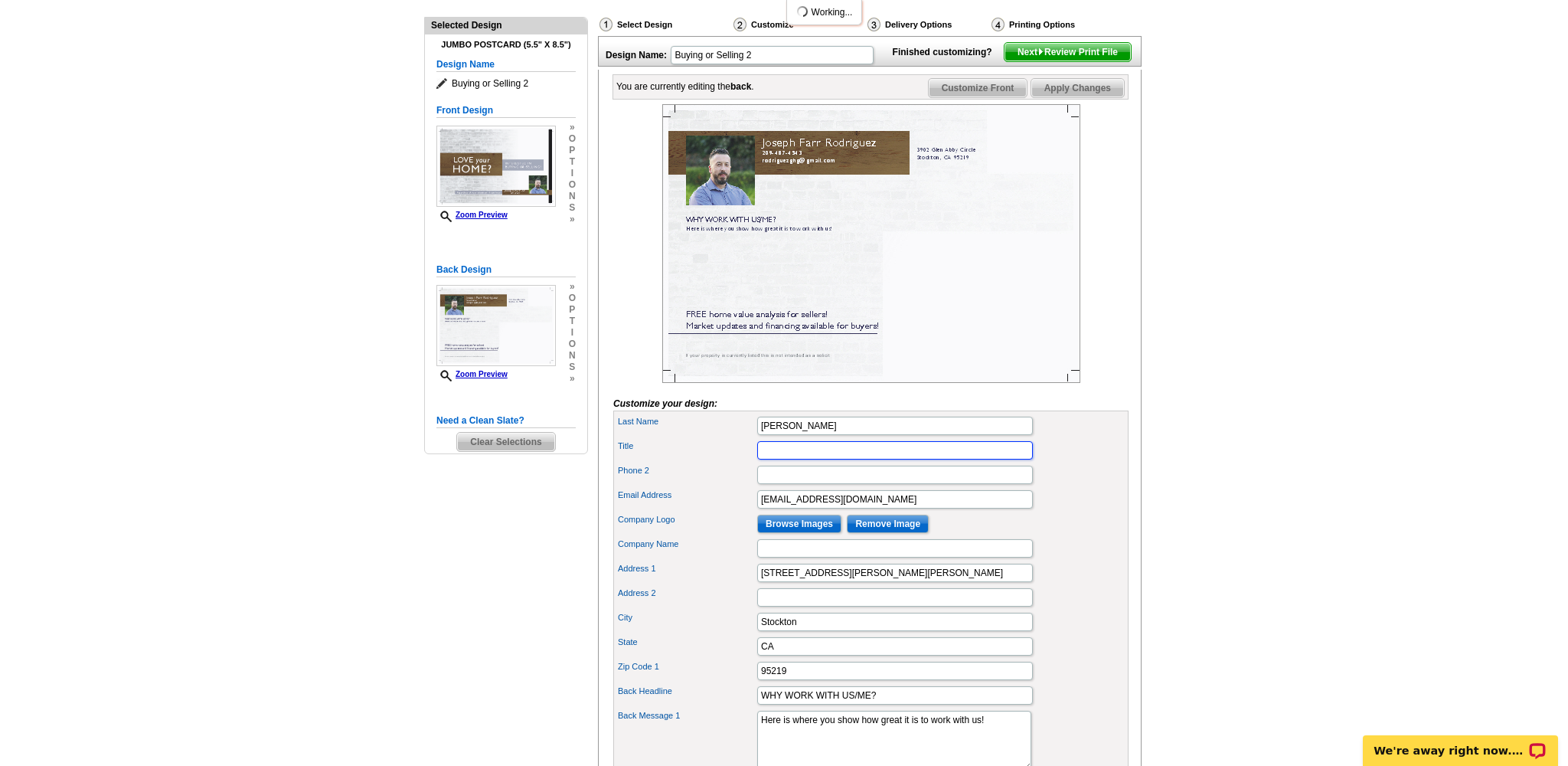
click at [888, 459] on input "Title" at bounding box center [895, 450] width 276 height 18
drag, startPoint x: 875, startPoint y: 524, endPoint x: 676, endPoint y: 521, distance: 199.0
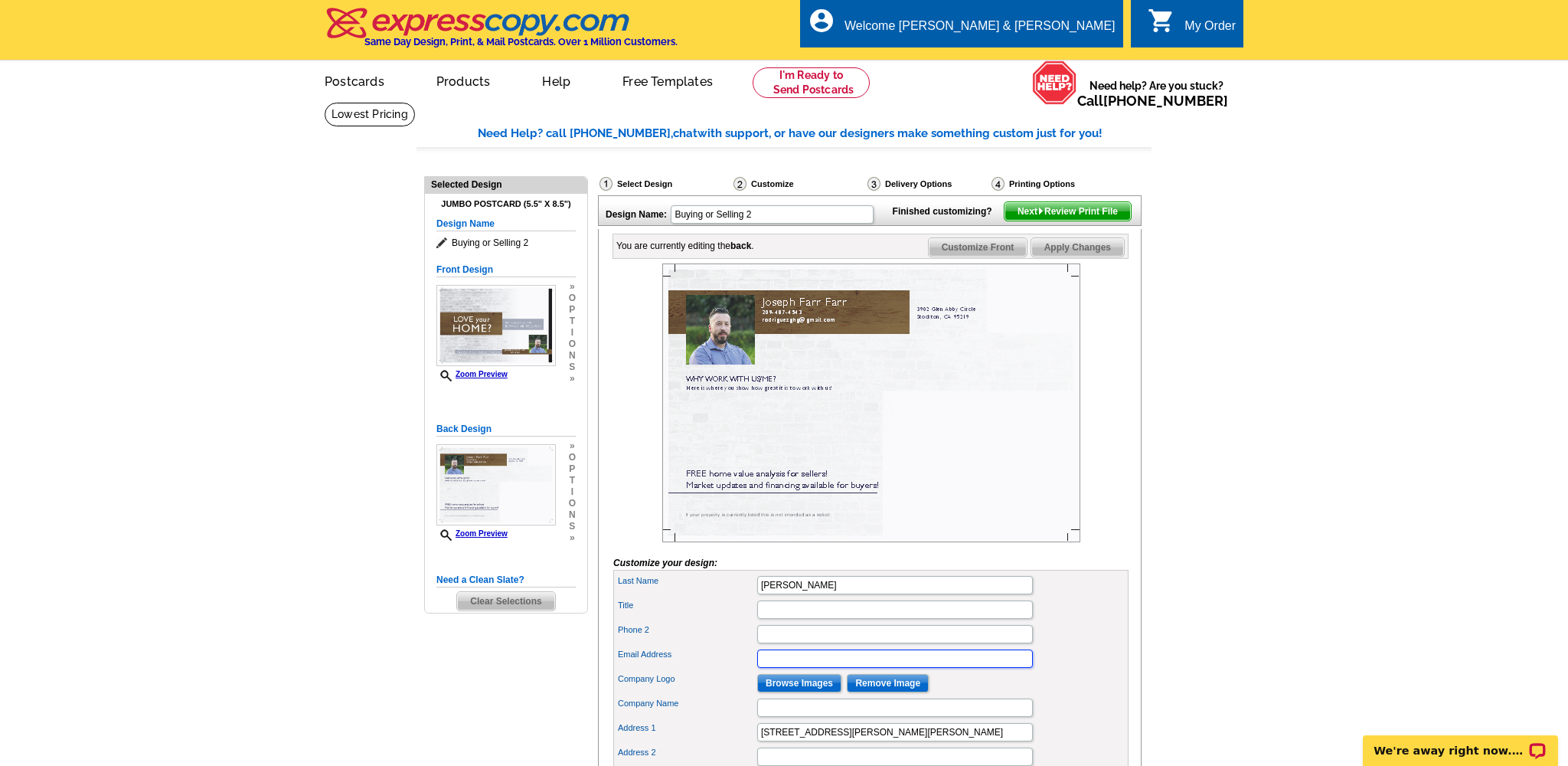
scroll to position [0, 0]
click at [986, 256] on span "Customize Front" at bounding box center [978, 247] width 99 height 18
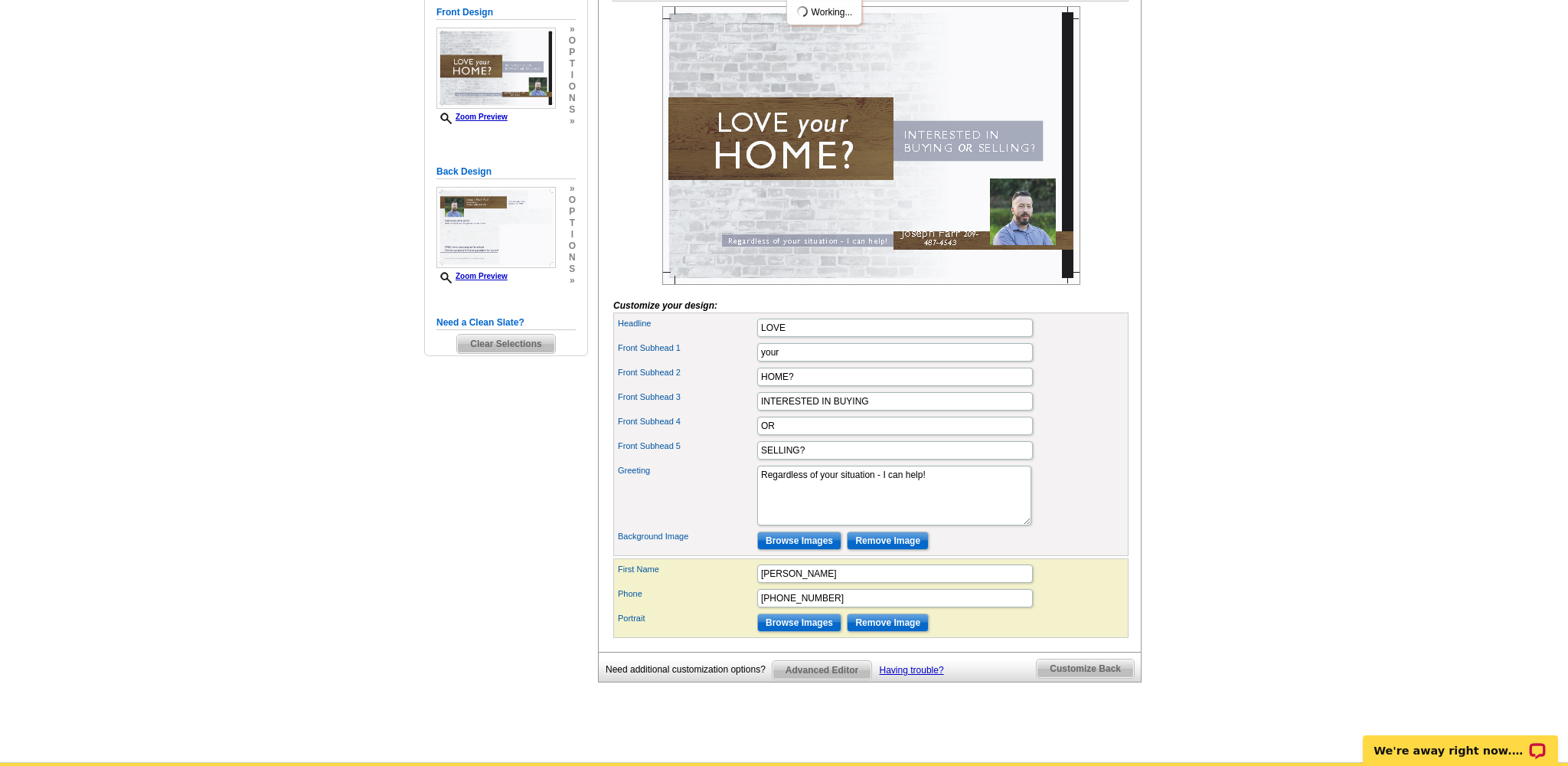
scroll to position [370, 0]
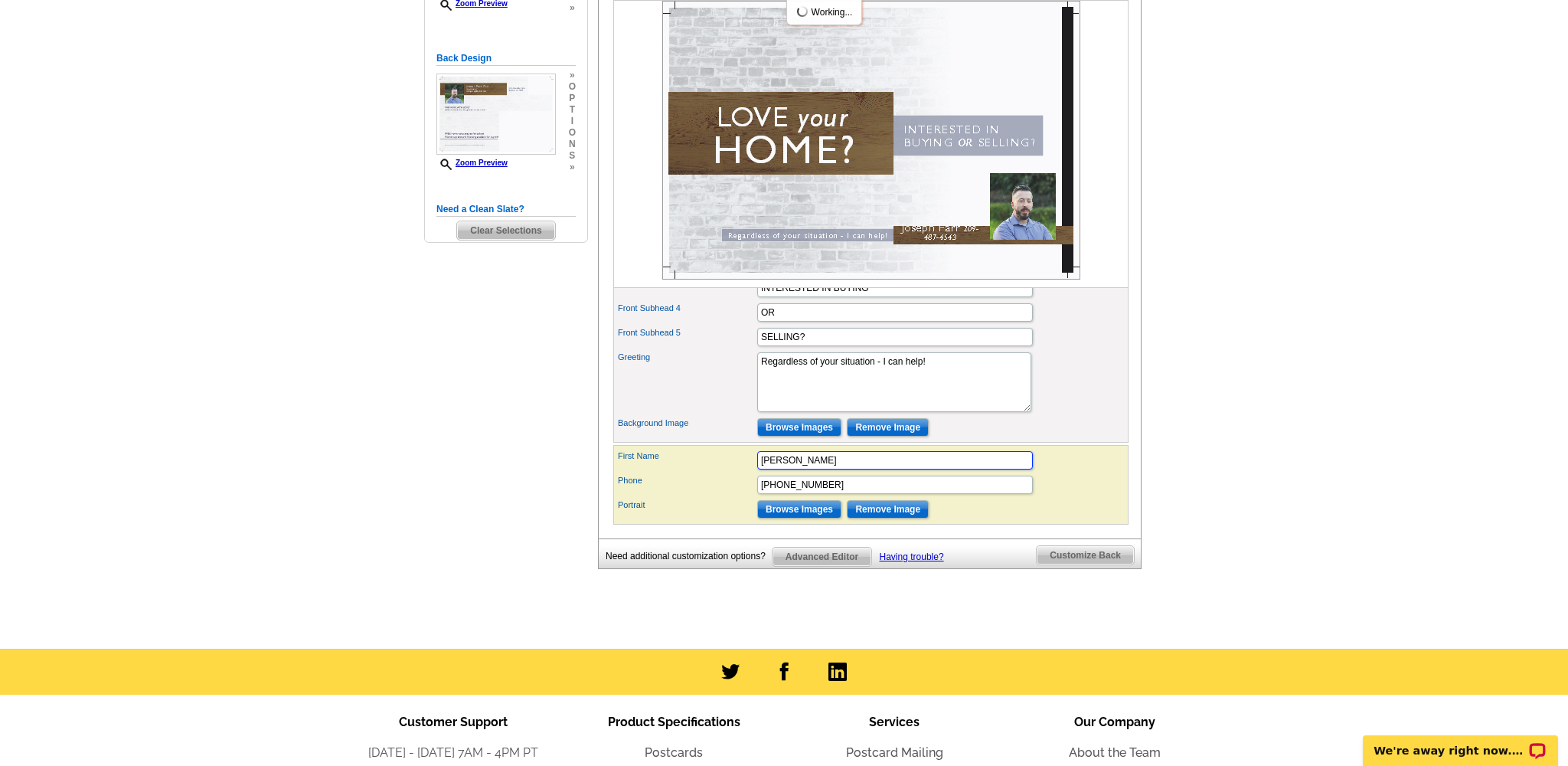
click at [792, 470] on input "Joseph Farr" at bounding box center [895, 460] width 276 height 18
type input "Joseph"
click at [1073, 565] on span "Customize Back" at bounding box center [1086, 554] width 98 height 18
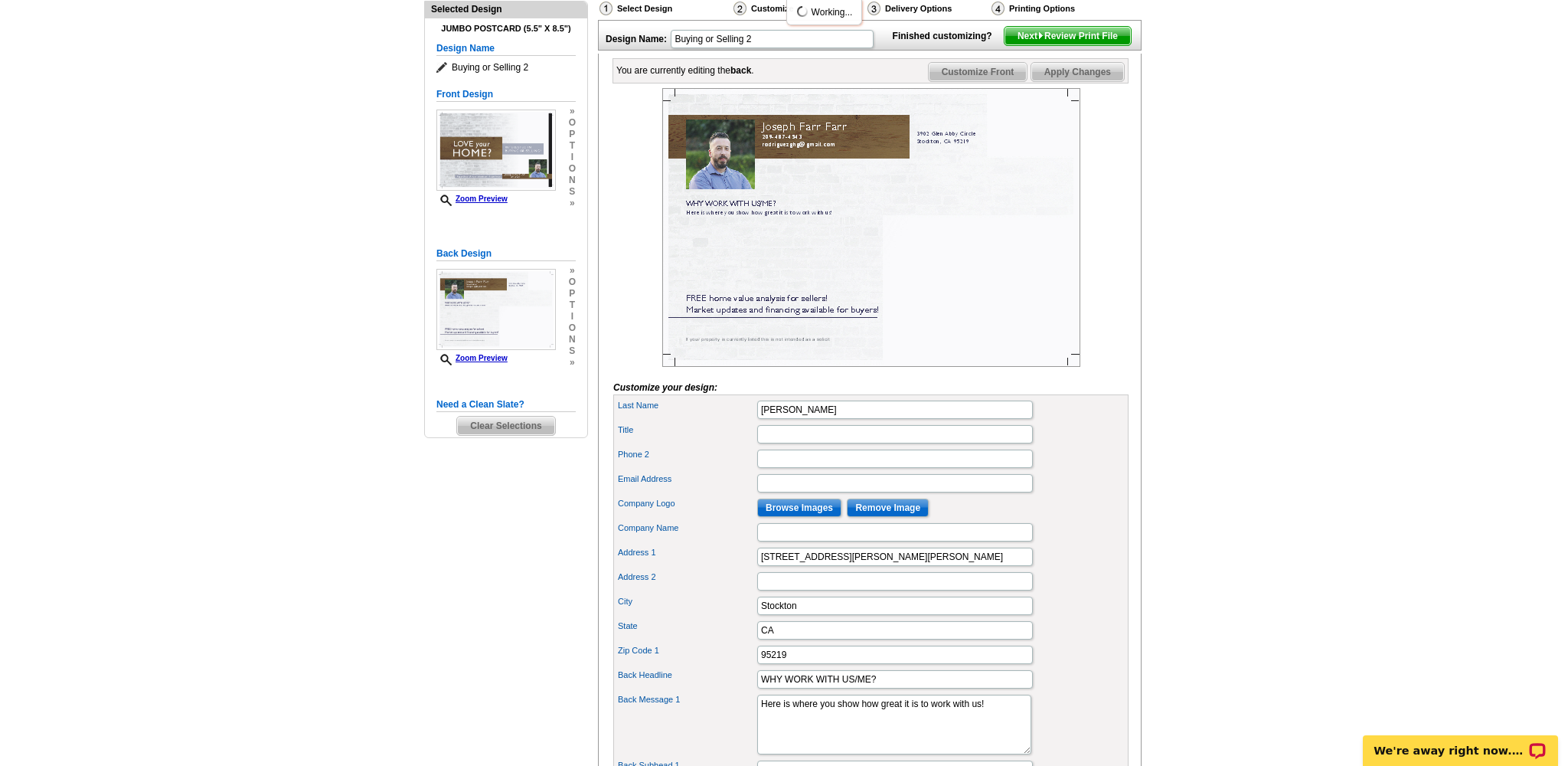
scroll to position [161, 0]
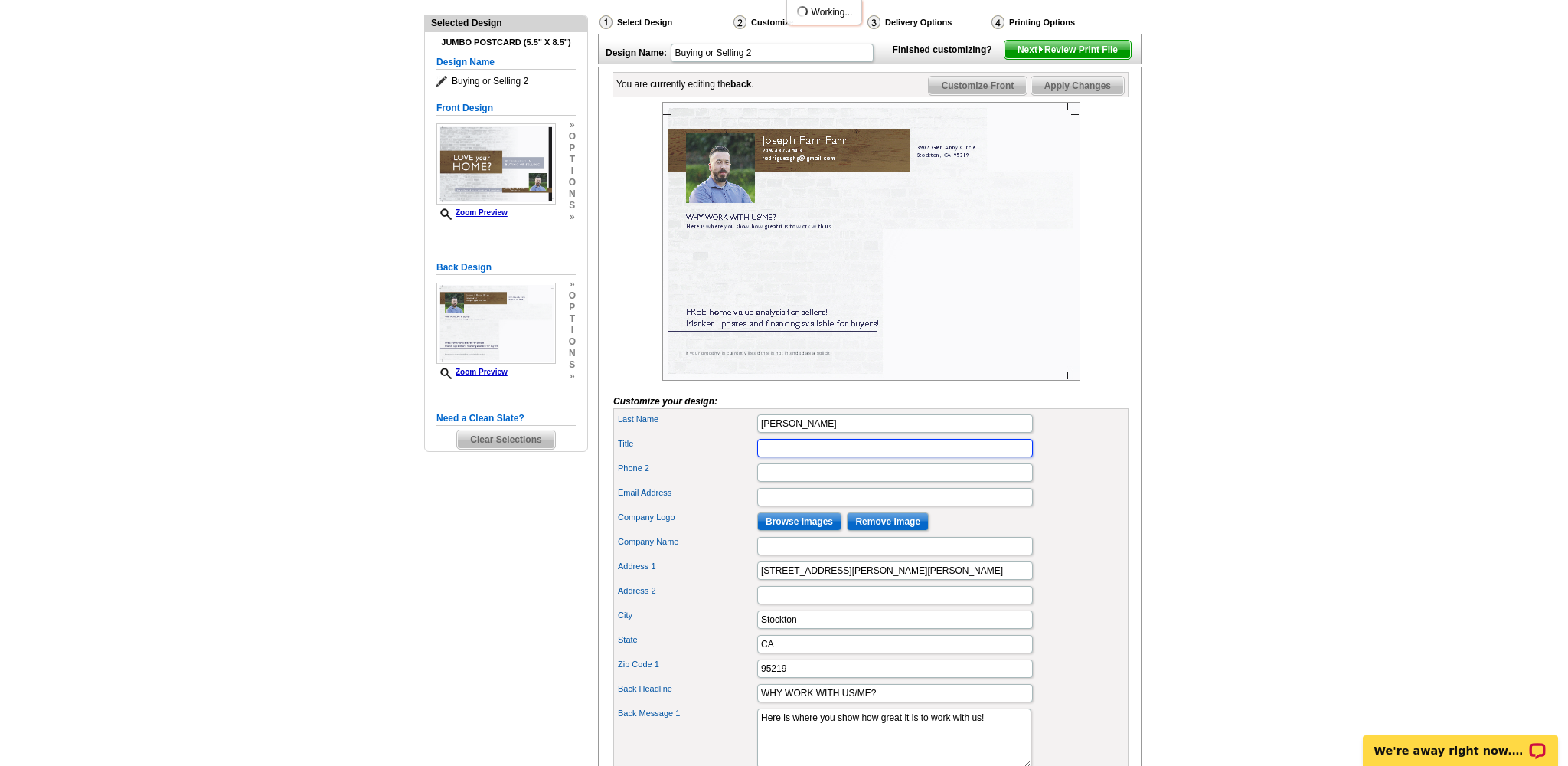
click at [803, 457] on input "Title" at bounding box center [895, 447] width 276 height 18
type input "Realtor"
click at [788, 506] on input "Email Address" at bounding box center [895, 496] width 276 height 18
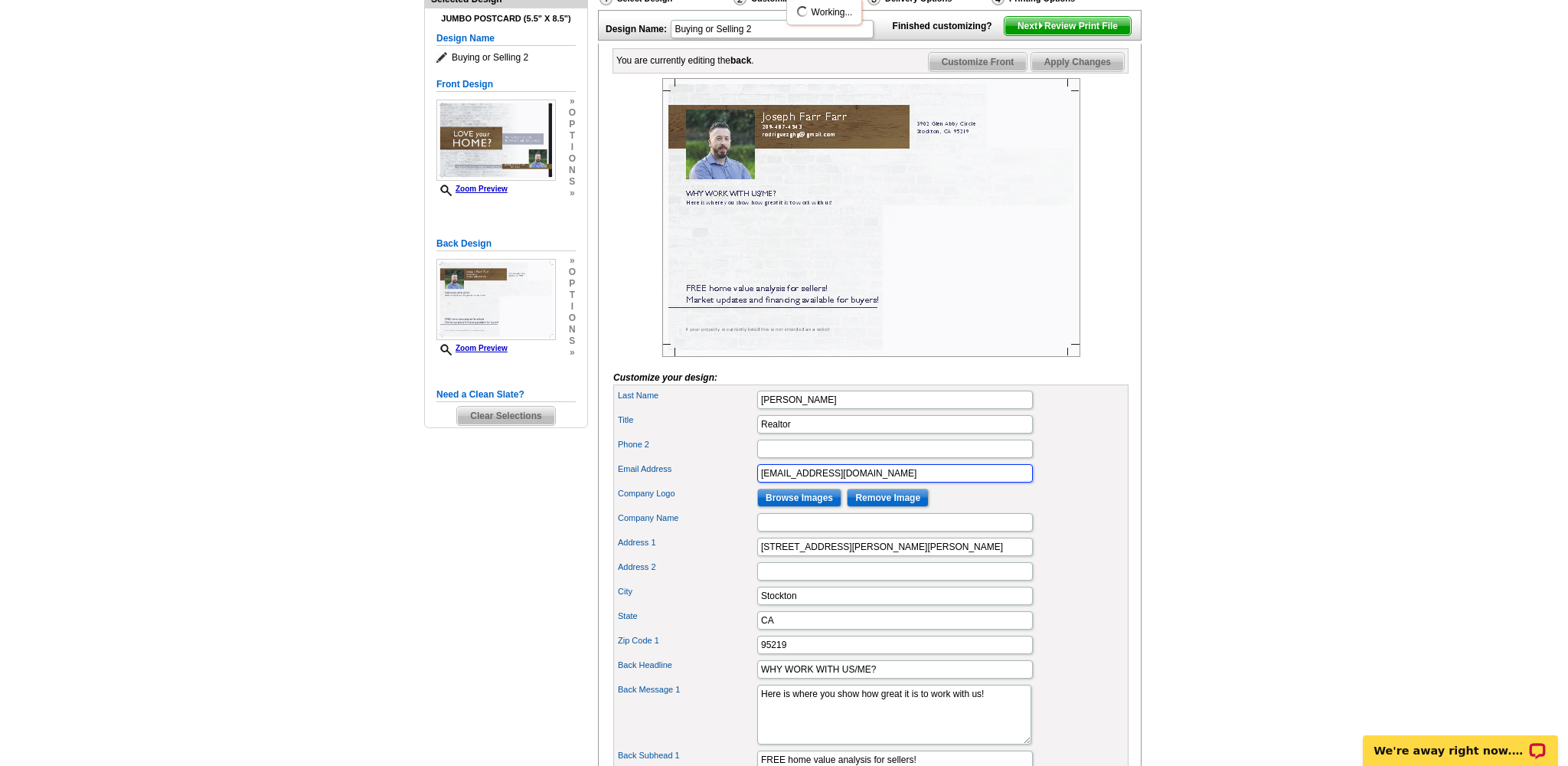
type input "RealtorJoseph209@gmail.com"
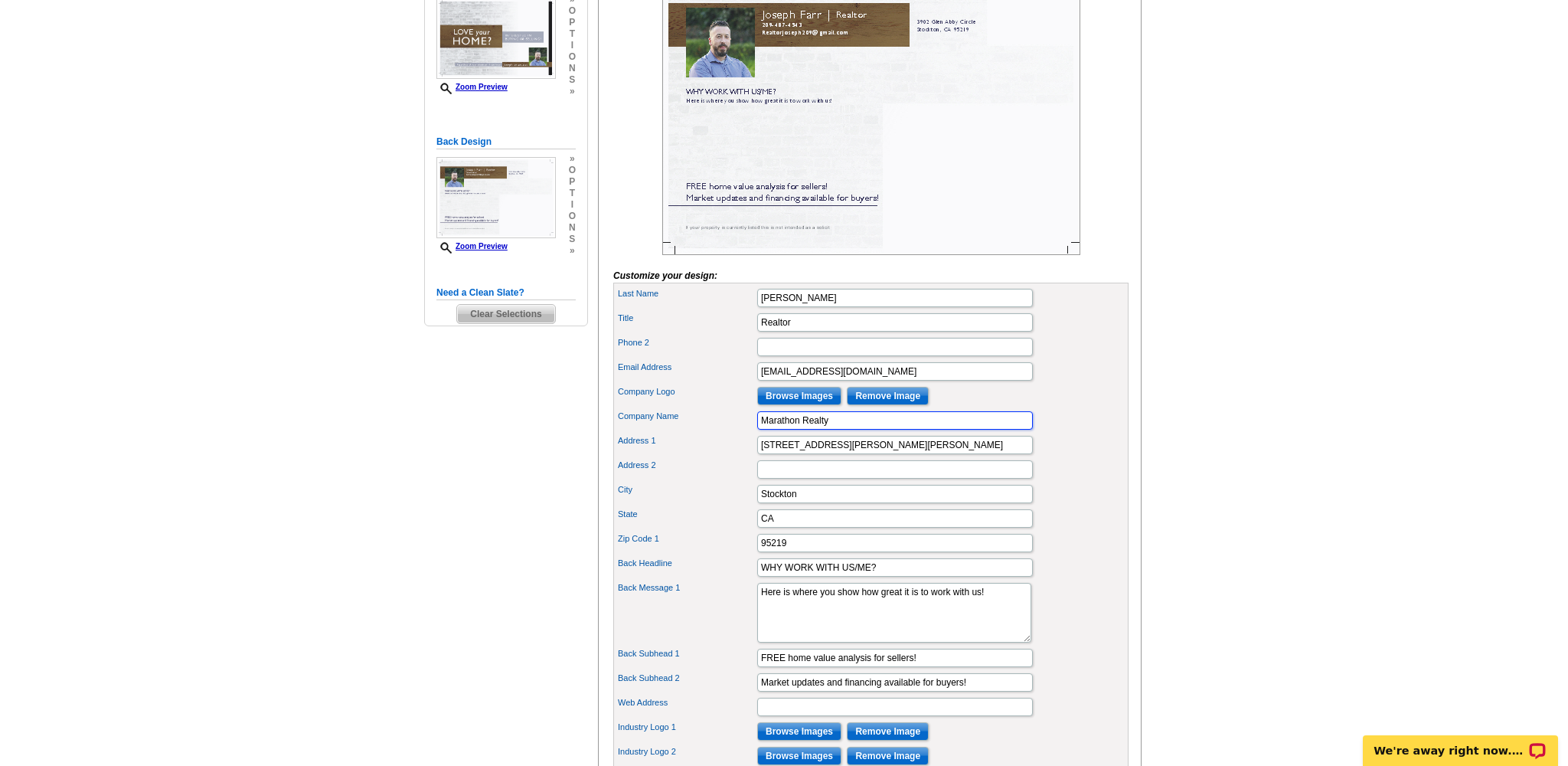
scroll to position [366, 0]
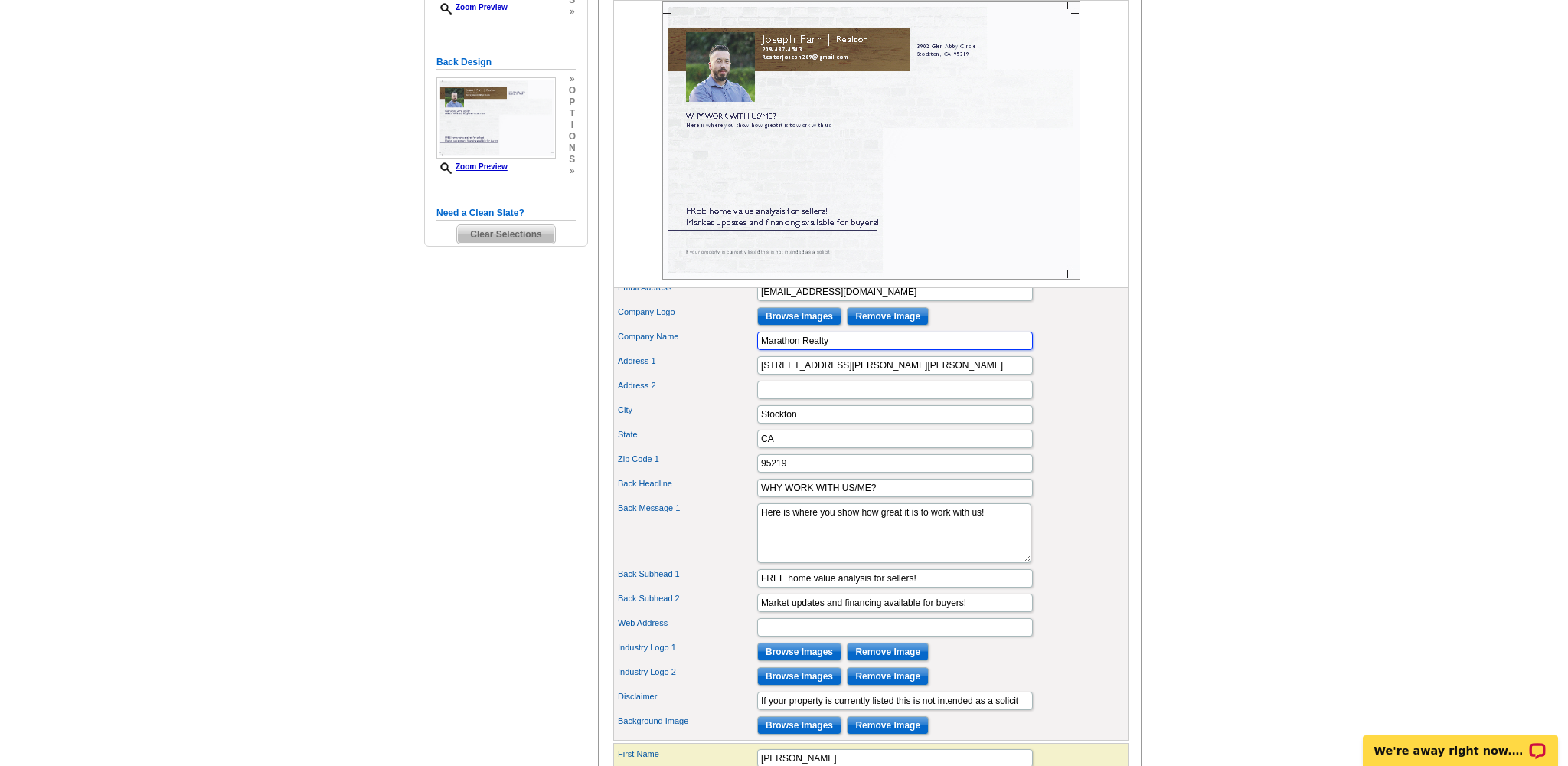
type input "Marathon Realty"
drag, startPoint x: 889, startPoint y: 514, endPoint x: 844, endPoint y: 513, distance: 45.0
click at [844, 497] on input "WHY WORK WITH US/ME?" at bounding box center [895, 488] width 276 height 18
type input "WHY WORK WITH ME?"
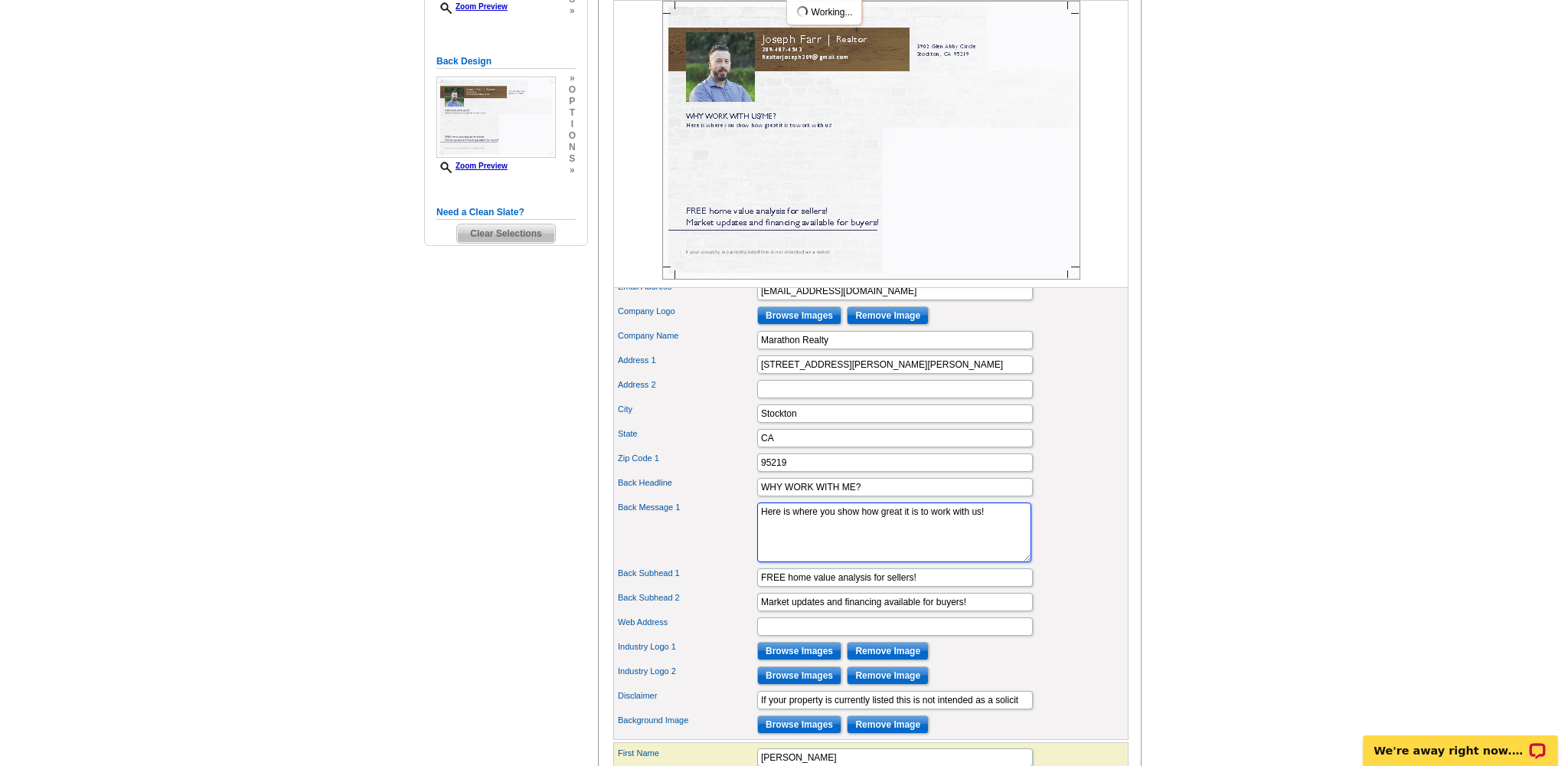
drag, startPoint x: 760, startPoint y: 536, endPoint x: 826, endPoint y: 555, distance: 68.7
click at [826, 555] on textarea "Here is where you show how great it is to work with us!" at bounding box center [894, 532] width 274 height 60
type textarea "E"
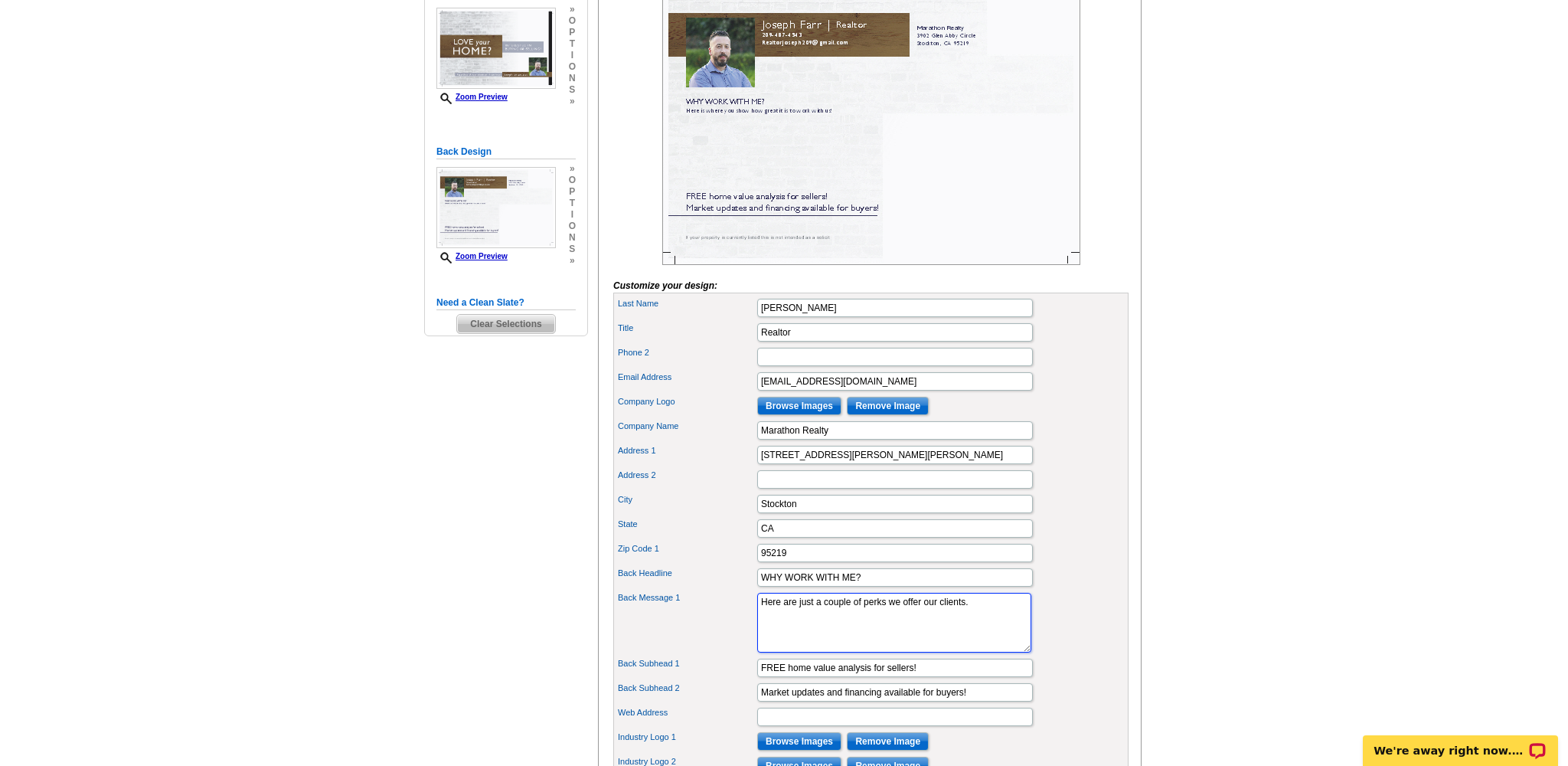
scroll to position [278, 0]
type textarea "Here are just a couple of perks we offer our clients."
click at [820, 366] on input "Phone 2" at bounding box center [895, 356] width 276 height 18
click at [819, 366] on input "Phone 2" at bounding box center [895, 356] width 276 height 18
type input "DRE#02296254"
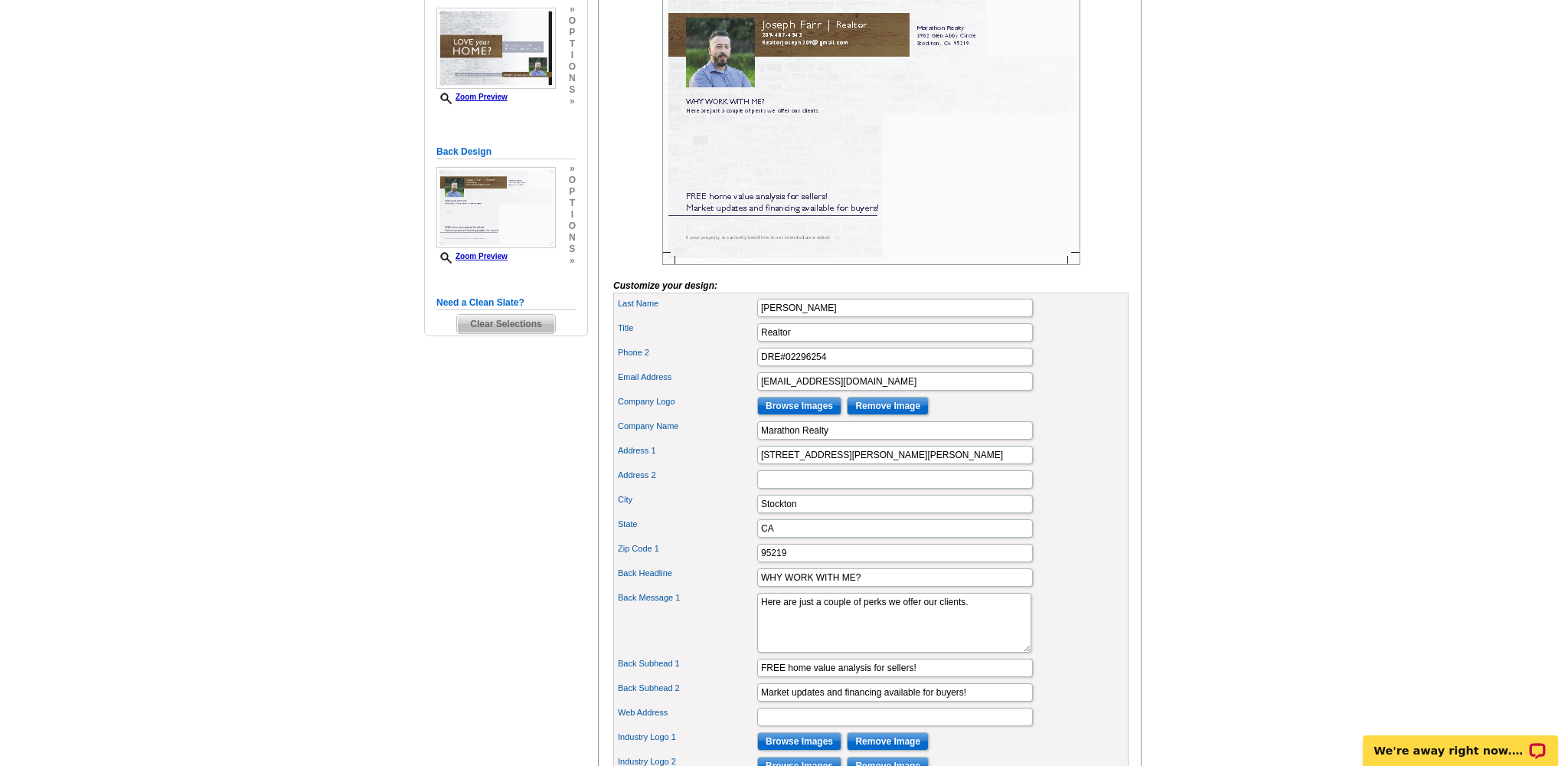
click at [1001, 516] on div "City Stockton" at bounding box center [871, 503] width 510 height 24
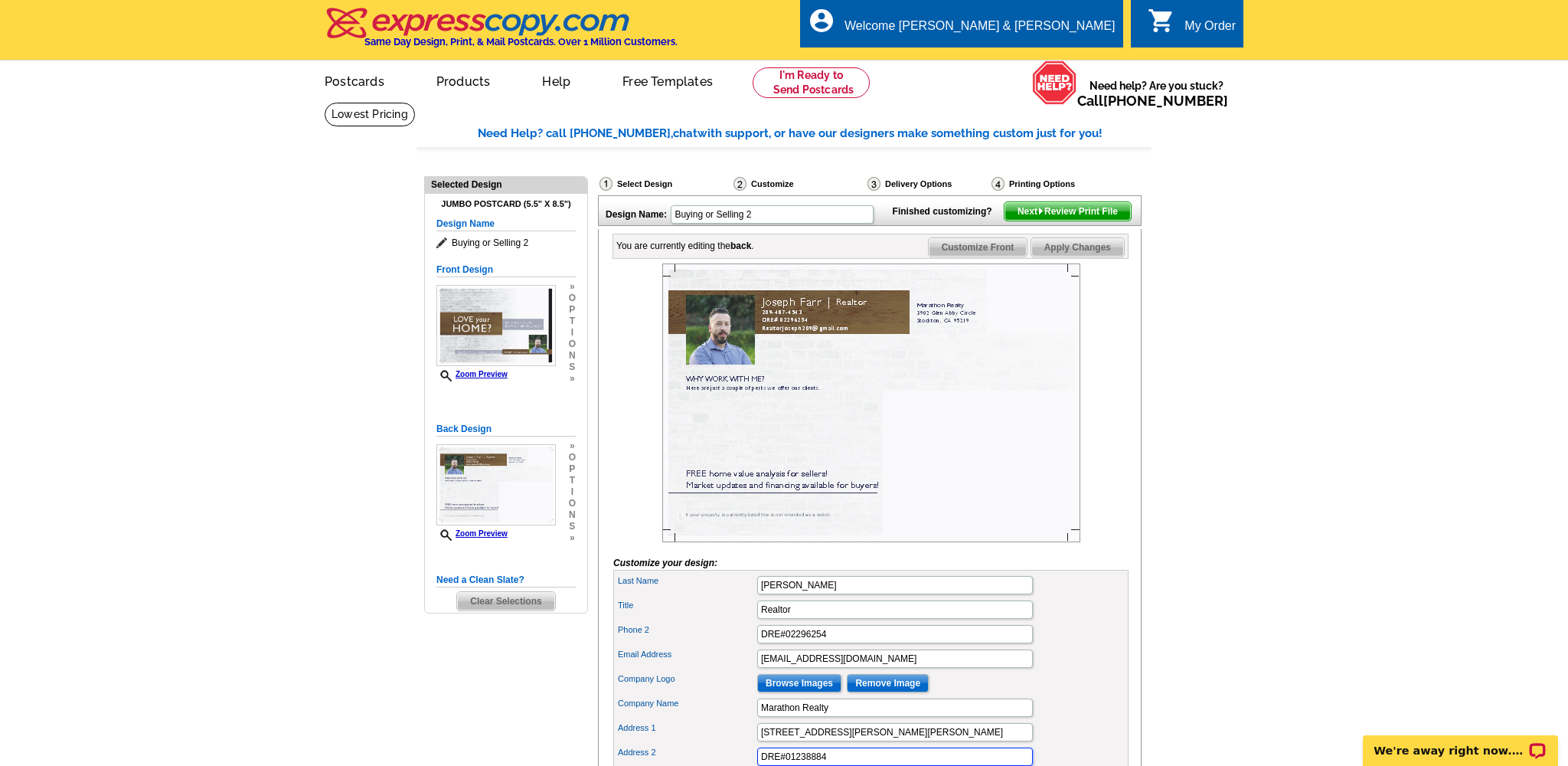
scroll to position [0, 0]
type input "DRE#01238884"
click at [1062, 220] on span "Next Review Print File" at bounding box center [1068, 211] width 127 height 18
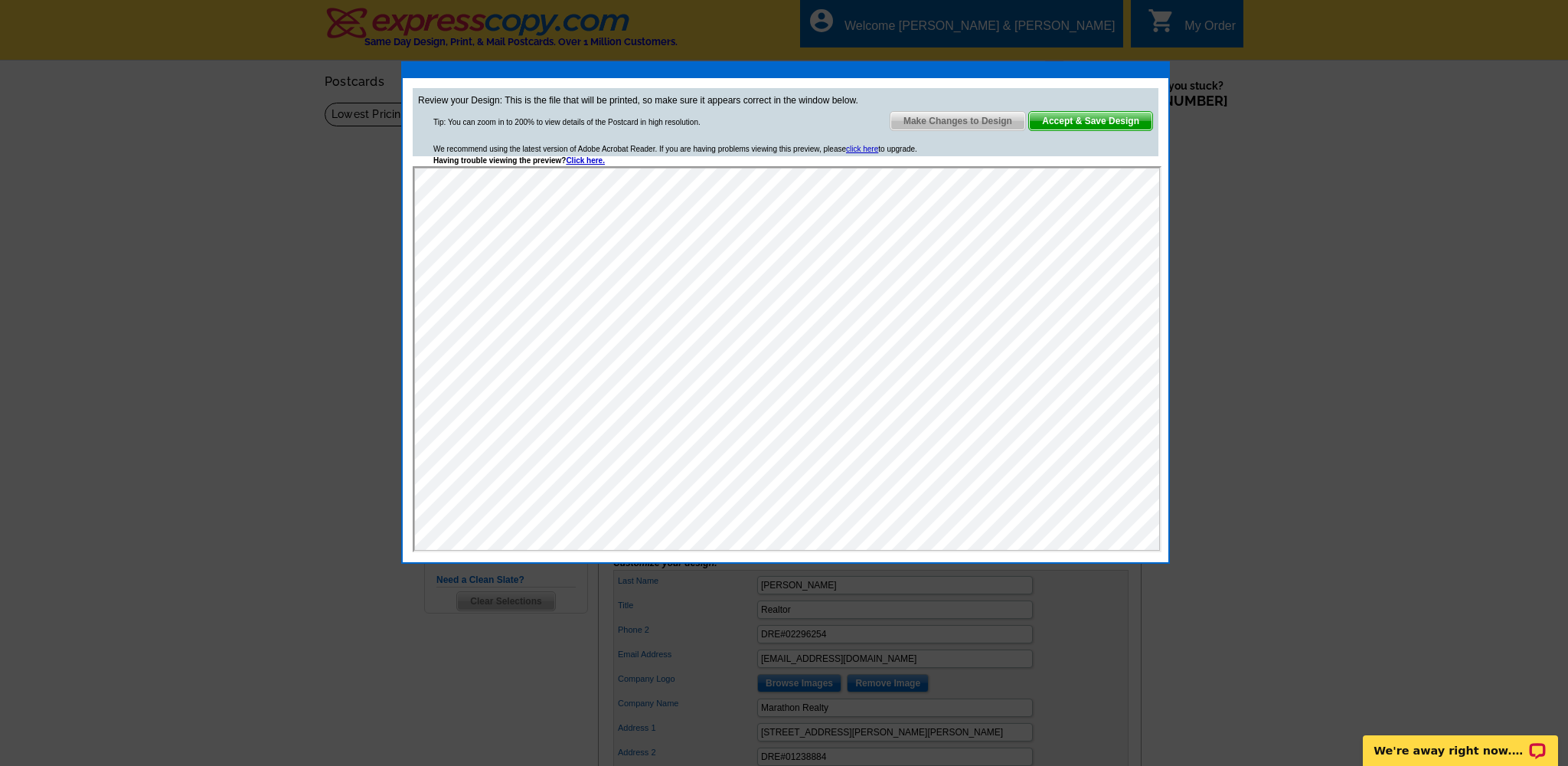
drag, startPoint x: 1169, startPoint y: 563, endPoint x: 1201, endPoint y: 681, distance: 122.3
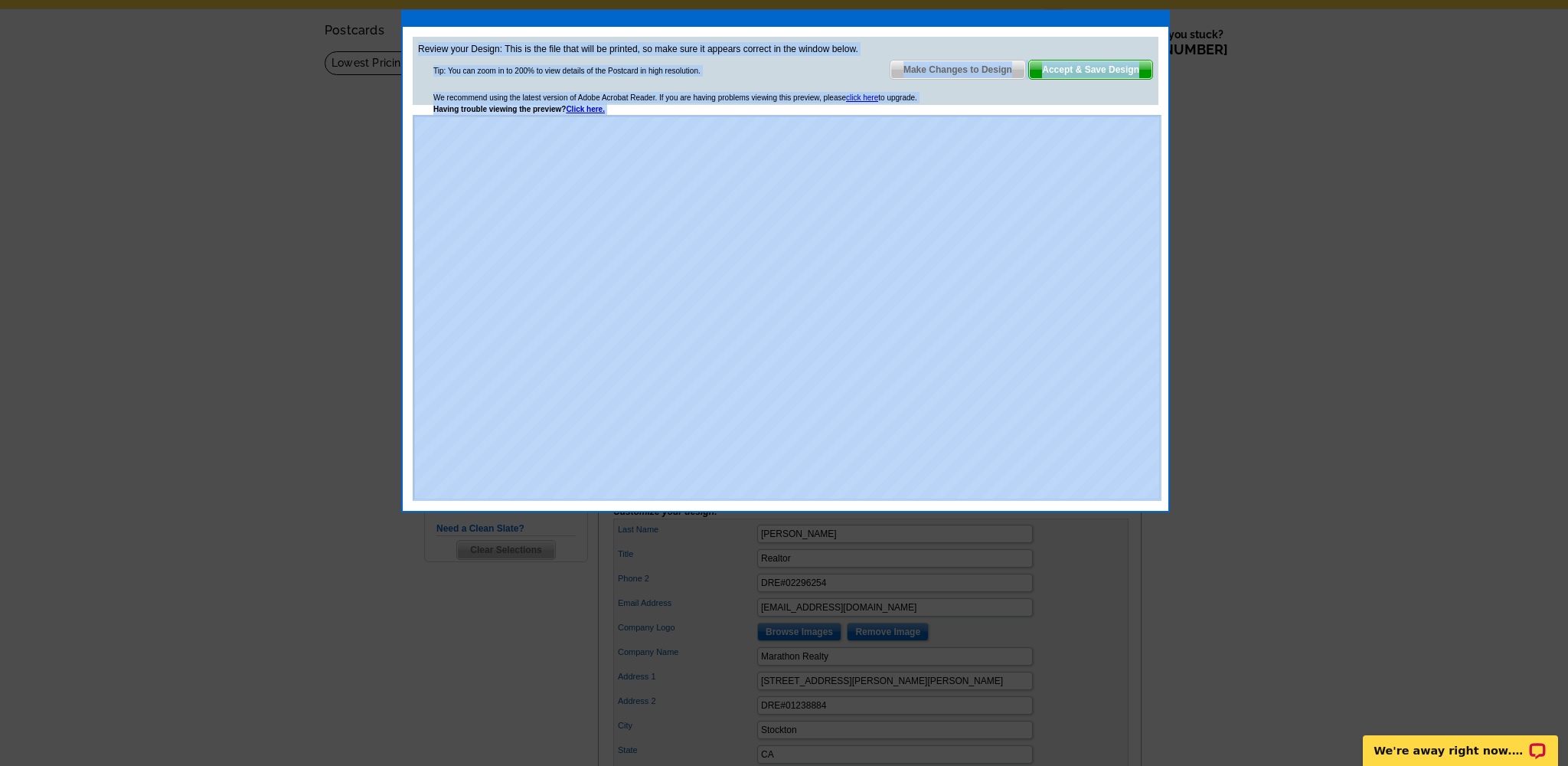
scroll to position [57, 0]
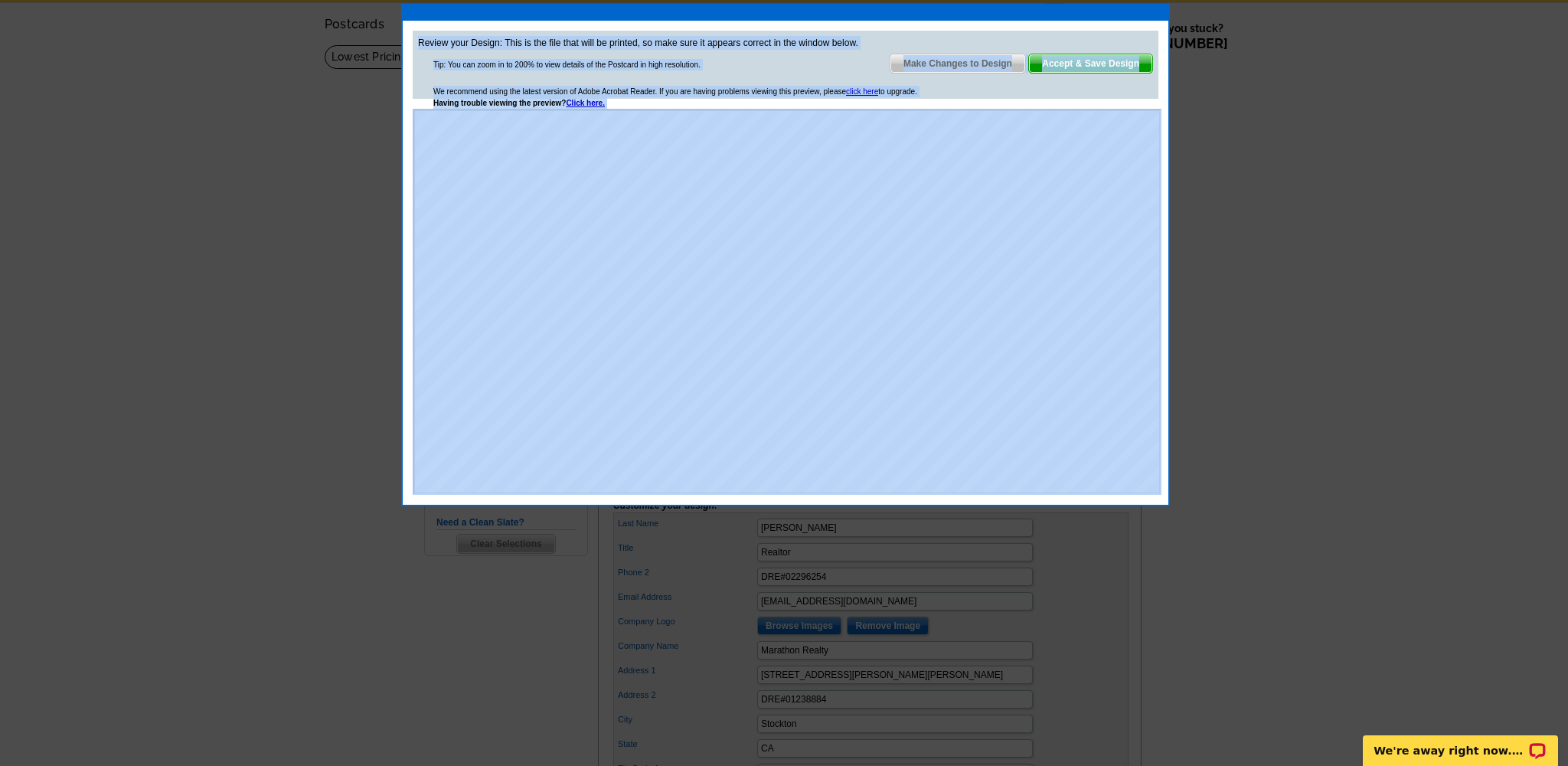
click at [1092, 62] on span "Accept & Save Design" at bounding box center [1091, 63] width 123 height 18
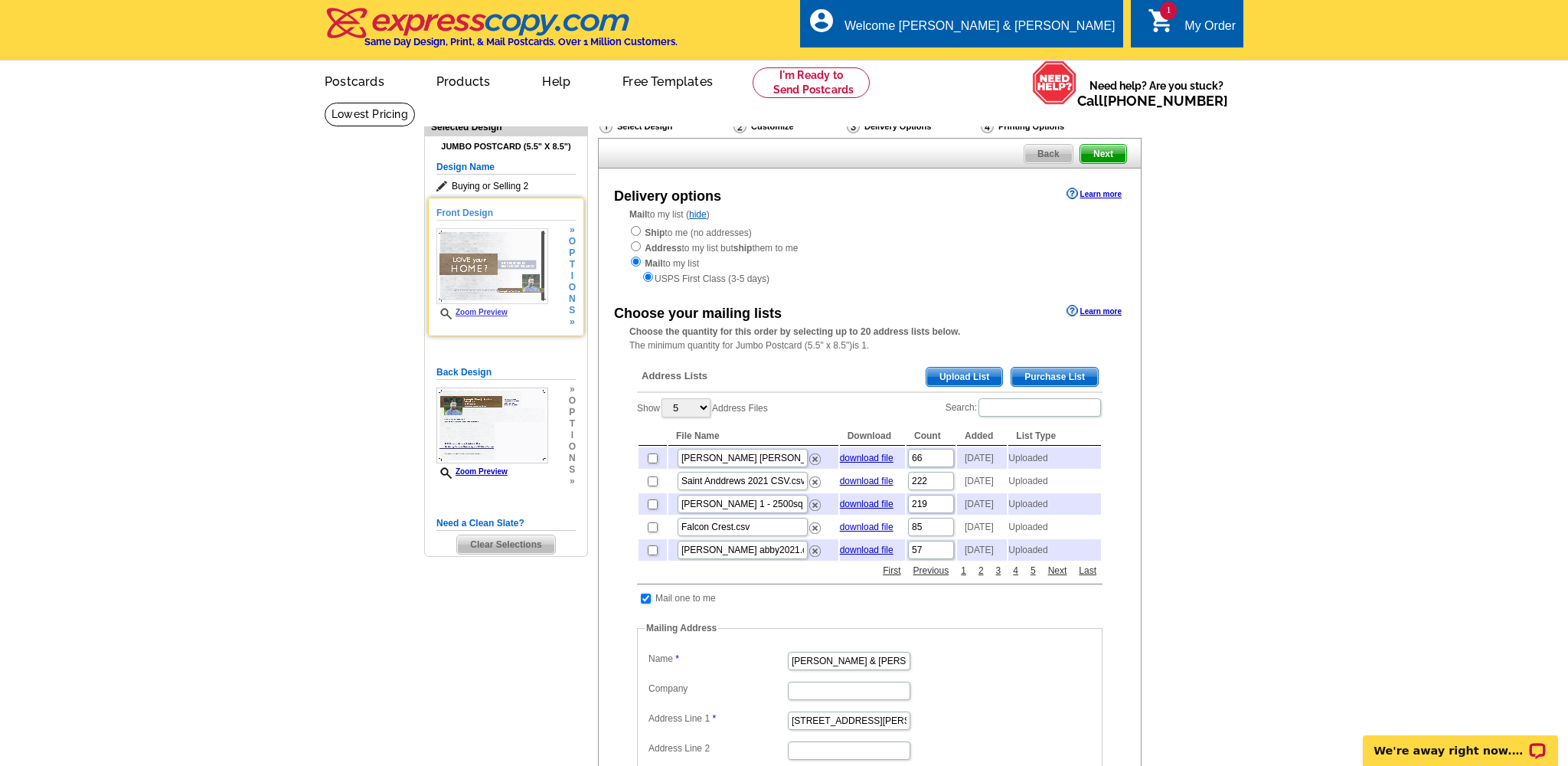
click at [490, 256] on img at bounding box center [492, 266] width 112 height 75
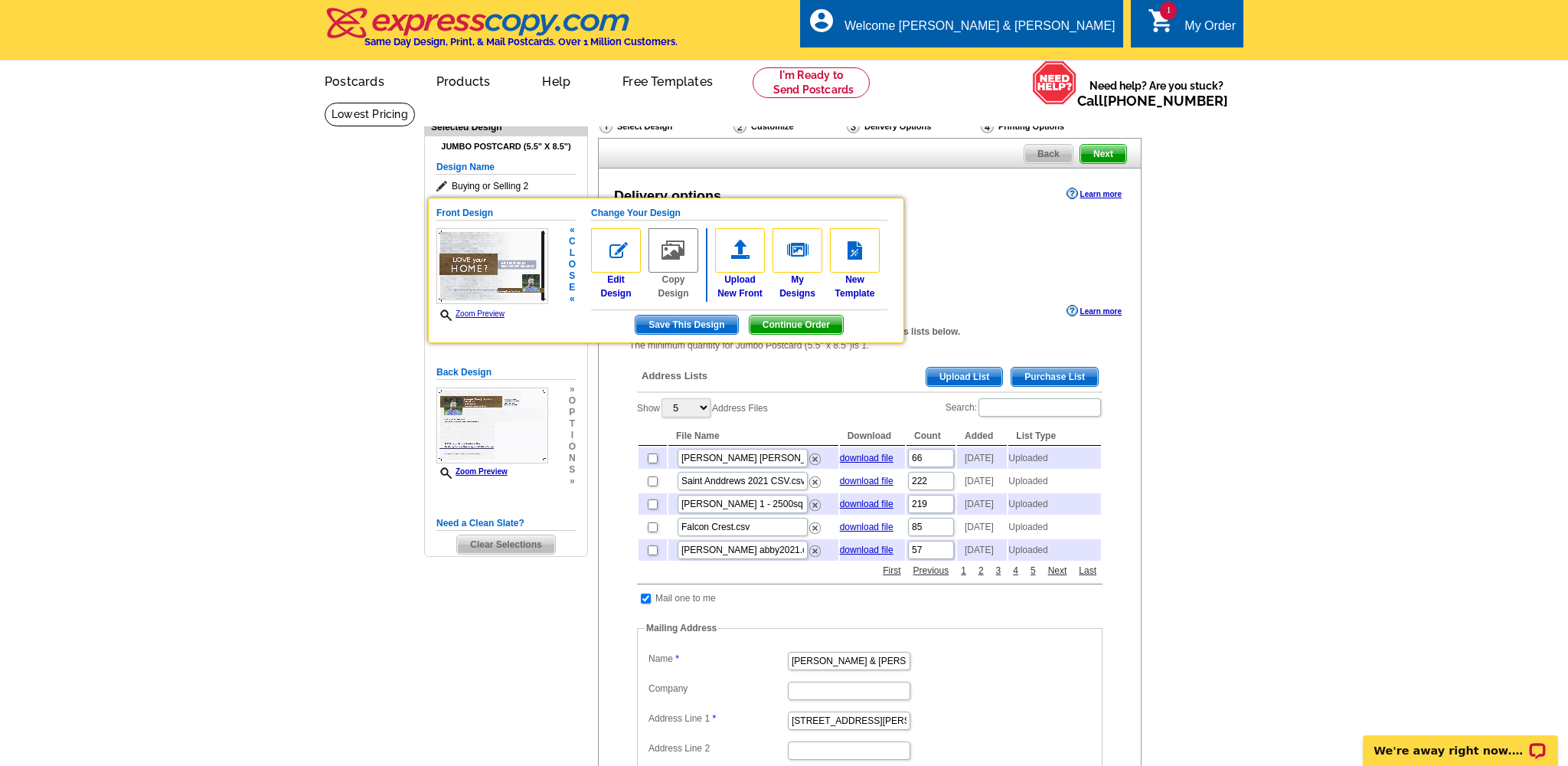
click at [696, 320] on span "Save This Design" at bounding box center [686, 324] width 102 height 18
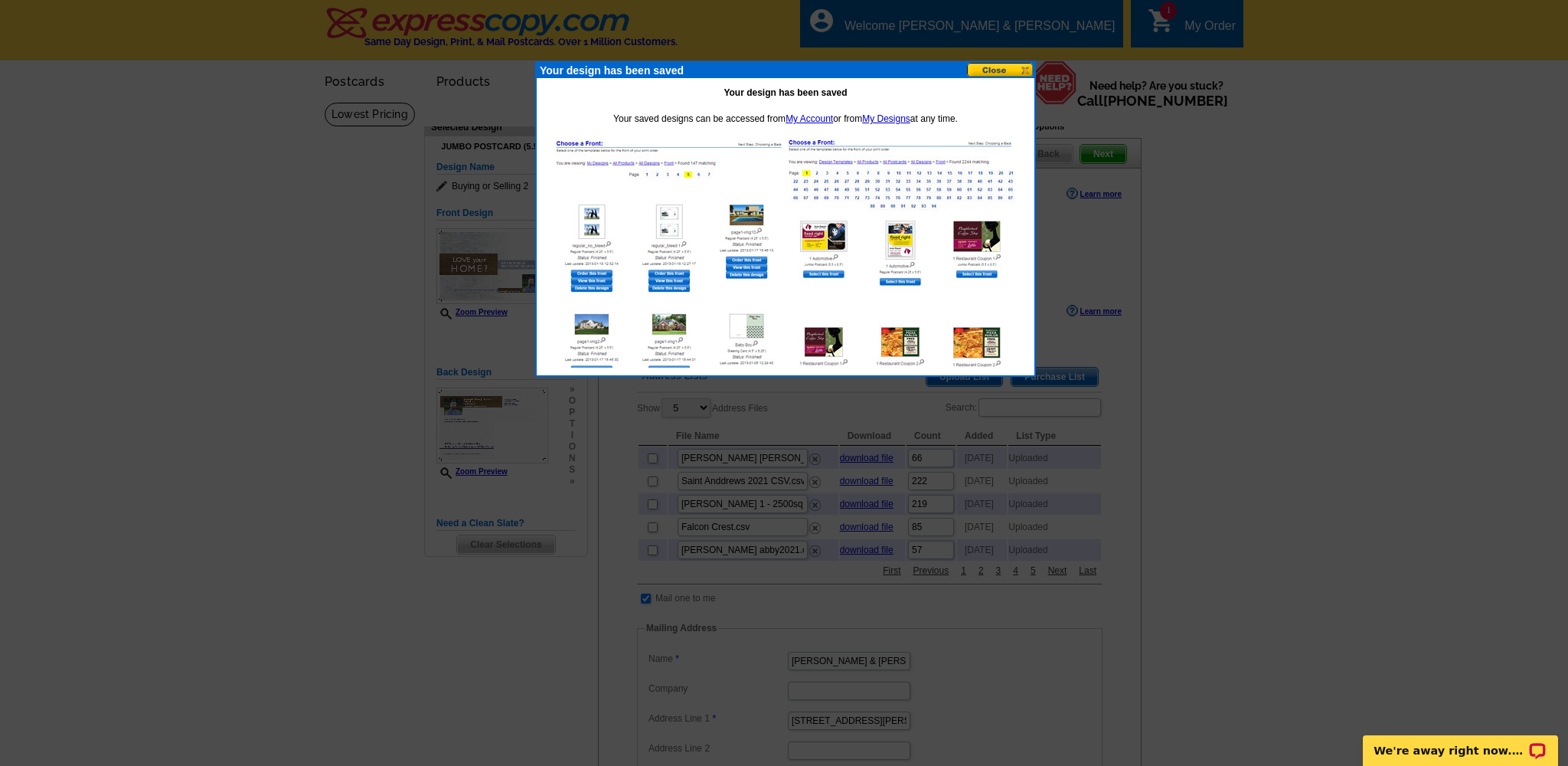
click at [1003, 72] on button at bounding box center [1001, 70] width 68 height 15
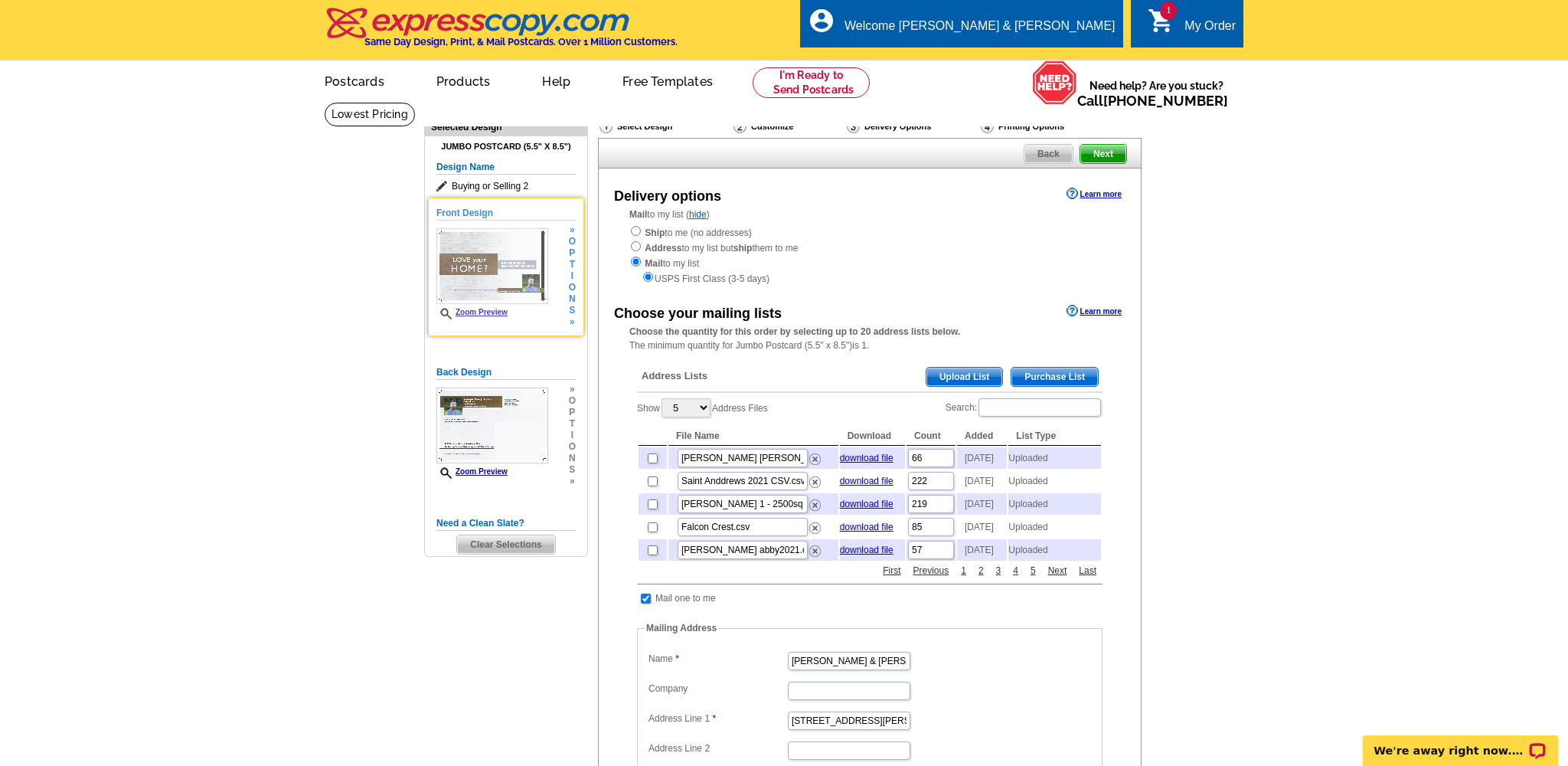
click at [484, 250] on img at bounding box center [492, 266] width 112 height 75
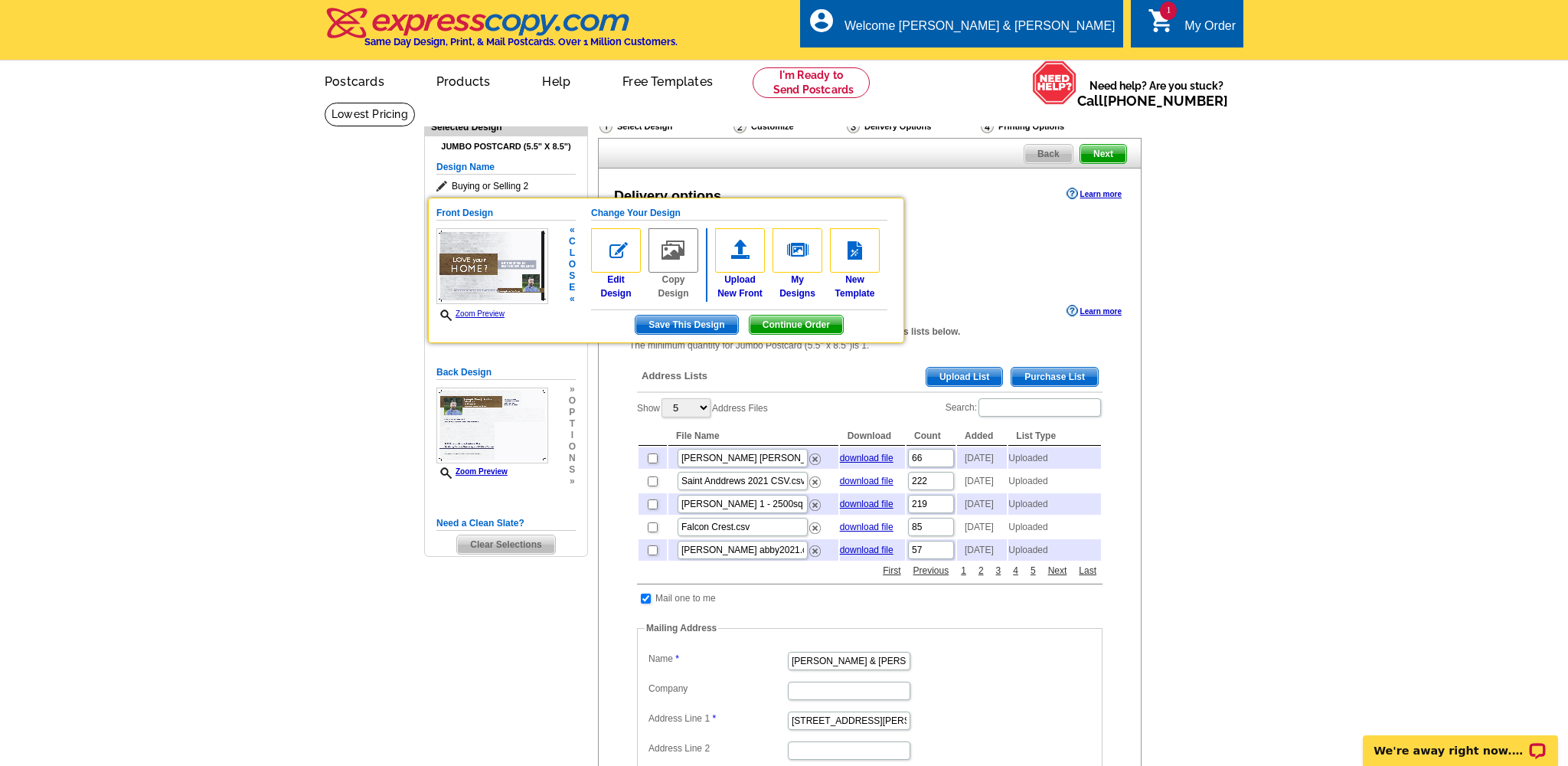
click at [484, 249] on img at bounding box center [492, 266] width 112 height 75
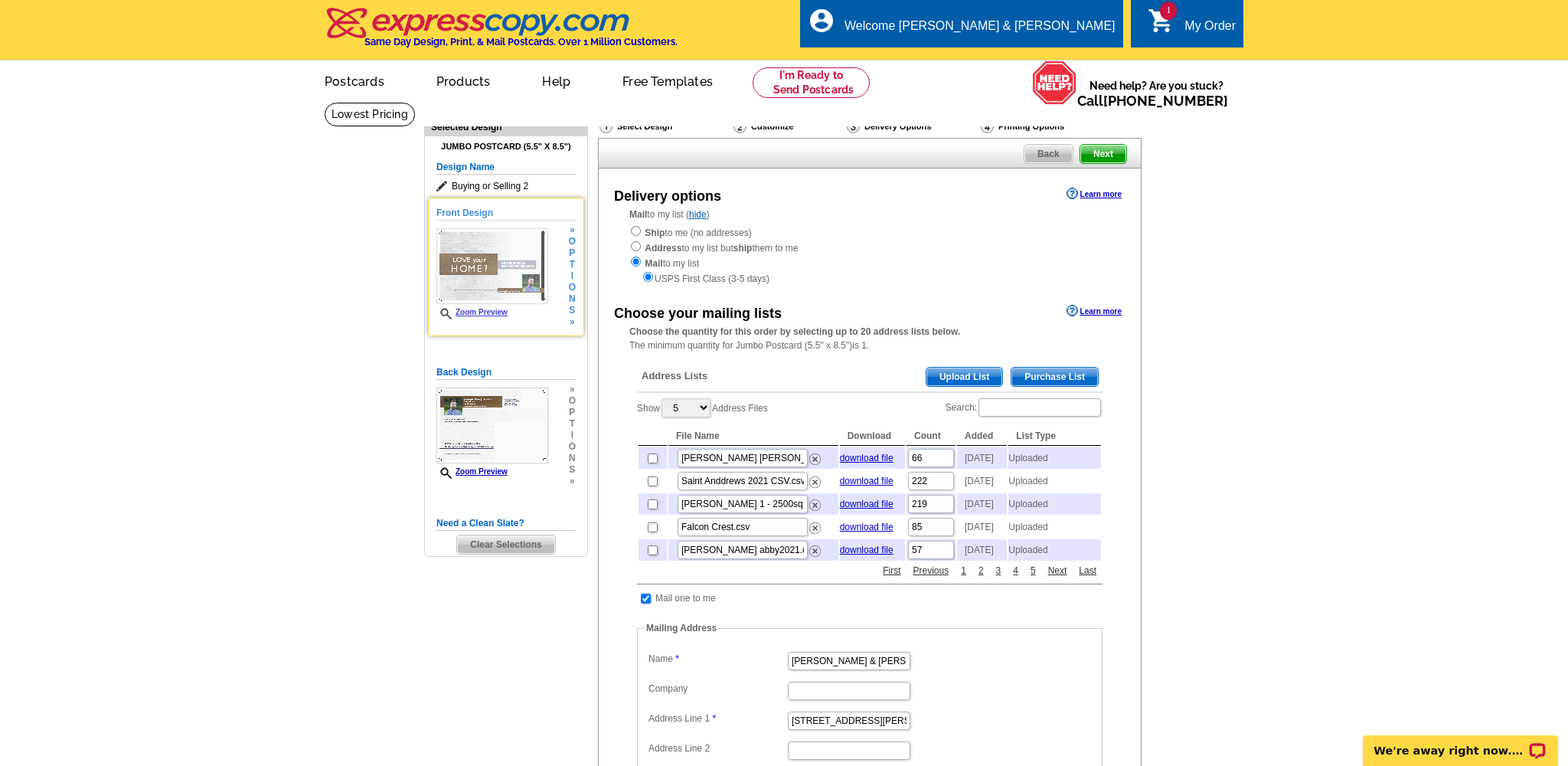
click at [484, 249] on img at bounding box center [492, 266] width 112 height 75
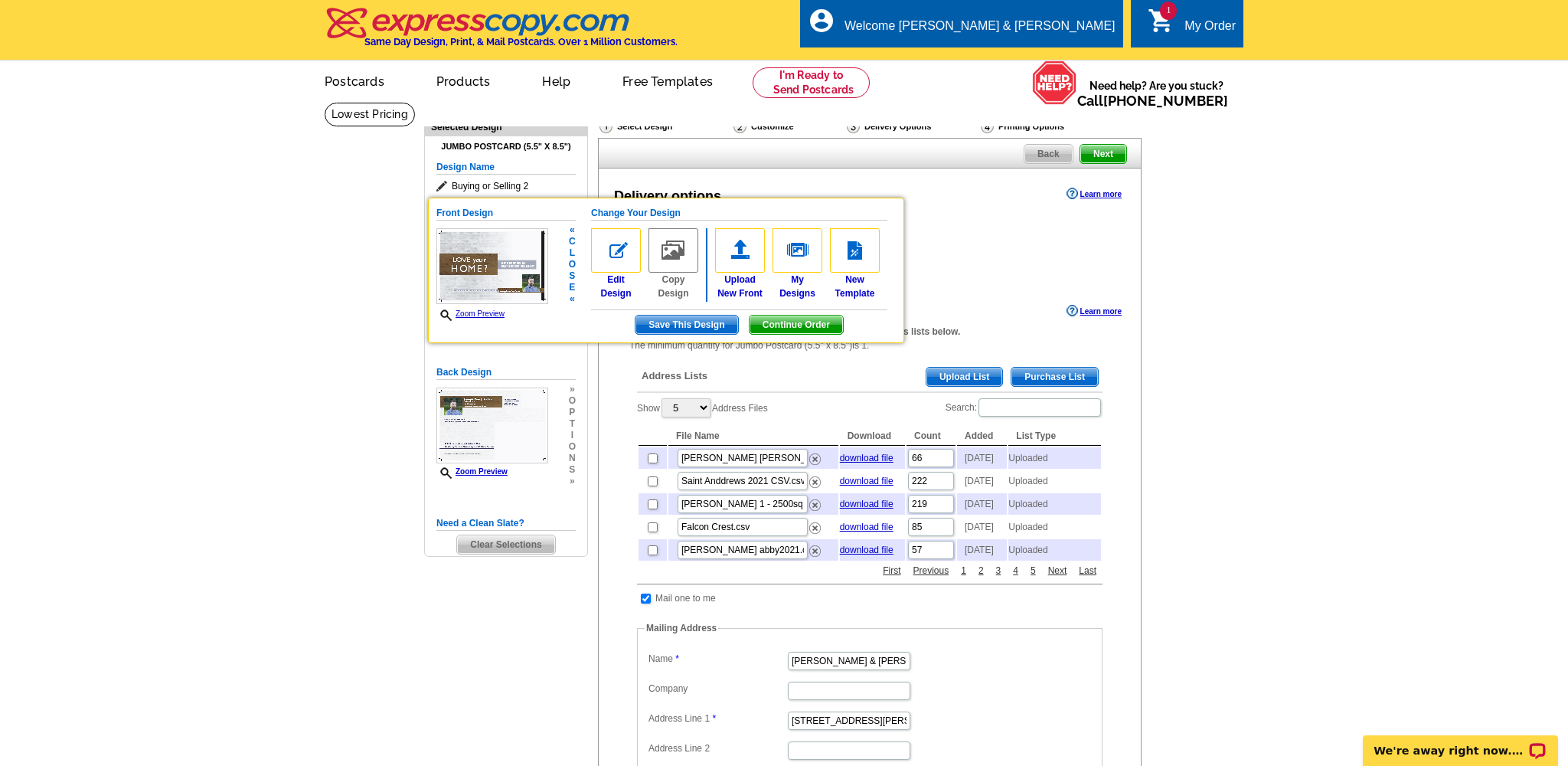
click at [486, 314] on link "Zoom Preview" at bounding box center [470, 313] width 68 height 9
click at [466, 311] on link "Zoom Preview" at bounding box center [470, 313] width 68 height 9
click at [480, 310] on link "Zoom Preview" at bounding box center [470, 313] width 68 height 9
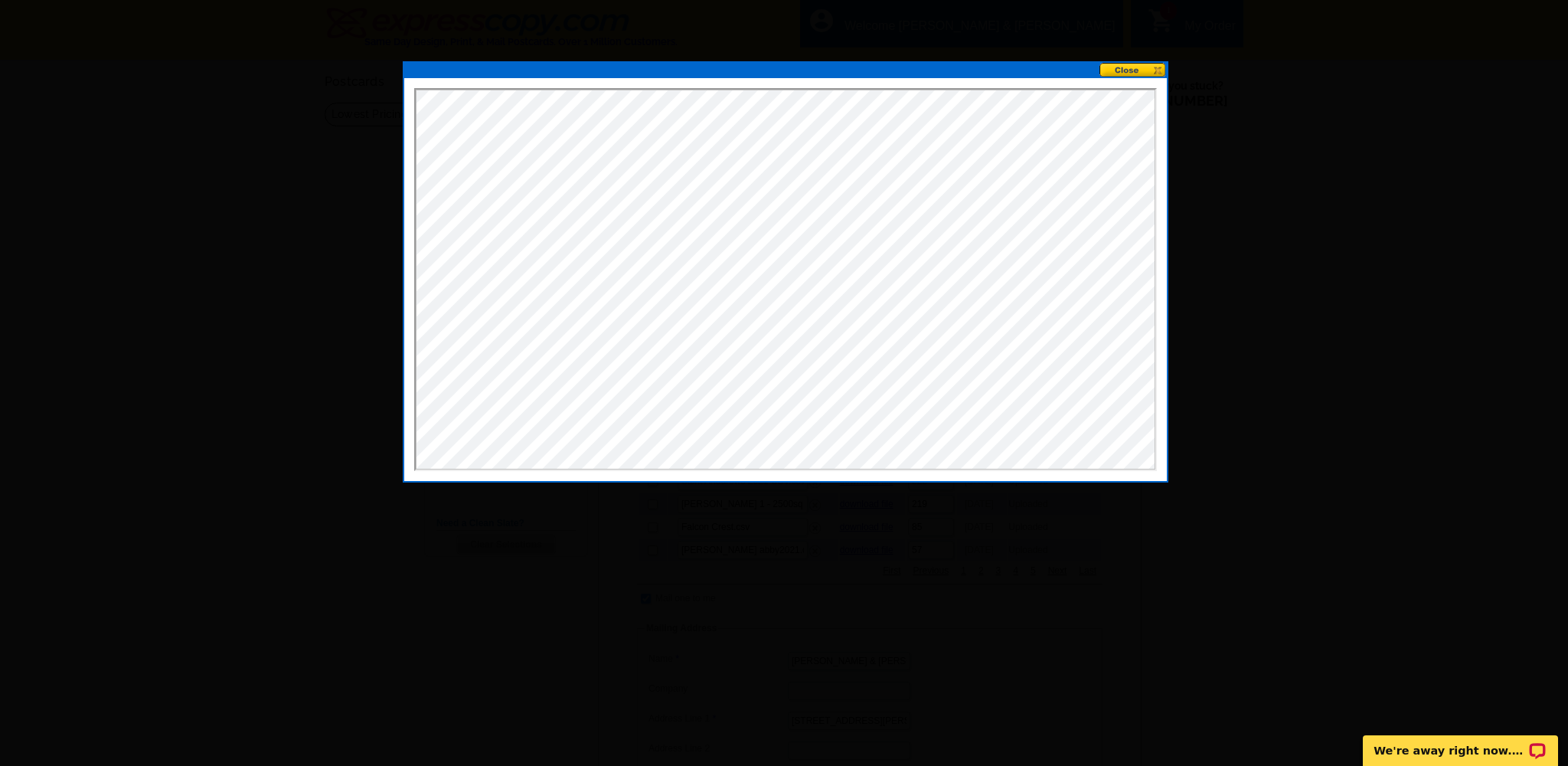
click at [1253, 171] on div at bounding box center [784, 383] width 1568 height 766
click at [1134, 71] on button at bounding box center [1133, 70] width 68 height 15
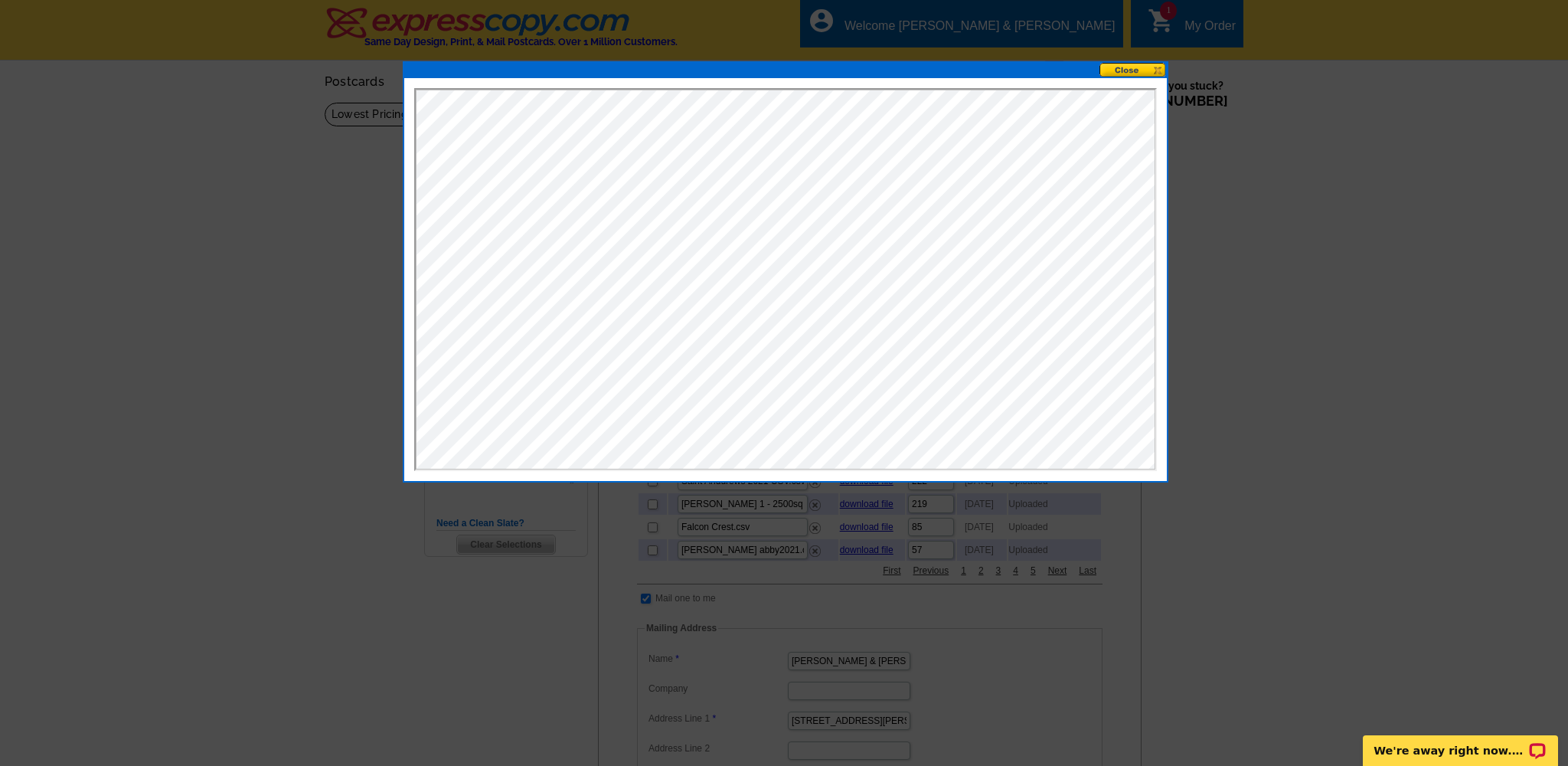
click at [1305, 263] on div at bounding box center [784, 383] width 1568 height 766
click at [1131, 69] on button at bounding box center [1133, 70] width 68 height 15
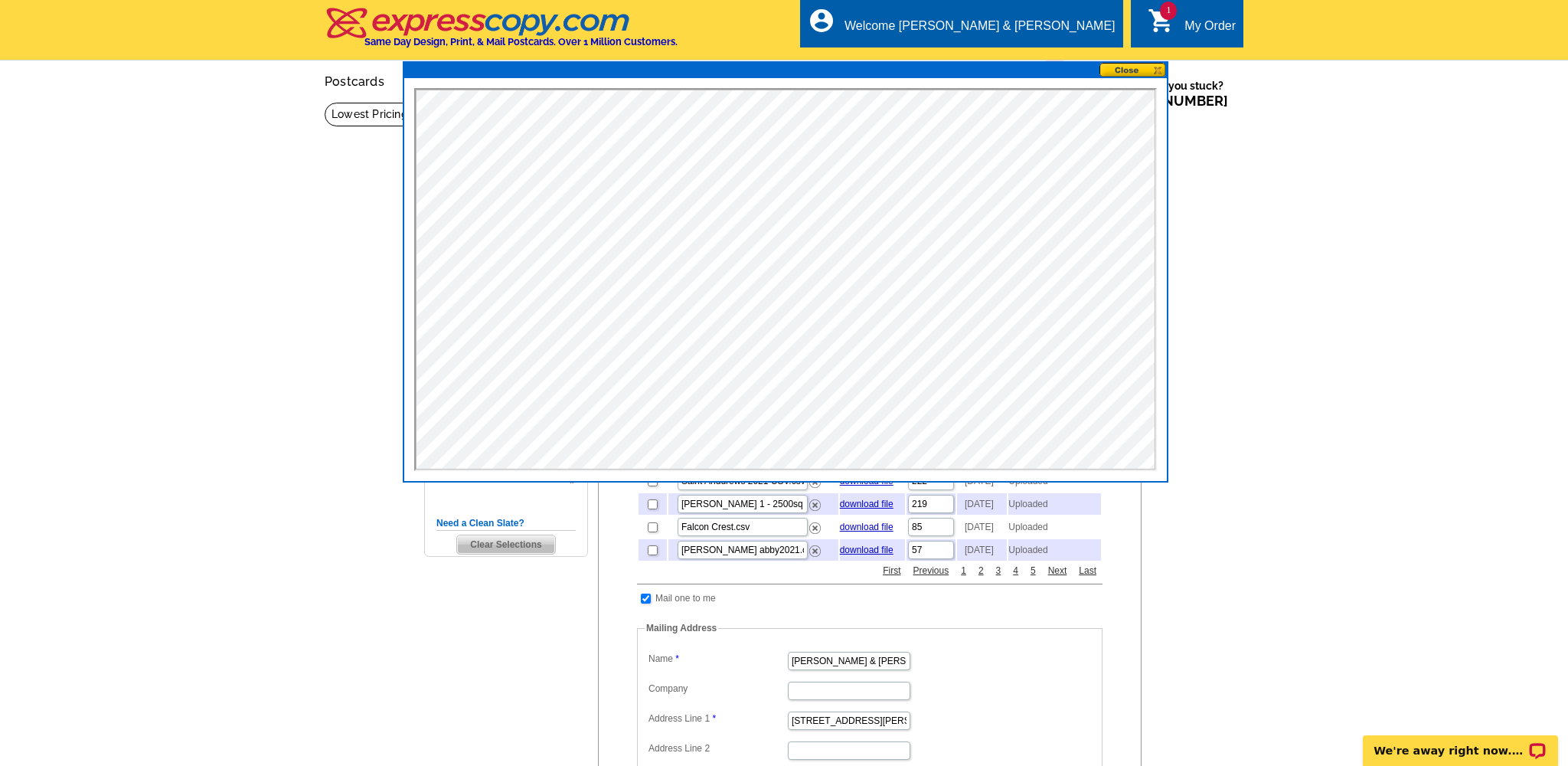
click at [1188, 28] on div "My Order" at bounding box center [1209, 29] width 51 height 21
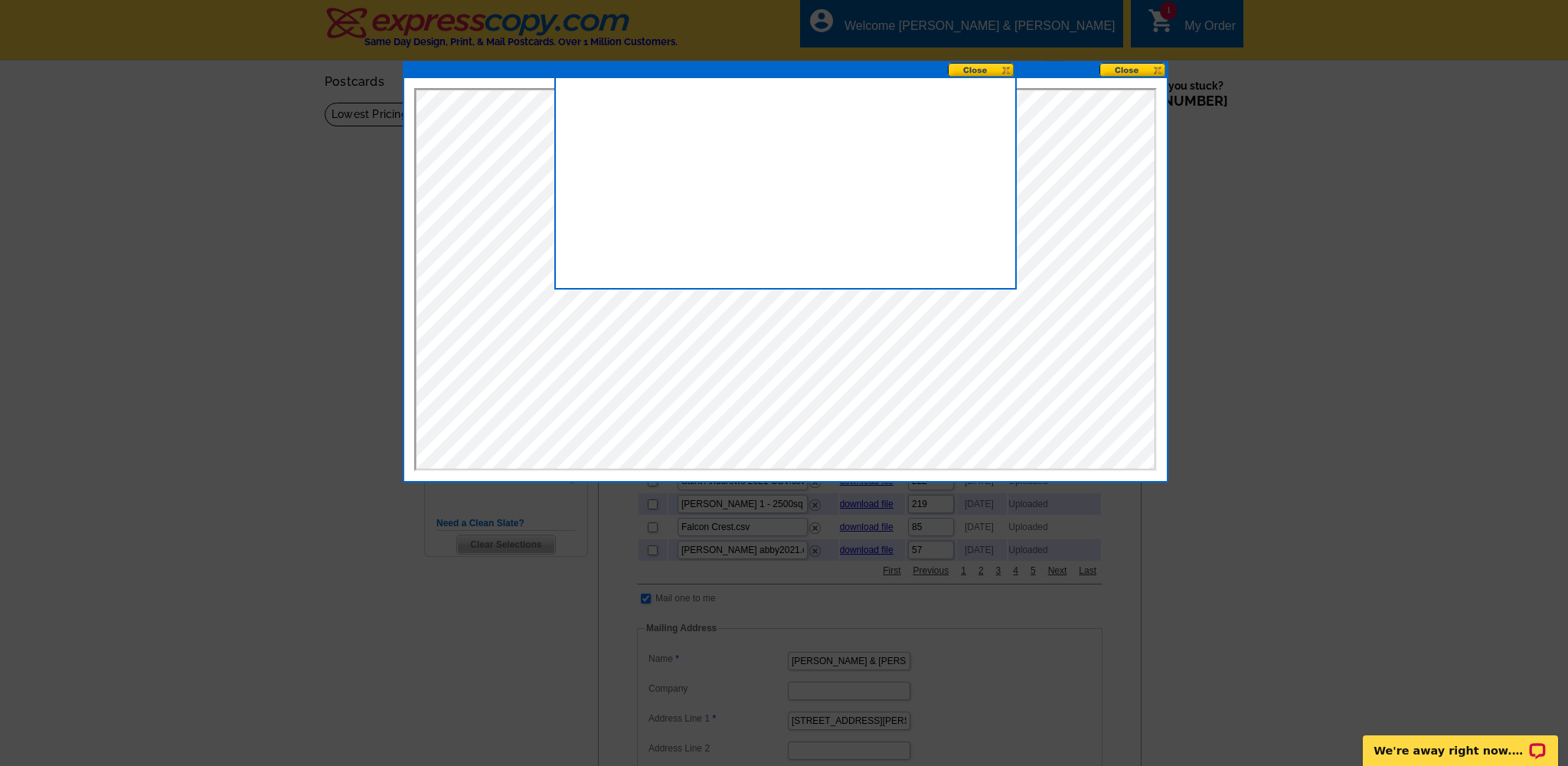
click at [983, 70] on button at bounding box center [982, 70] width 68 height 15
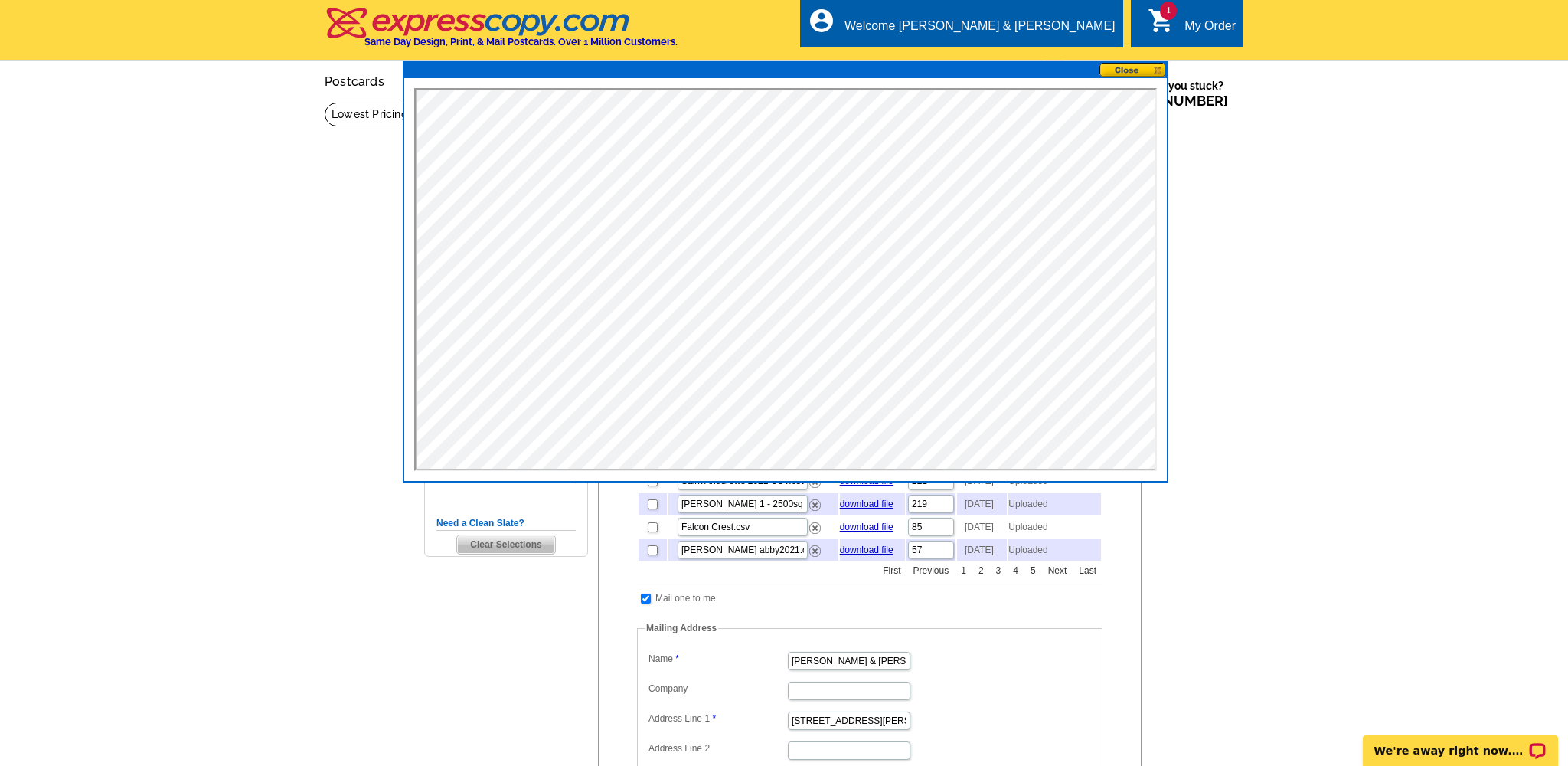
click at [1137, 68] on button at bounding box center [1133, 70] width 68 height 15
click at [1117, 69] on button at bounding box center [1133, 70] width 68 height 15
click at [1271, 236] on main "Need Help? call 800-260-5887, chat with support, or have our designers make som…" at bounding box center [784, 602] width 1568 height 1000
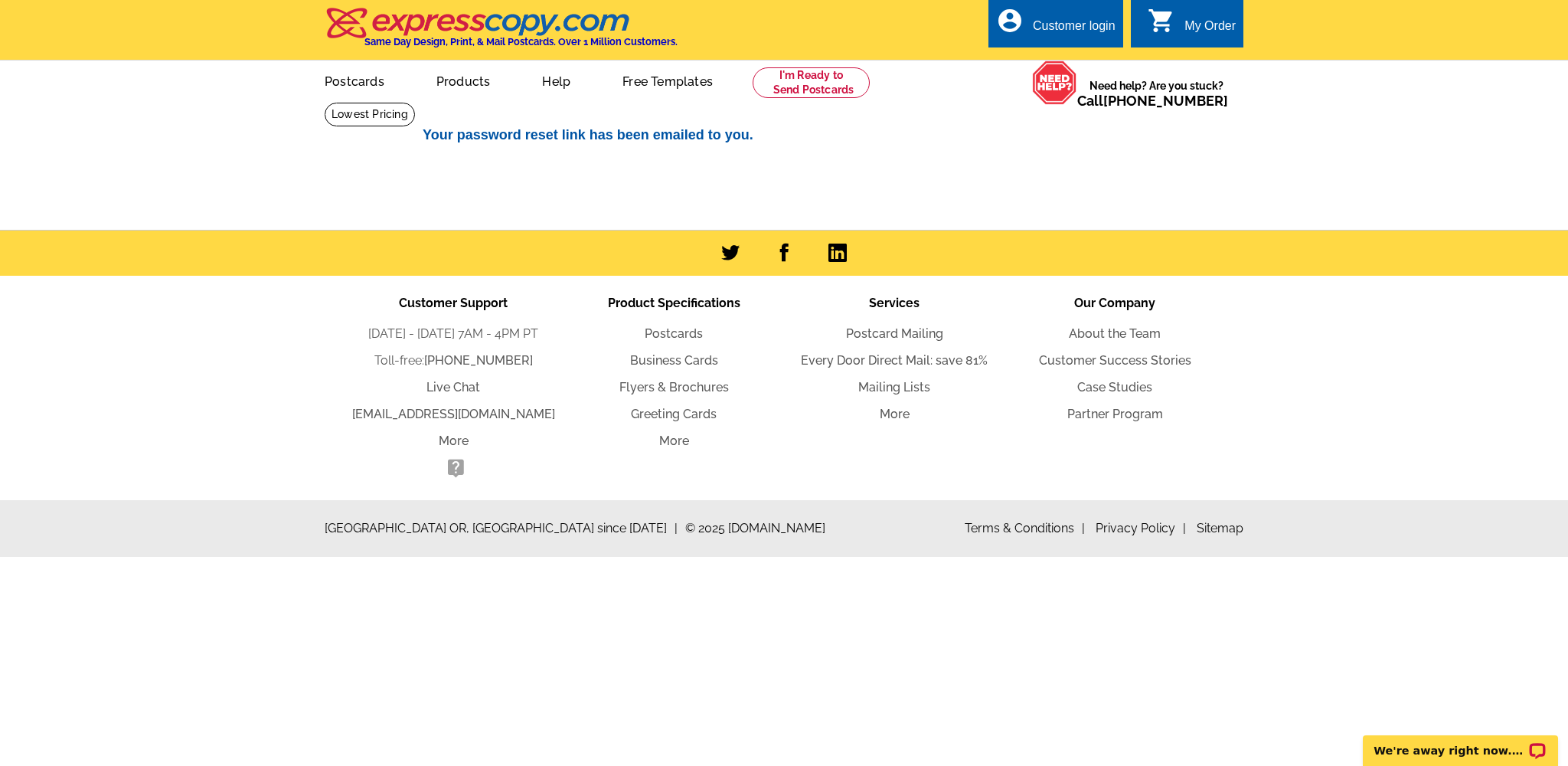
click at [1213, 27] on div "My Order" at bounding box center [1209, 29] width 51 height 21
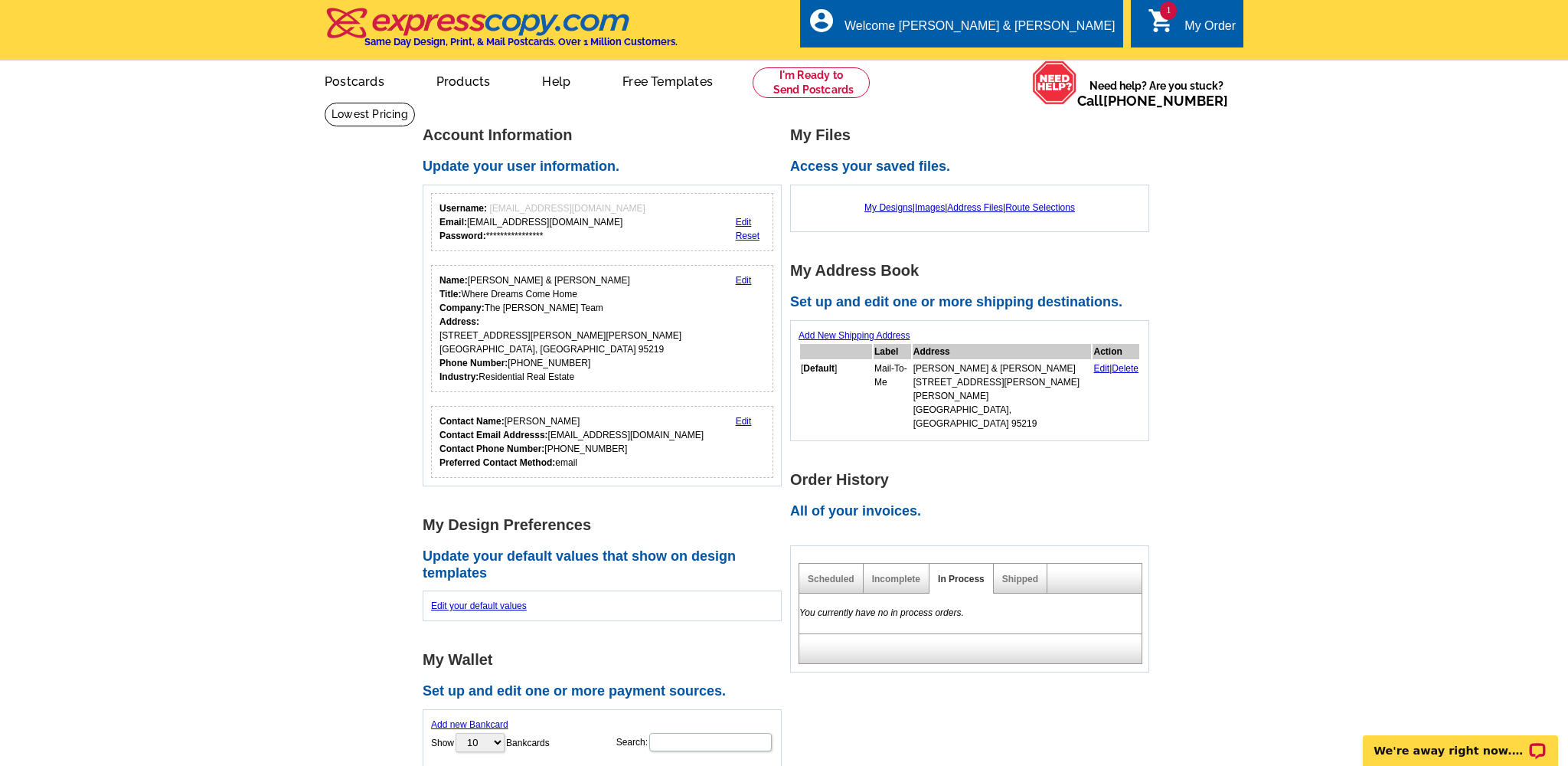
click at [1198, 24] on div "My Order" at bounding box center [1209, 29] width 51 height 21
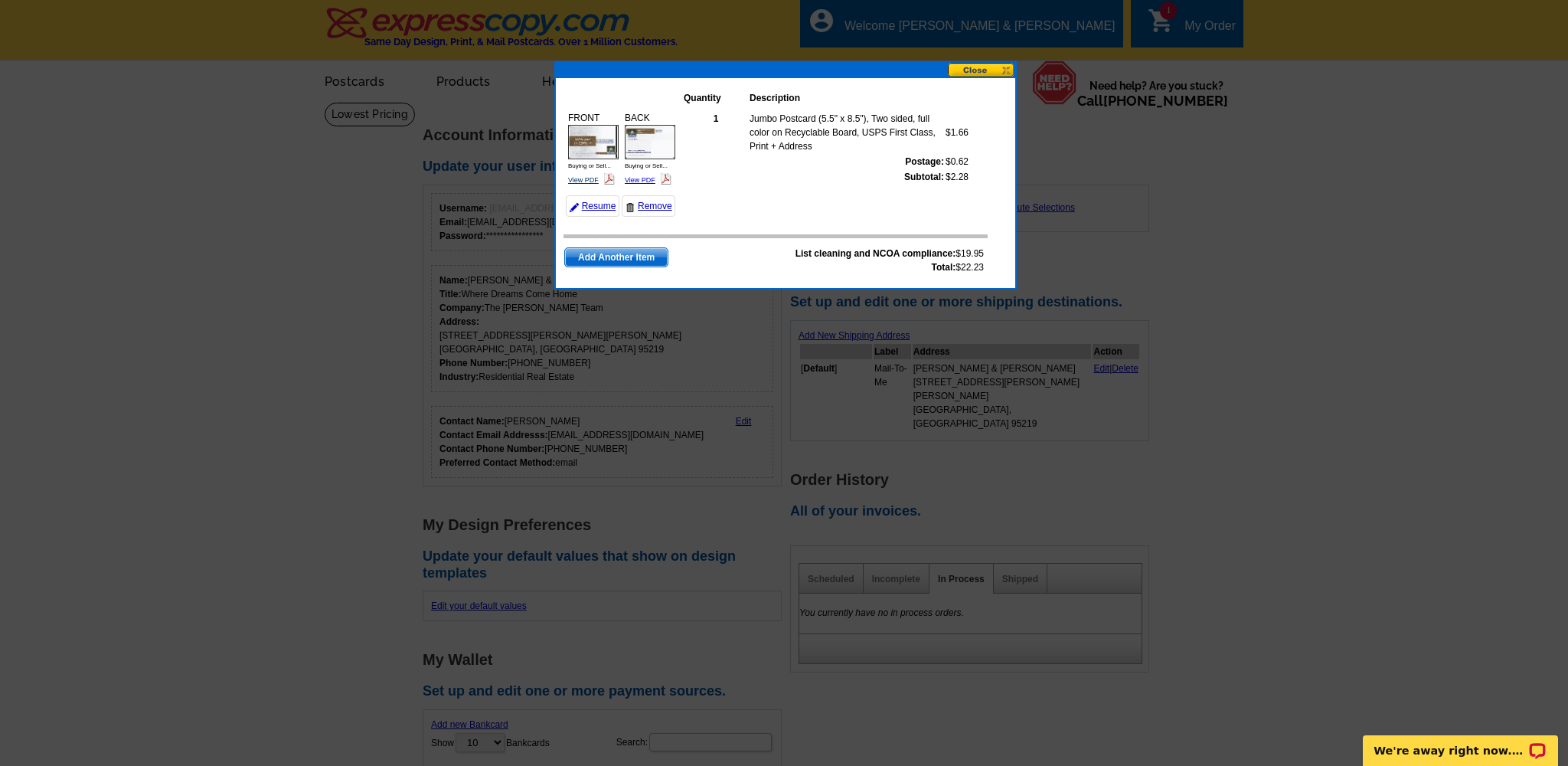
click at [587, 180] on link "View PDF" at bounding box center [583, 180] width 31 height 8
click at [636, 177] on link "View PDF" at bounding box center [640, 180] width 31 height 8
